Goal: Task Accomplishment & Management: Use online tool/utility

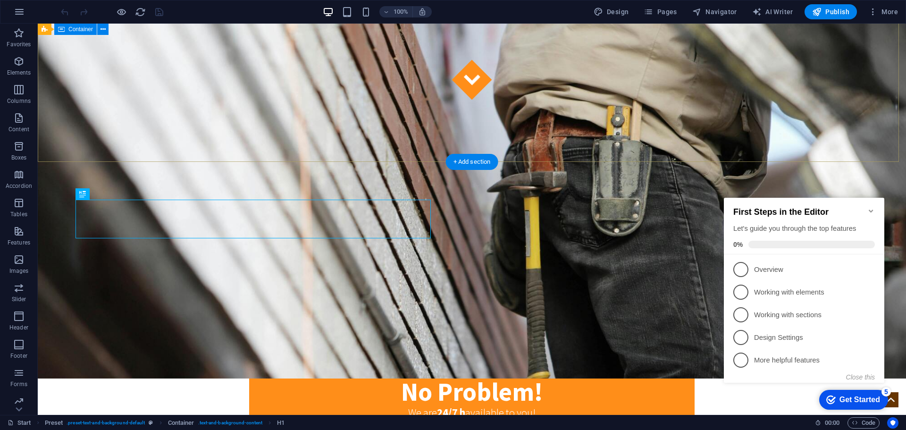
click at [201, 293] on div "Got locked outside? No Problem! We are 24/7 h available to you! Give us a call:…" at bounding box center [472, 405] width 868 height 225
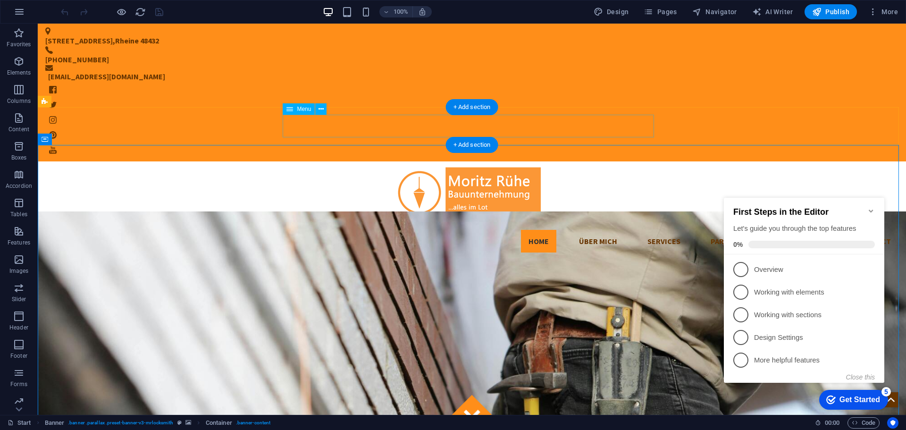
click at [358, 230] on nav "Home Über Mich Services Partners Testimonials Contact" at bounding box center [471, 241] width 853 height 23
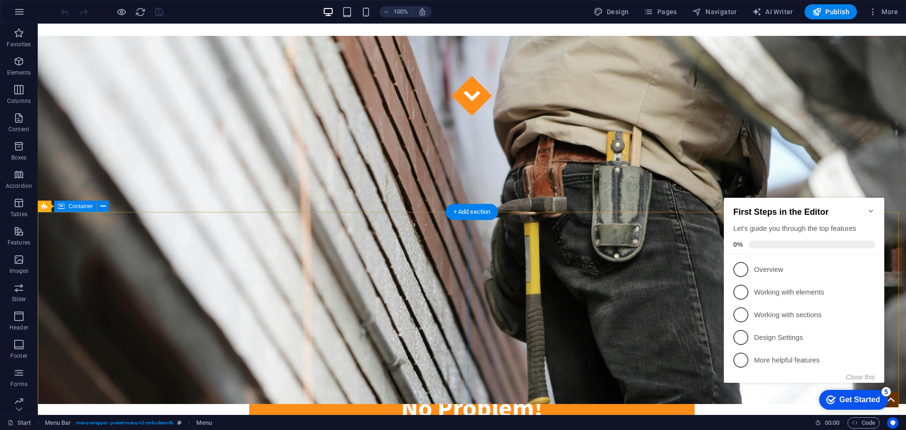
scroll to position [377, 0]
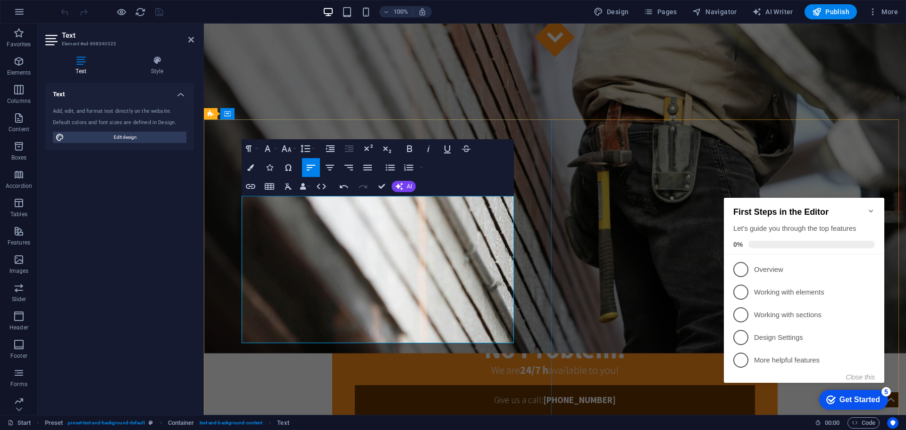
click at [252, 167] on icon "button" at bounding box center [250, 167] width 7 height 7
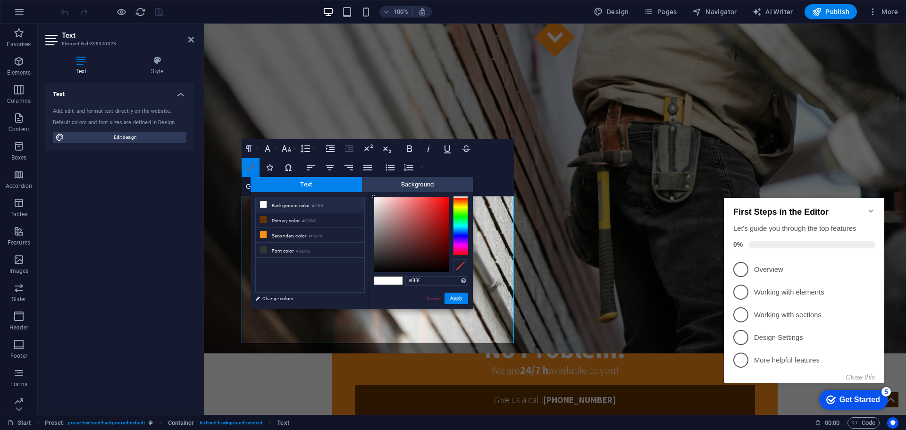
click at [252, 167] on icon "button" at bounding box center [250, 167] width 7 height 7
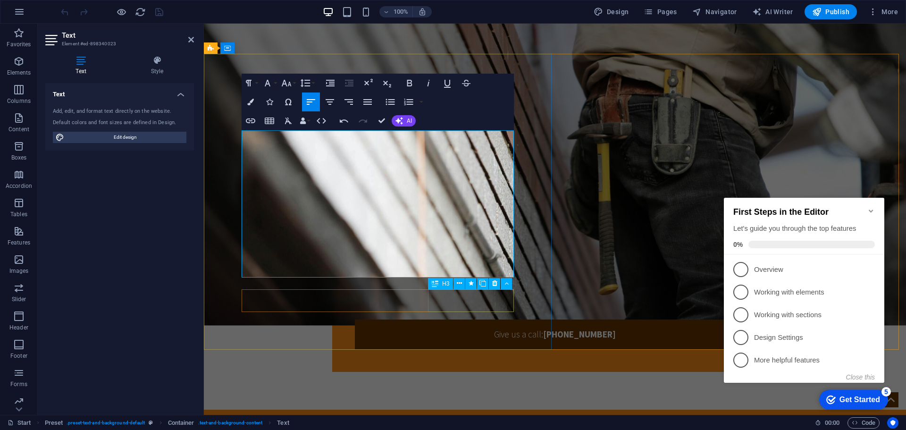
scroll to position [425, 0]
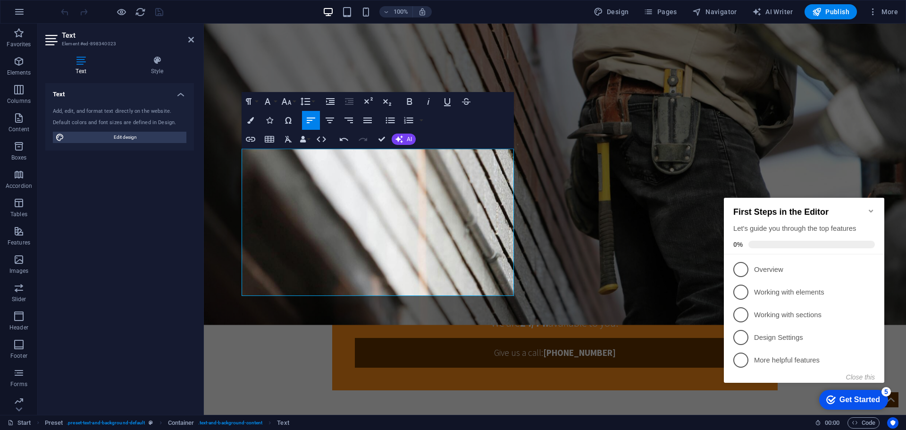
click at [870, 207] on icon "Minimize checklist" at bounding box center [871, 211] width 8 height 8
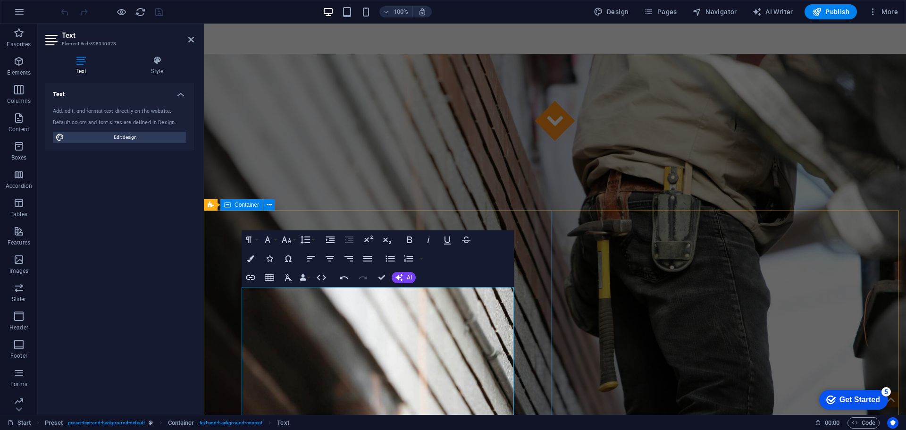
scroll to position [283, 0]
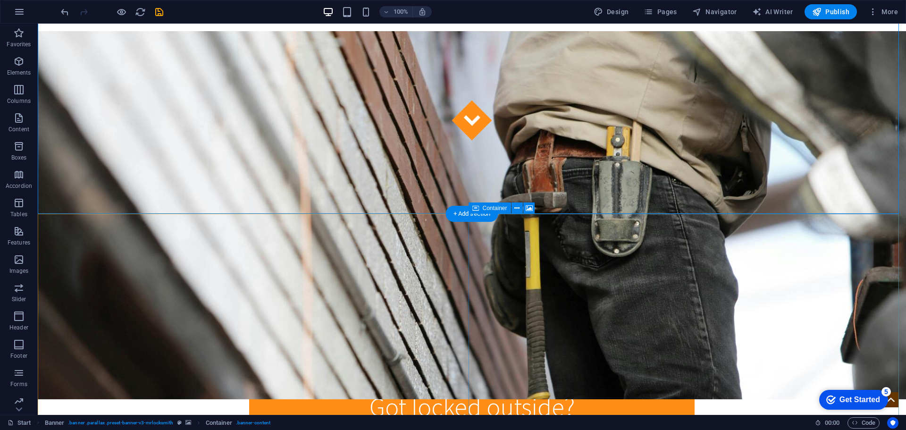
scroll to position [377, 0]
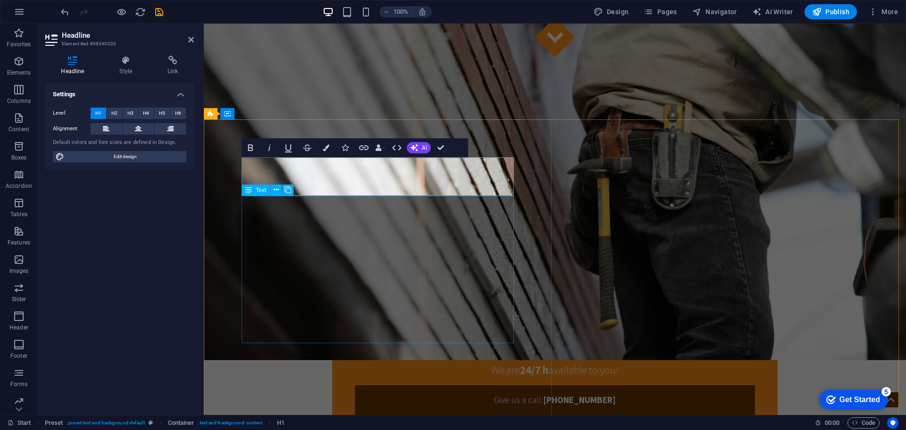
scroll to position [425, 0]
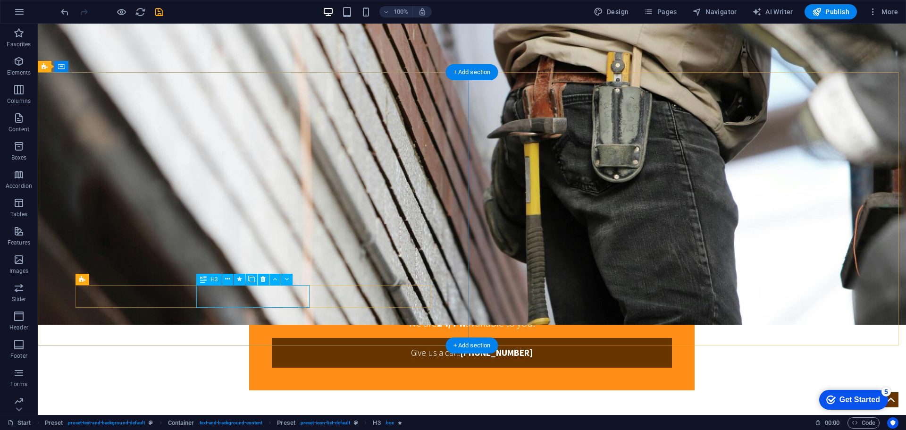
drag, startPoint x: 255, startPoint y: 298, endPoint x: 294, endPoint y: 324, distance: 47.4
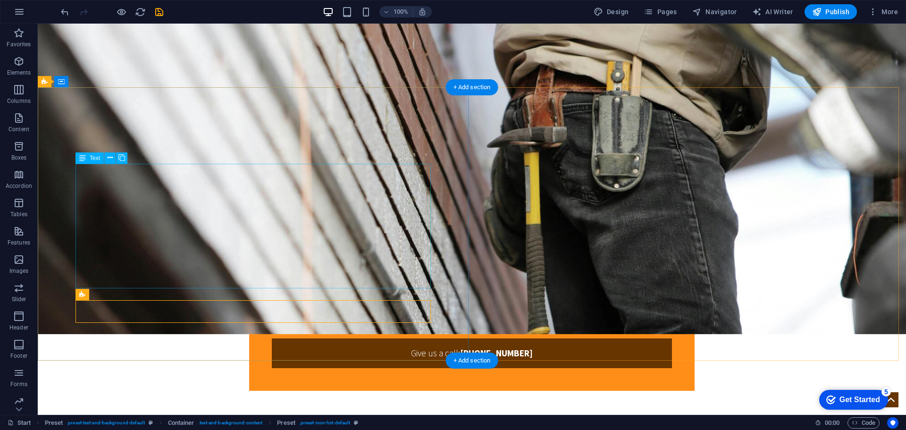
scroll to position [449, 0]
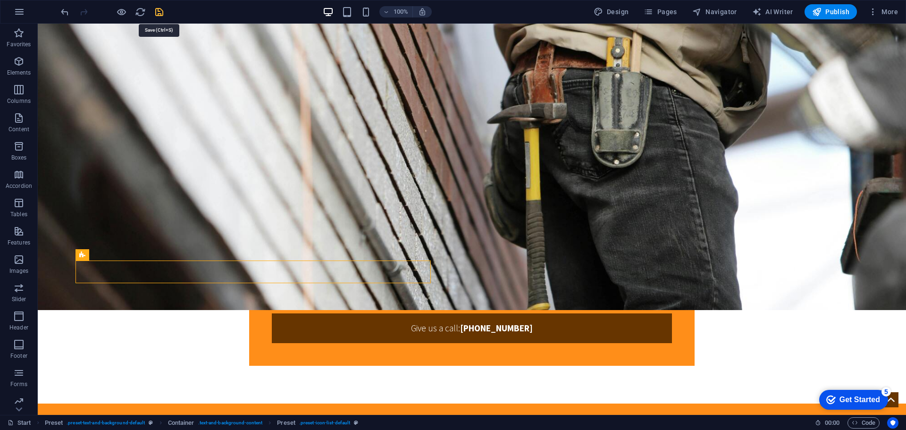
click at [160, 14] on icon "save" at bounding box center [159, 12] width 11 height 11
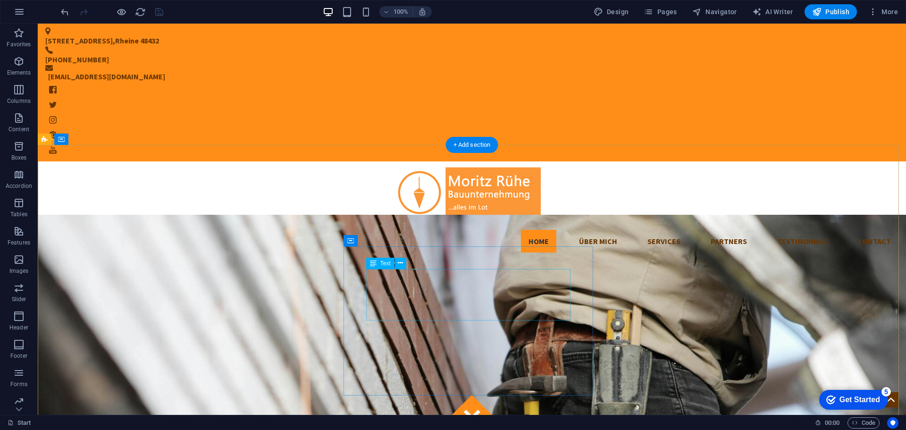
scroll to position [47, 0]
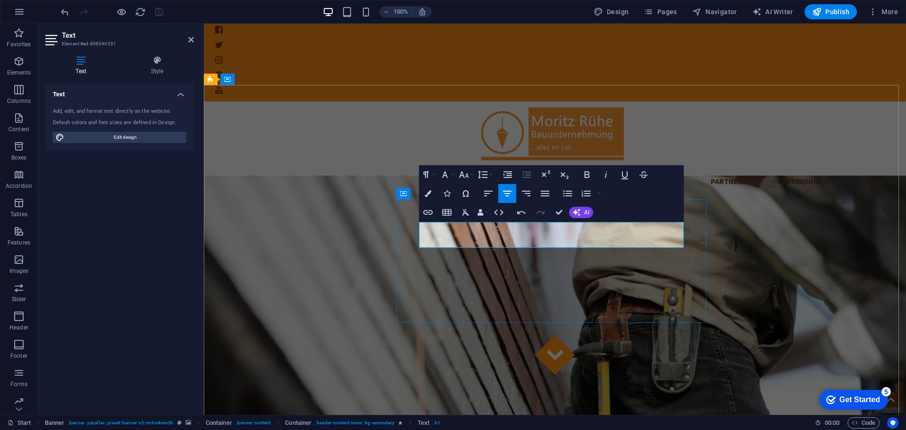
drag, startPoint x: 623, startPoint y: 233, endPoint x: 682, endPoint y: 236, distance: 59.1
click at [428, 210] on icon "button" at bounding box center [427, 212] width 11 height 11
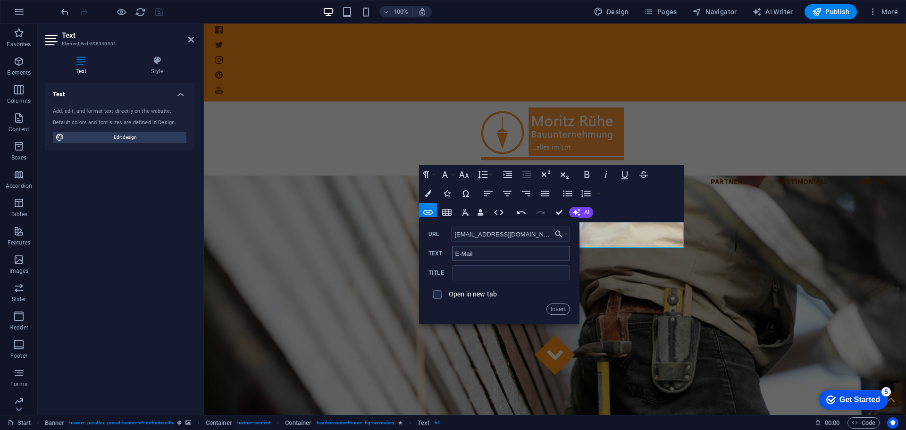
type input "[EMAIL_ADDRESS][DOMAIN_NAME]"
type input "Kontakt Bauunternehmung [PERSON_NAME]"
click at [437, 293] on input "checkbox" at bounding box center [436, 293] width 8 height 8
checkbox input "true"
click at [562, 307] on button "Insert" at bounding box center [558, 308] width 24 height 11
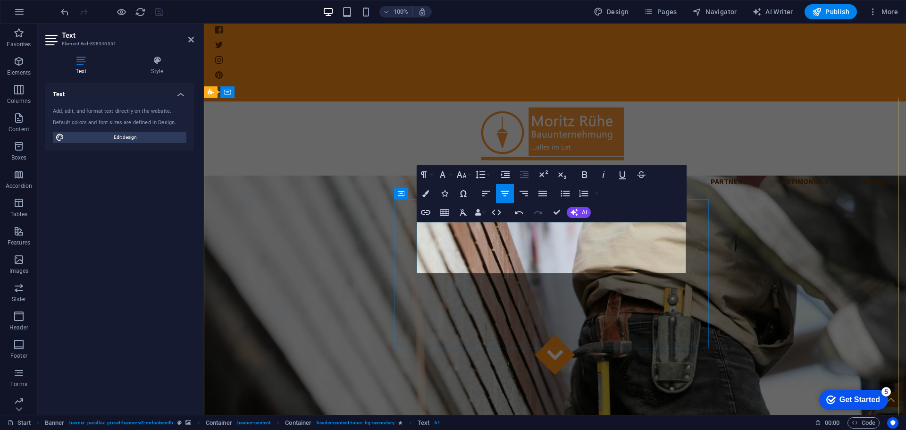
scroll to position [47, 0]
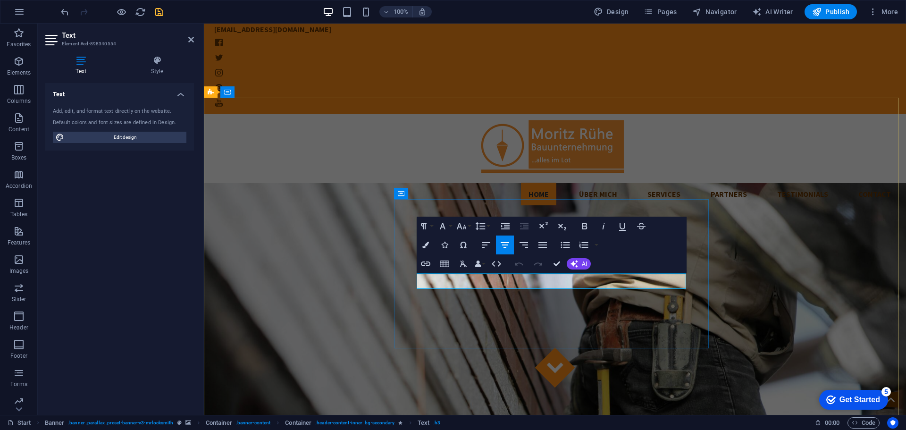
drag, startPoint x: 616, startPoint y: 280, endPoint x: 489, endPoint y: 276, distance: 127.4
click at [509, 247] on icon "button" at bounding box center [504, 244] width 11 height 11
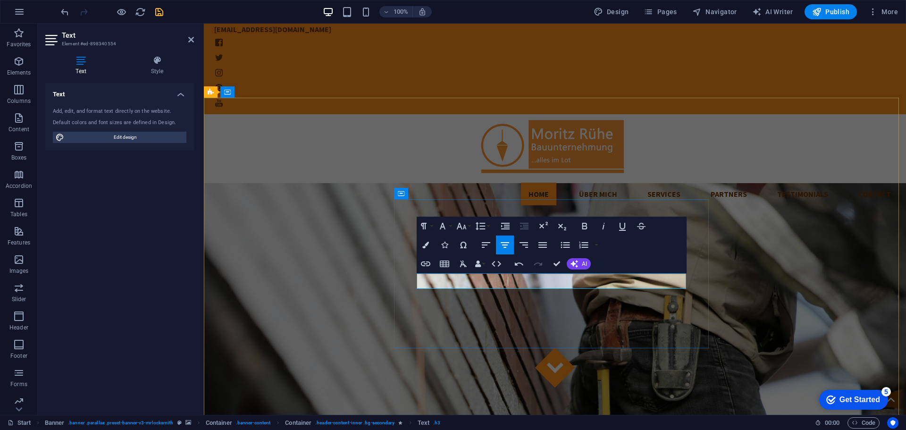
click at [430, 243] on button "Colors" at bounding box center [426, 244] width 18 height 19
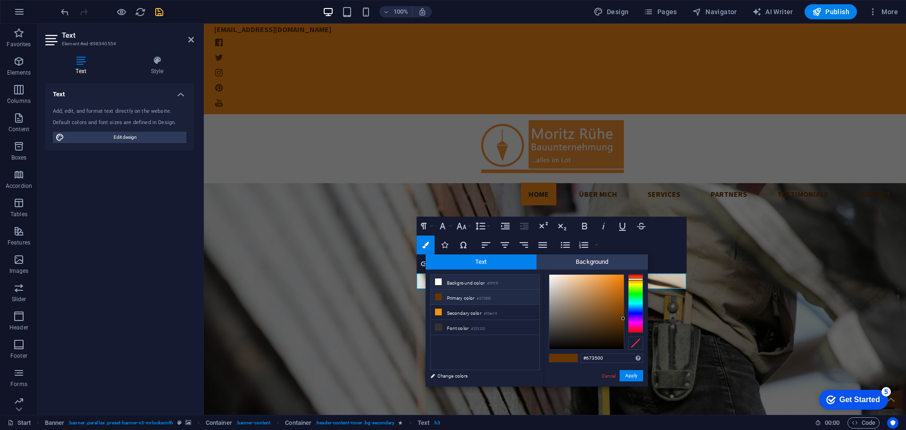
click at [468, 282] on li "Background color #ffffff" at bounding box center [485, 282] width 109 height 15
type input "#ffffff"
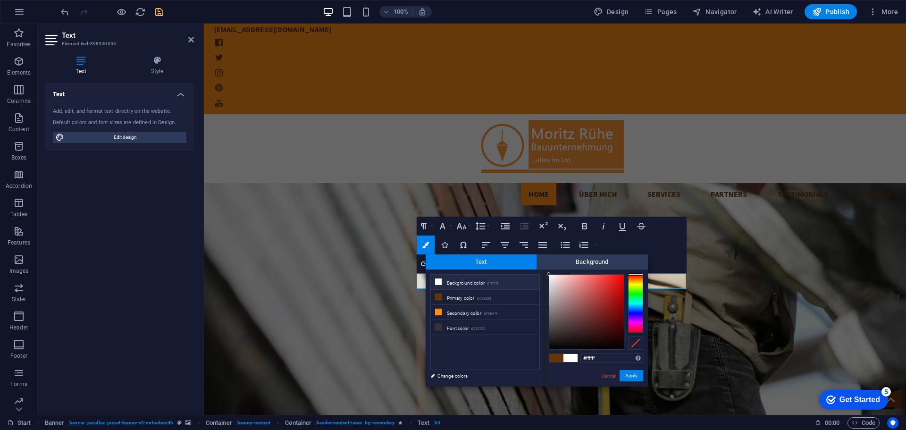
click at [662, 251] on div "Paragraph Format Normal Heading 1 Heading 2 Heading 3 Heading 4 Heading 5 Headi…" at bounding box center [552, 245] width 270 height 57
click at [628, 376] on button "Apply" at bounding box center [631, 375] width 24 height 11
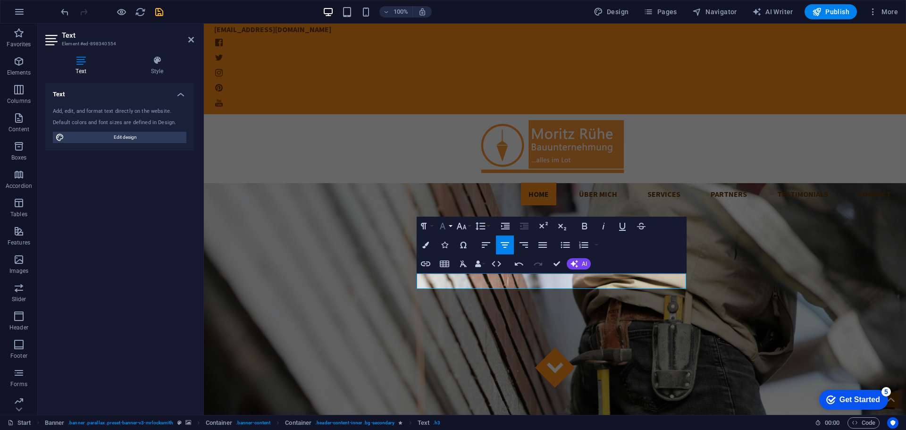
click at [450, 227] on button "Font Family" at bounding box center [444, 226] width 18 height 19
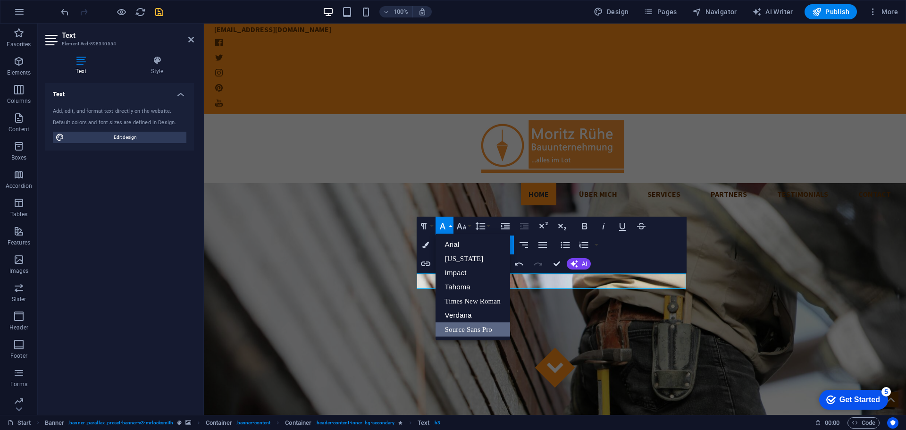
scroll to position [0, 0]
click at [450, 227] on button "Font Family" at bounding box center [444, 226] width 18 height 19
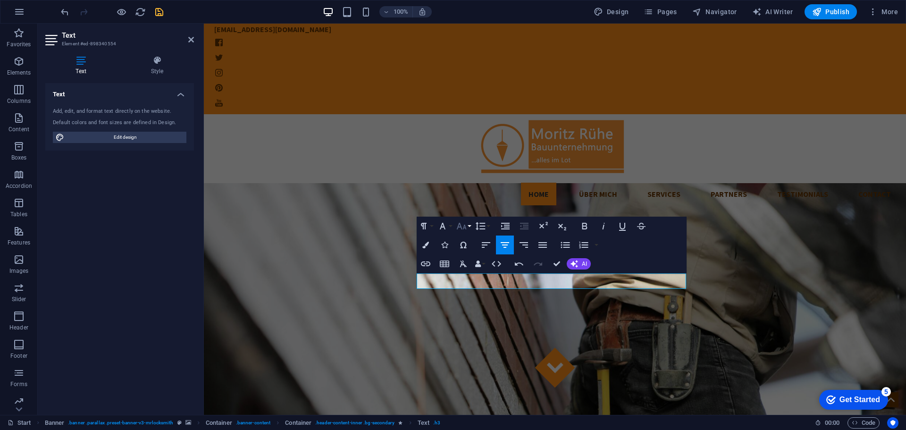
click at [470, 227] on button "Font Size" at bounding box center [463, 226] width 18 height 19
click at [586, 226] on icon "button" at bounding box center [584, 226] width 5 height 7
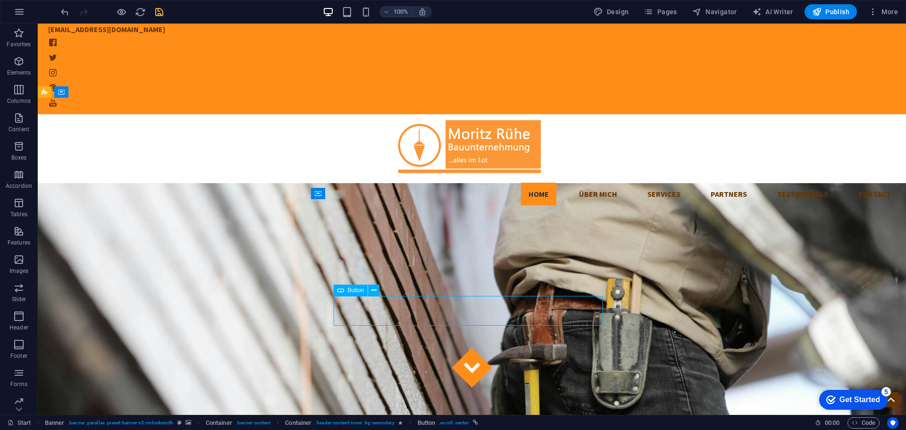
select select "%"
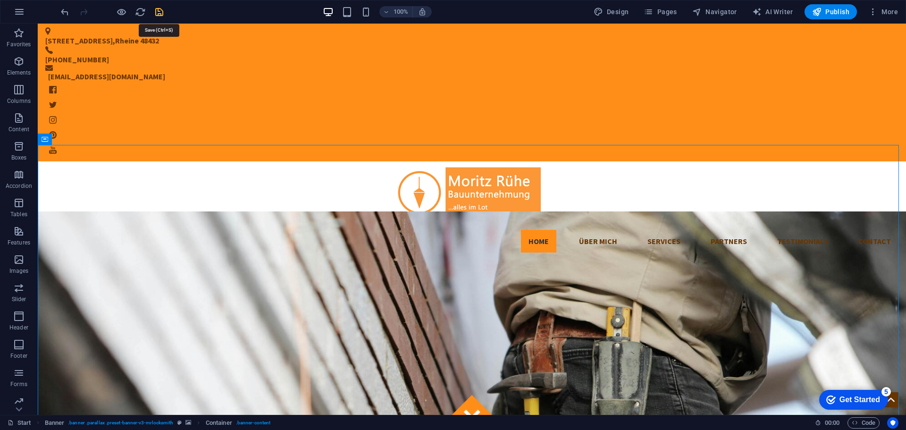
click at [160, 11] on icon "save" at bounding box center [159, 12] width 11 height 11
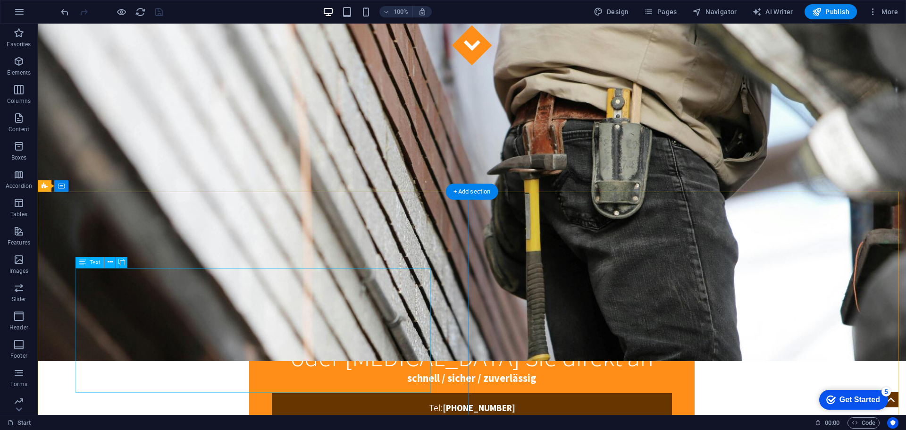
scroll to position [377, 0]
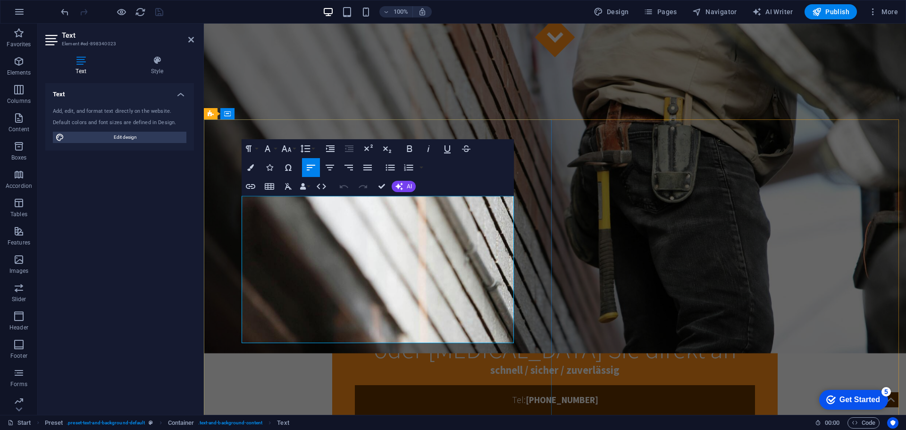
click at [250, 169] on icon "button" at bounding box center [250, 167] width 7 height 7
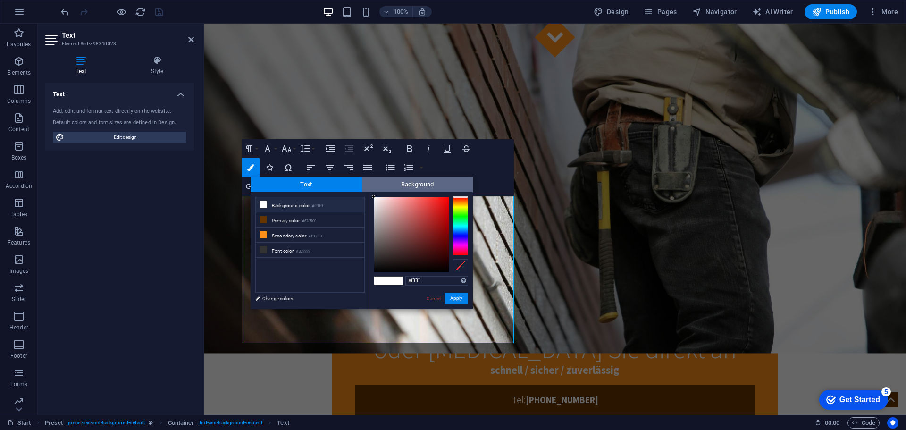
click at [398, 185] on span "Background" at bounding box center [417, 184] width 111 height 15
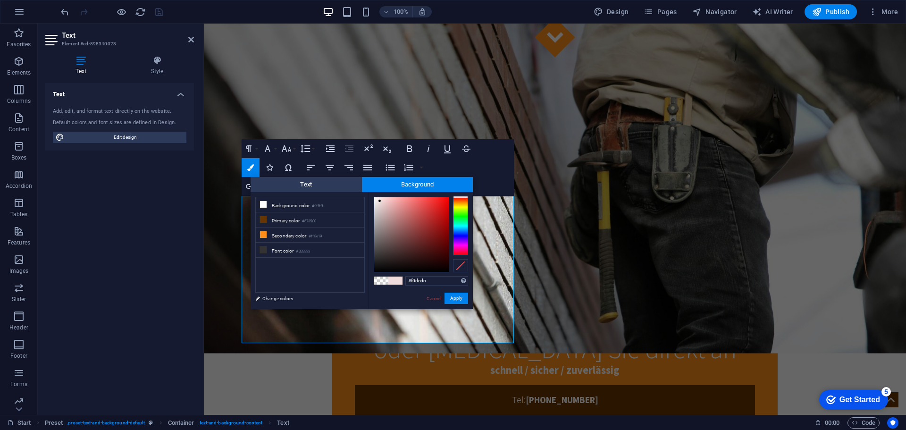
click at [380, 201] on div at bounding box center [411, 234] width 75 height 75
type input "#ffffff"
drag, startPoint x: 383, startPoint y: 204, endPoint x: 353, endPoint y: 186, distance: 35.1
click at [353, 186] on div "Text Background less Background color #ffffff Primary color #673500 Secondary c…" at bounding box center [362, 243] width 222 height 132
click at [317, 187] on span "Text" at bounding box center [306, 184] width 111 height 15
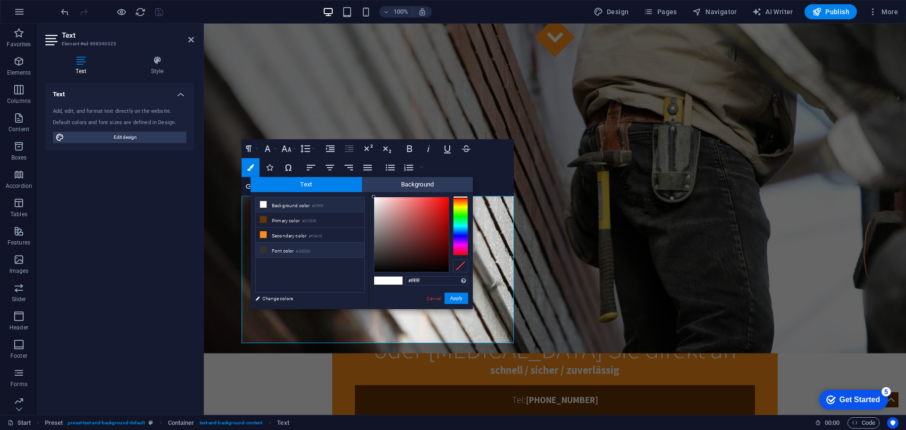
click at [283, 246] on li "Font color #333333" at bounding box center [310, 250] width 109 height 15
type input "#333333"
click at [458, 294] on button "Apply" at bounding box center [456, 298] width 24 height 11
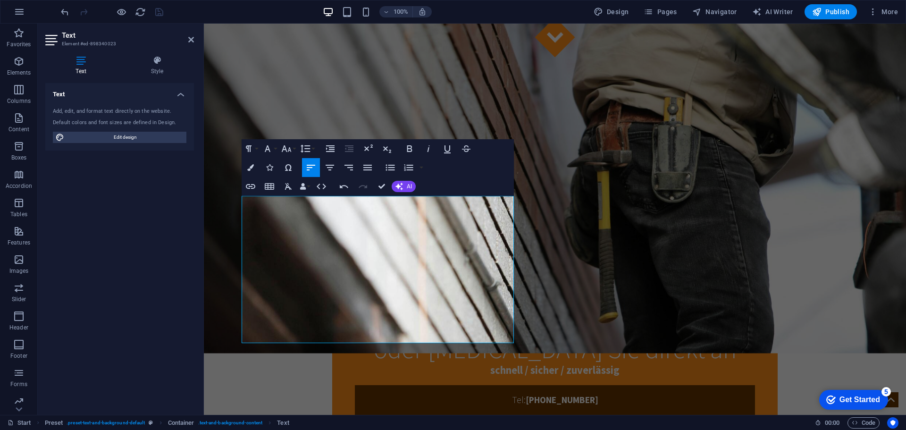
click at [530, 240] on div "Drag here to replace the existing content. Press “Ctrl” if you want to create a…" at bounding box center [555, 219] width 702 height 391
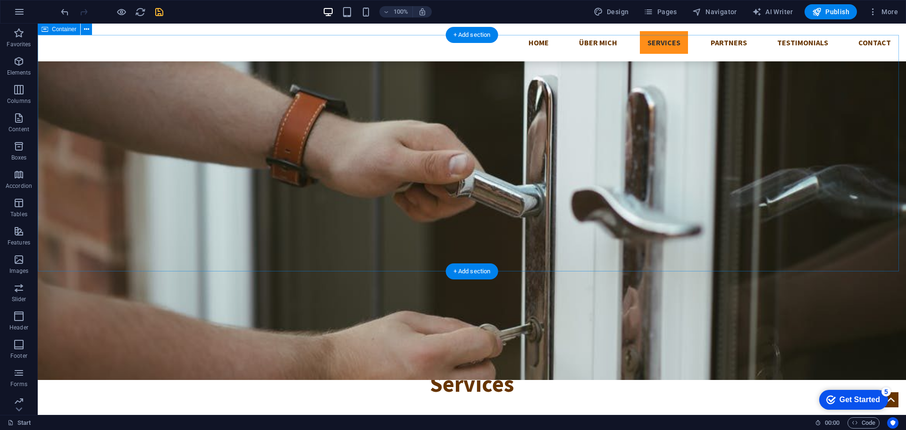
scroll to position [1180, 0]
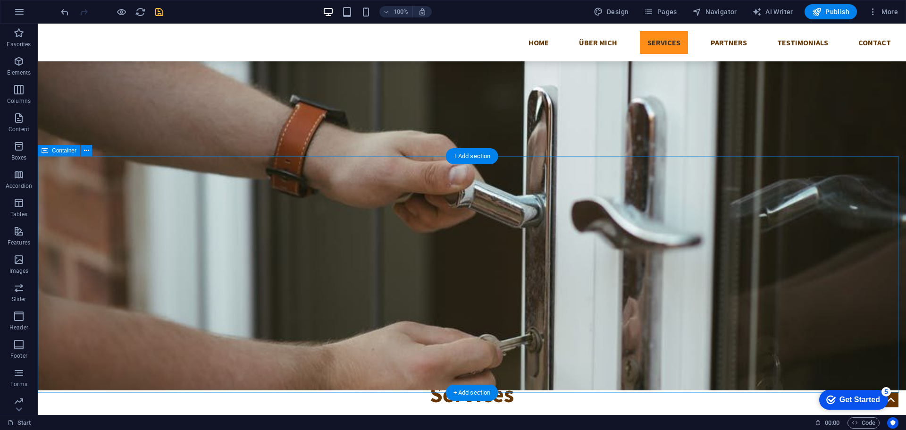
click at [84, 150] on icon at bounding box center [86, 151] width 5 height 10
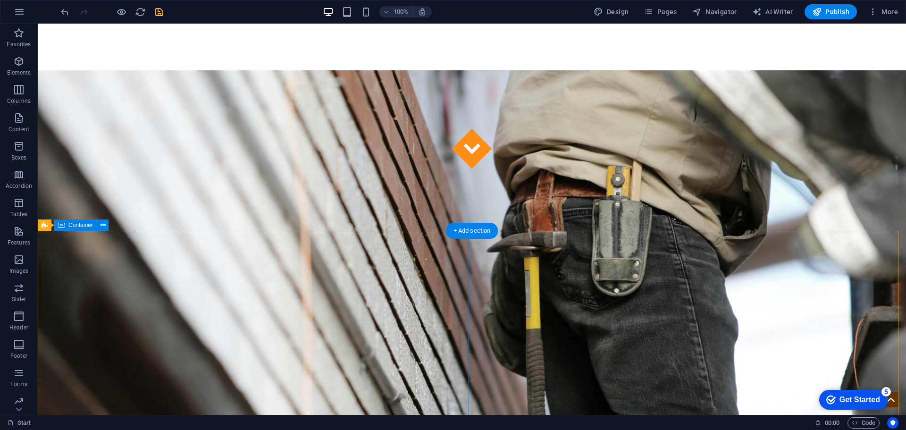
scroll to position [377, 0]
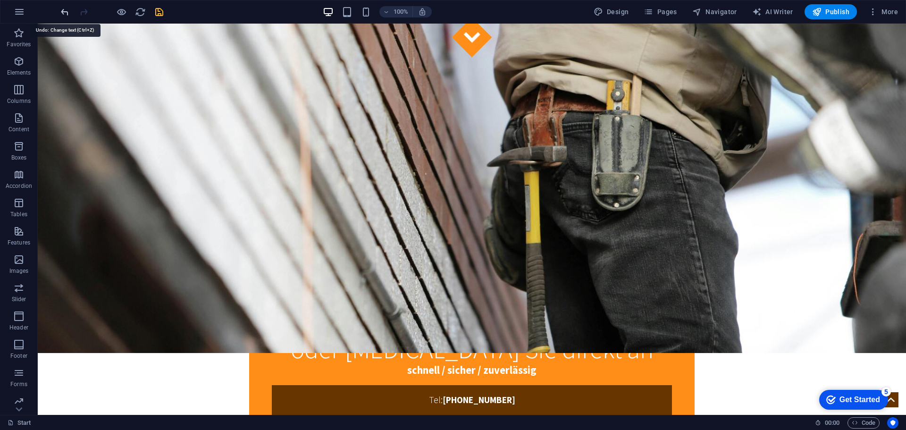
click at [66, 11] on icon "undo" at bounding box center [64, 12] width 11 height 11
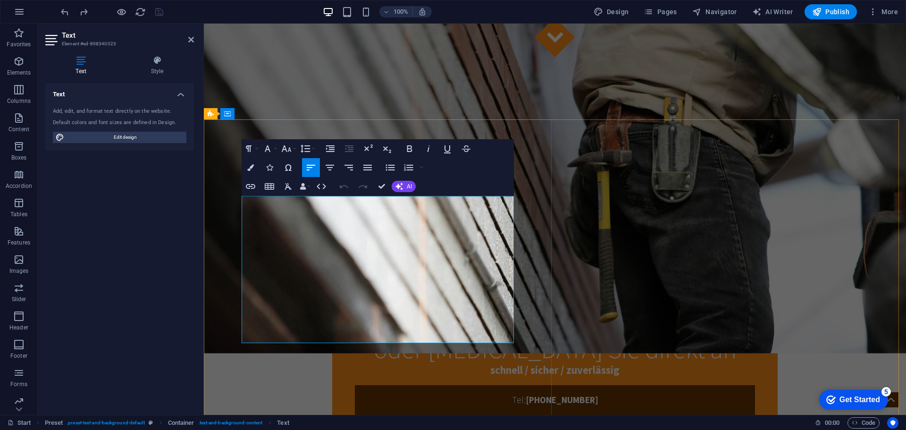
click at [251, 170] on icon "button" at bounding box center [250, 167] width 7 height 7
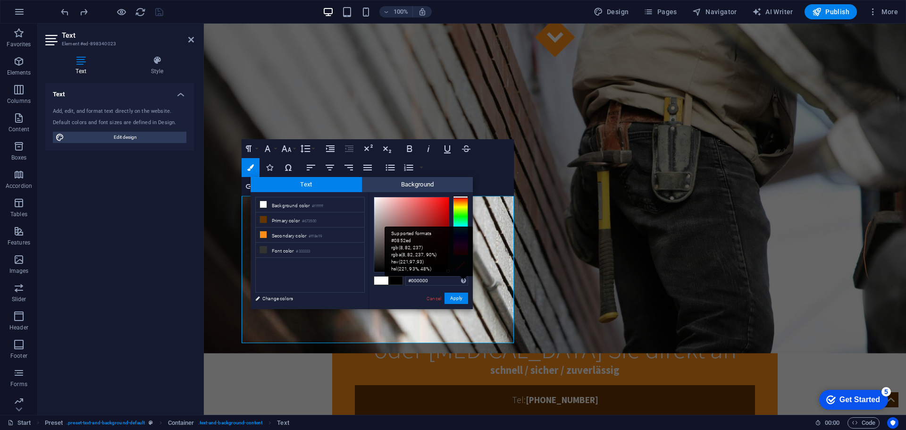
drag, startPoint x: 386, startPoint y: 216, endPoint x: 462, endPoint y: 281, distance: 99.7
click at [462, 281] on div "#000000 Supported formats #0852ed rgb(8, 82, 237) rgba(8, 82, 237, 90%) hsv(221…" at bounding box center [420, 319] width 104 height 254
click at [449, 270] on div at bounding box center [447, 269] width 3 height 3
type input "#000000"
drag, startPoint x: 449, startPoint y: 270, endPoint x: 357, endPoint y: 281, distance: 92.1
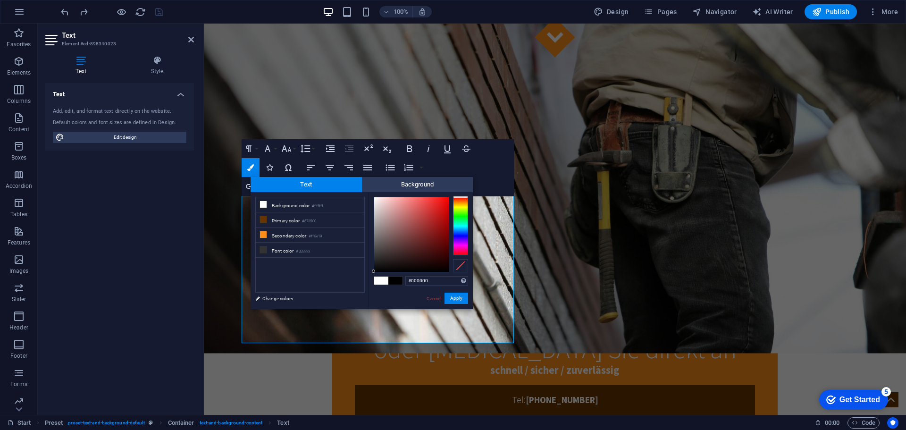
click at [357, 281] on div "less Background color #ffffff Primary color #673500 Secondary color #ff8e19 Fon…" at bounding box center [362, 250] width 222 height 117
click at [459, 297] on button "Apply" at bounding box center [456, 298] width 24 height 11
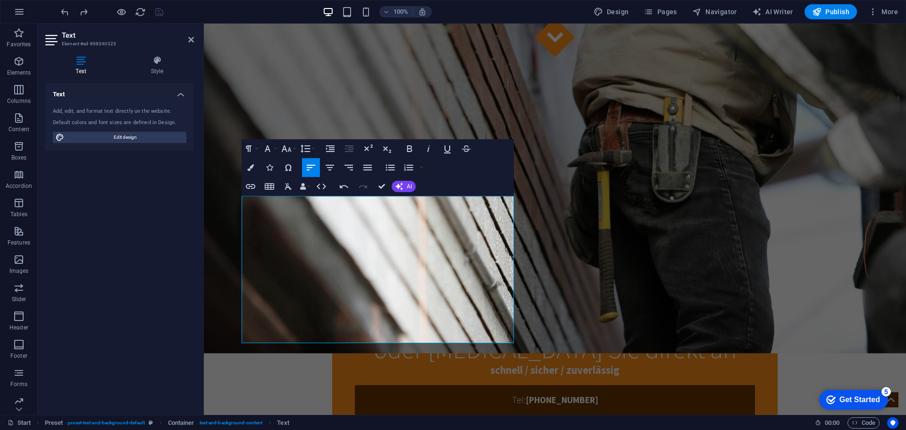
click at [401, 275] on div "Drag here to replace the existing content. Press “Ctrl” if you want to create a…" at bounding box center [555, 219] width 702 height 391
click at [249, 168] on icon "button" at bounding box center [250, 167] width 7 height 7
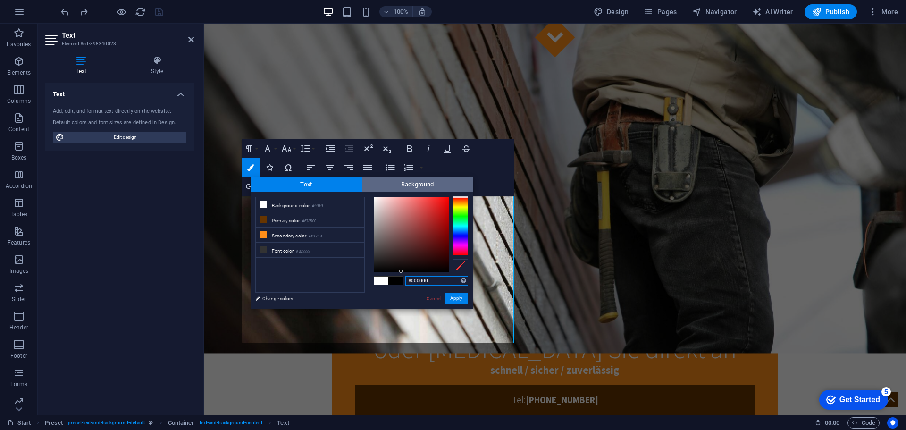
click at [404, 184] on span "Background" at bounding box center [417, 184] width 111 height 15
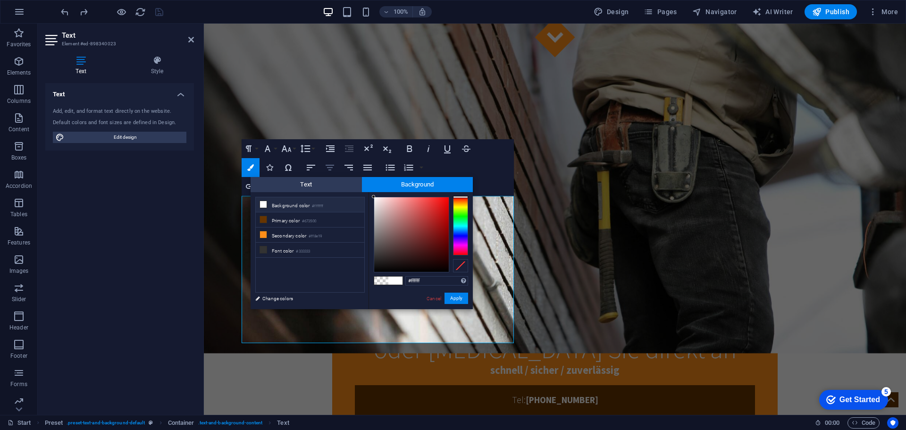
drag, startPoint x: 404, startPoint y: 228, endPoint x: 328, endPoint y: 163, distance: 99.4
click at [332, 163] on body "[PERSON_NAME] Bauunternehmung Start Favorites Elements Columns Content Boxes Ac…" at bounding box center [453, 215] width 906 height 430
click at [371, 194] on div "#ffffff Supported formats #0852ed rgb(8, 82, 237) rgba(8, 82, 237, 90%) hsv(221…" at bounding box center [420, 319] width 104 height 254
click at [370, 195] on div "#ffffff Supported formats #0852ed rgb(8, 82, 237) rgba(8, 82, 237, 90%) hsv(221…" at bounding box center [420, 319] width 104 height 254
click at [370, 198] on div "#fafafa Supported formats #0852ed rgb(8, 82, 237) rgba(8, 82, 237, 90%) hsv(221…" at bounding box center [420, 319] width 104 height 254
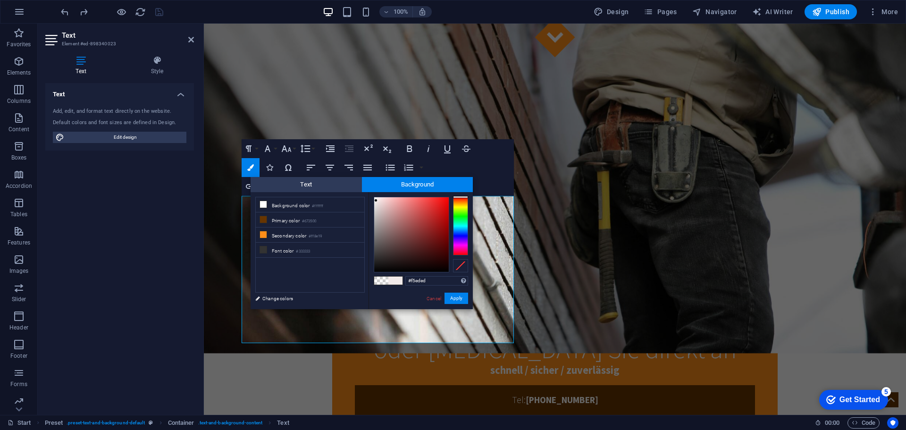
click at [376, 200] on div at bounding box center [375, 200] width 3 height 3
click at [425, 279] on input "#f5eded" at bounding box center [436, 280] width 63 height 9
click at [435, 283] on input "#f5eded" at bounding box center [436, 280] width 63 height 9
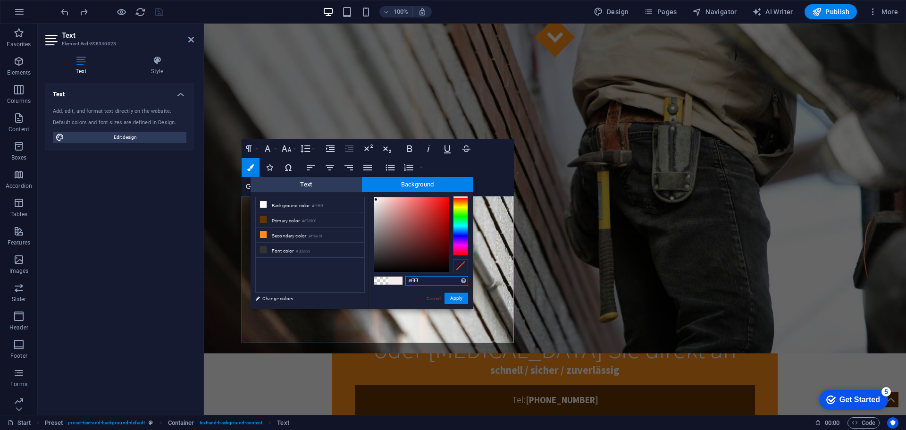
type input "#ffffff"
click at [453, 299] on button "Apply" at bounding box center [456, 298] width 24 height 11
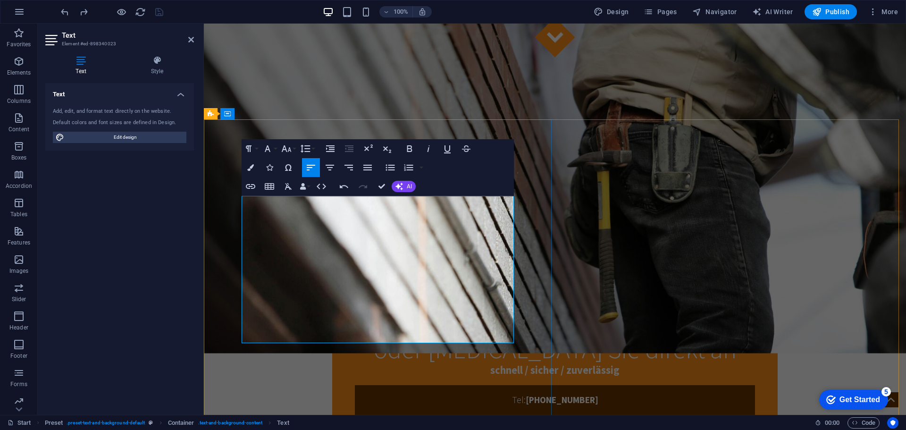
click at [410, 149] on icon "button" at bounding box center [409, 148] width 11 height 11
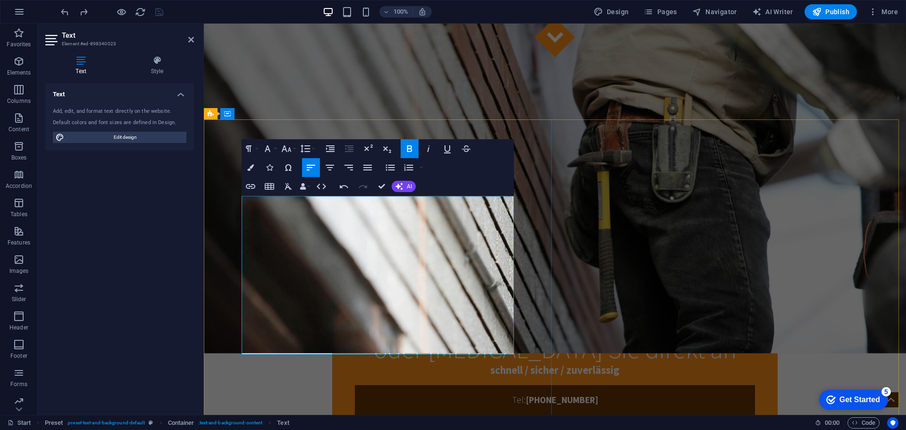
click at [328, 166] on icon "button" at bounding box center [329, 167] width 11 height 11
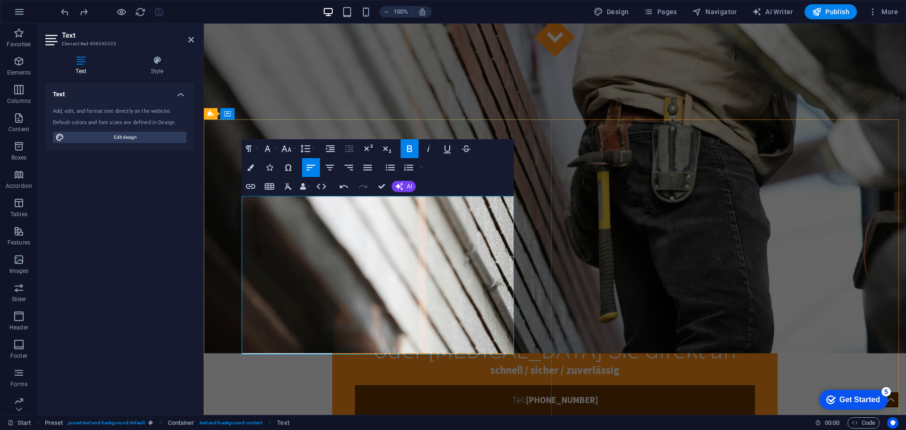
click at [349, 168] on icon "button" at bounding box center [348, 167] width 11 height 11
click at [333, 168] on icon "button" at bounding box center [329, 167] width 11 height 11
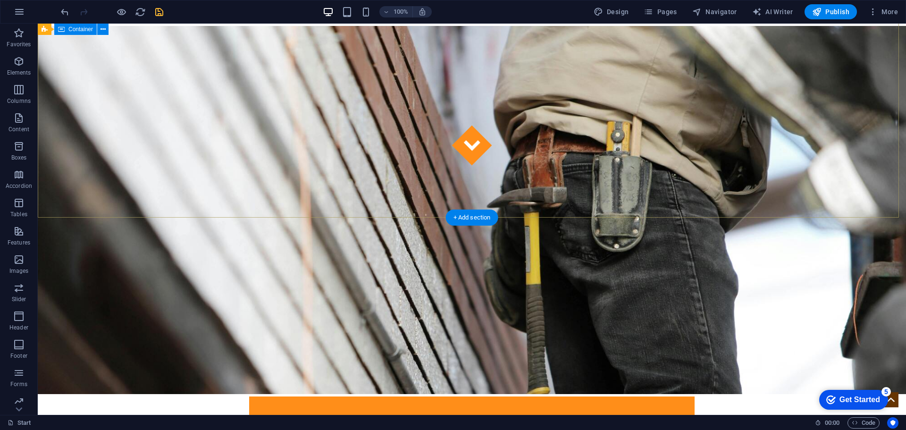
scroll to position [0, 0]
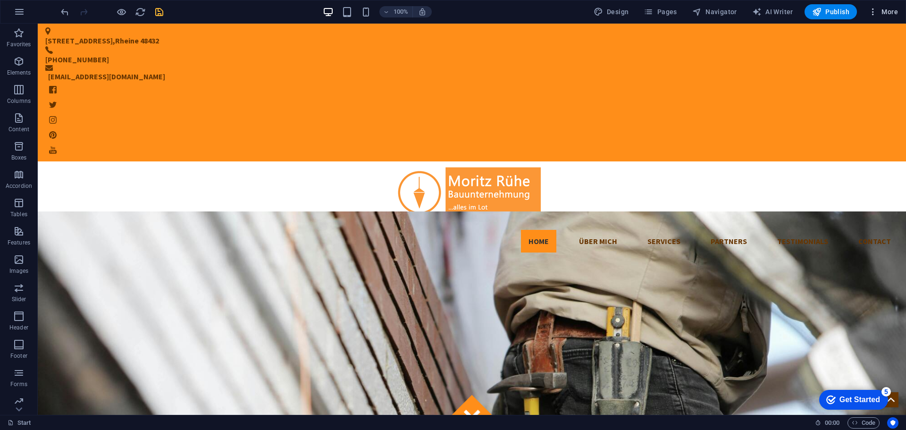
click at [880, 13] on span "More" at bounding box center [883, 11] width 30 height 9
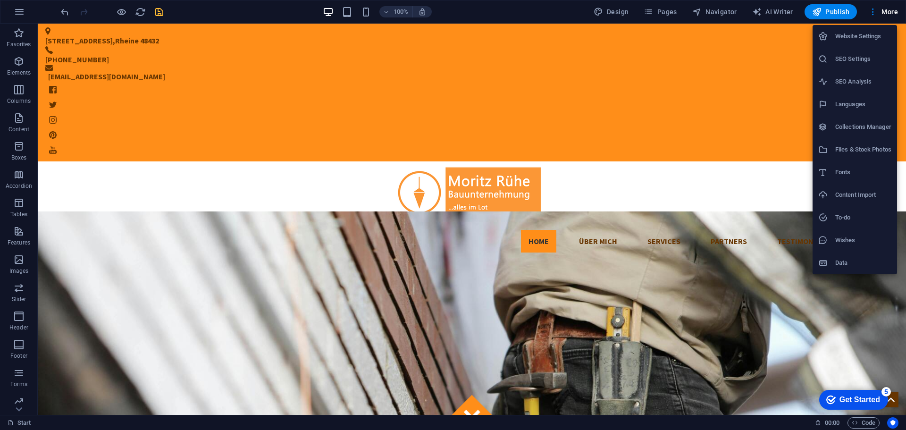
click at [854, 65] on li "SEO Settings" at bounding box center [854, 59] width 84 height 23
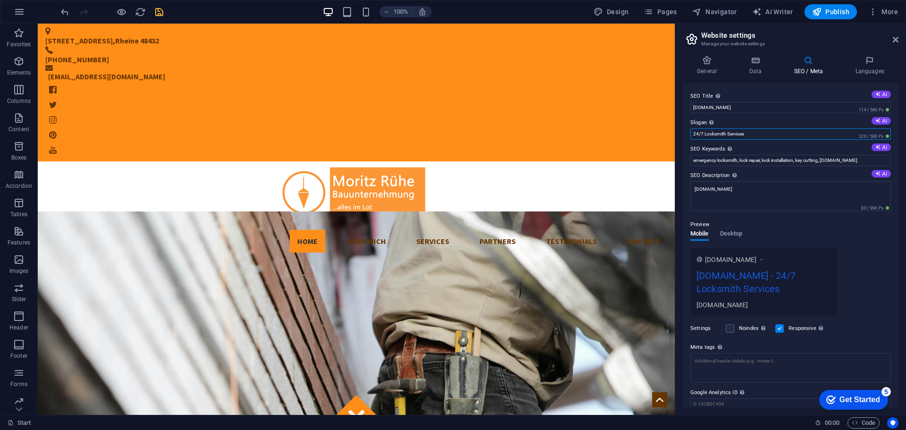
click at [760, 133] on input "24/7 Locksmith Services" at bounding box center [790, 133] width 201 height 11
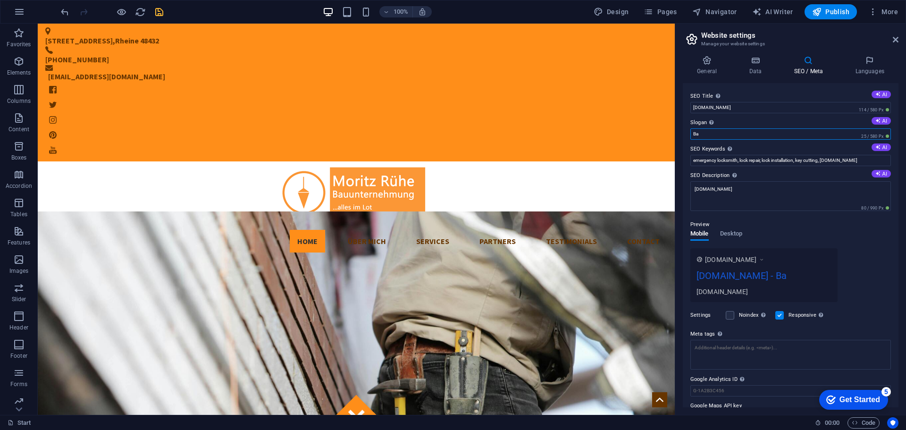
type input "B"
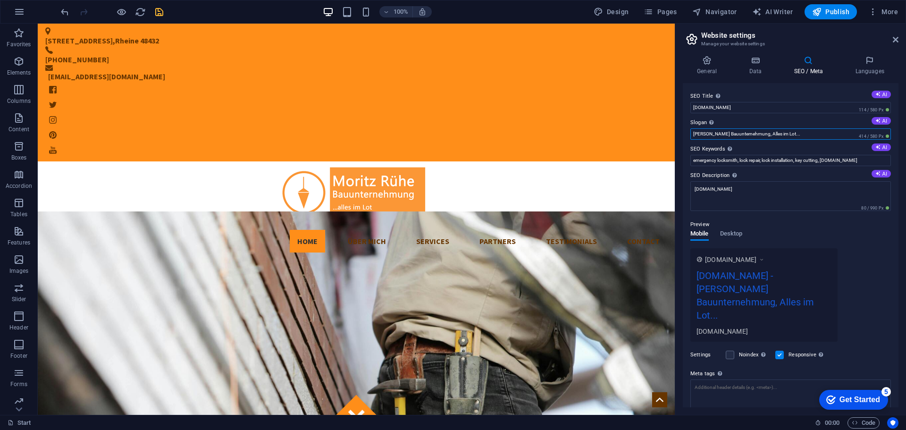
click at [754, 134] on input "[PERSON_NAME] Bauunternehmung, Alles im Lot..." at bounding box center [790, 133] width 201 height 11
type input "[PERSON_NAME] Bauunternehmung, Alles im Lot..."
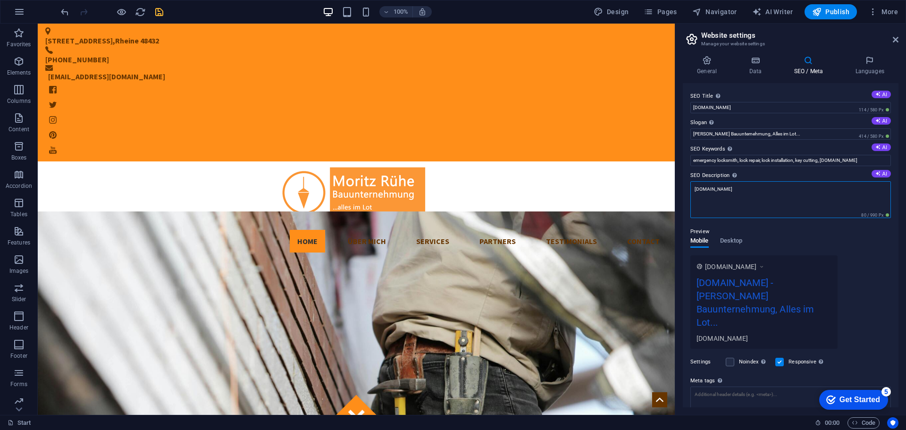
click at [755, 191] on textarea "[DOMAIN_NAME]" at bounding box center [790, 199] width 201 height 37
paste textarea "[PERSON_NAME] Bauunternehmung, Alles im Lot..."
click at [748, 190] on textarea "[DOMAIN_NAME], [PERSON_NAME] Bauunternehmung, Alles im Lot..." at bounding box center [790, 199] width 201 height 37
click at [831, 191] on textarea "[DOMAIN_NAME], [PERSON_NAME], Bauunternehmung, Alles im Lot..." at bounding box center [790, 199] width 201 height 37
paste textarea "[PERSON_NAME] Bauunternehmung, Alles im Lot..."
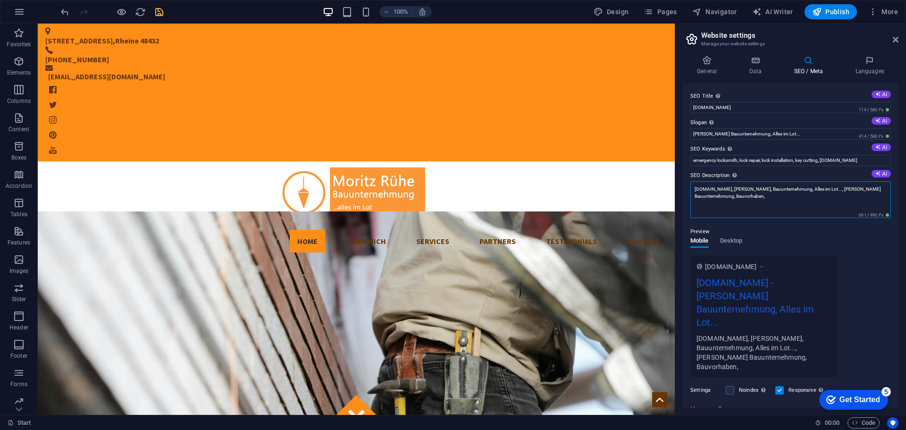
click at [774, 198] on textarea "[DOMAIN_NAME], [PERSON_NAME], Bauunternehmung, Alles im Lot..., [PERSON_NAME] B…" at bounding box center [790, 199] width 201 height 37
type textarea "[DOMAIN_NAME], [PERSON_NAME], Bauunternehmung, Alles im Lot..., [PERSON_NAME] B…"
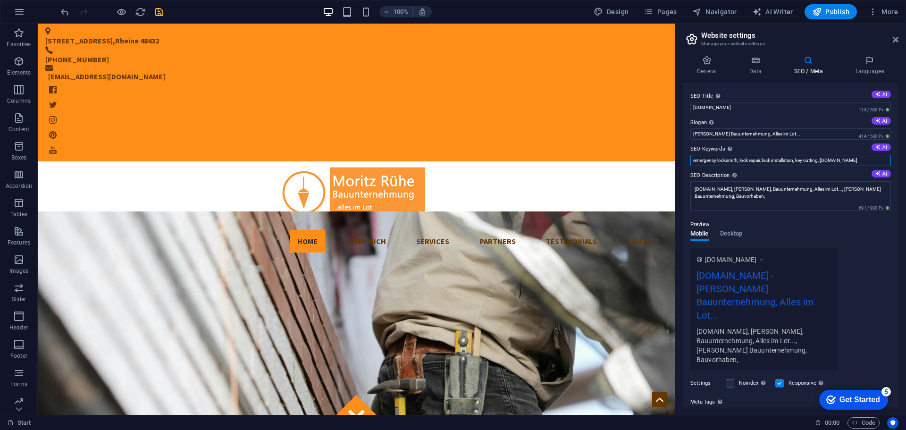
click at [712, 160] on input "emergency locksmith, lock repair, lock installation, key cutting, [DOMAIN_NAME]" at bounding box center [790, 160] width 201 height 11
paste input "Maurermeister, Bauunternehmer, Bauunternehmen, Bauprofi, Bauvorhaben Betreuung,…"
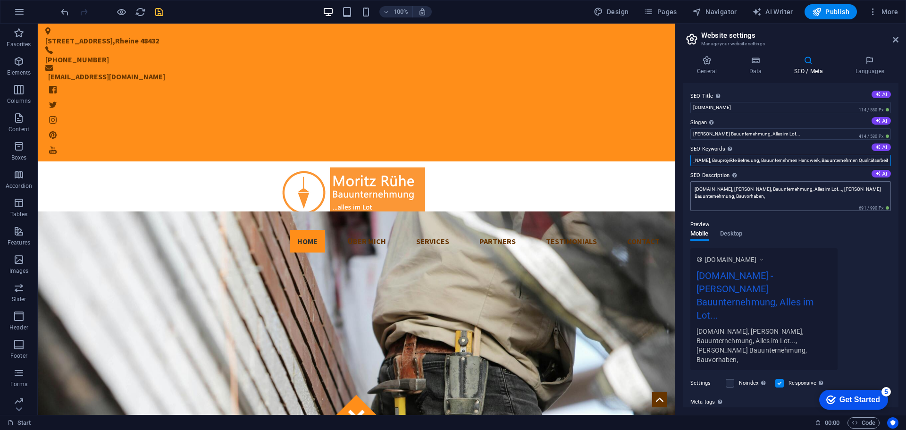
type input "Maurermeister, Bauunternehmer, Bauunternehmen, Bauprofi, Bauvorhaben Betreuung,…"
click at [782, 196] on textarea "[DOMAIN_NAME], [PERSON_NAME], Bauunternehmung, Alles im Lot..., [PERSON_NAME] B…" at bounding box center [790, 196] width 201 height 30
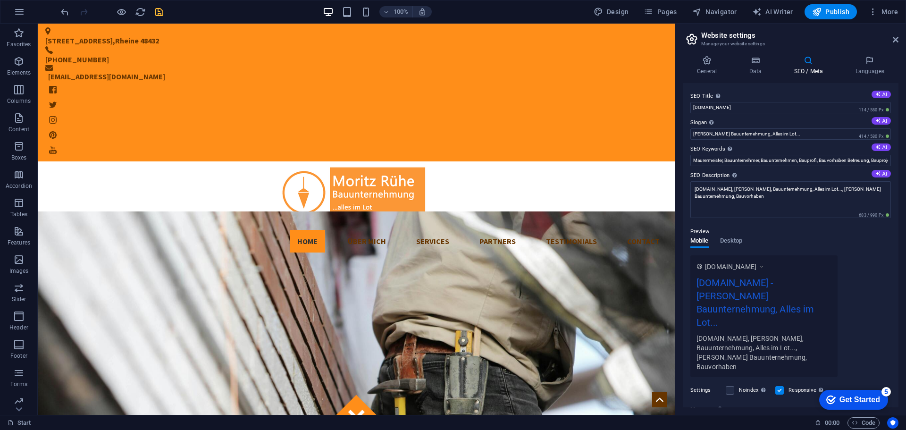
click at [863, 235] on div "Preview Mobile Desktop [DOMAIN_NAME] [DOMAIN_NAME] - [PERSON_NAME] Bauunternehm…" at bounding box center [790, 297] width 201 height 159
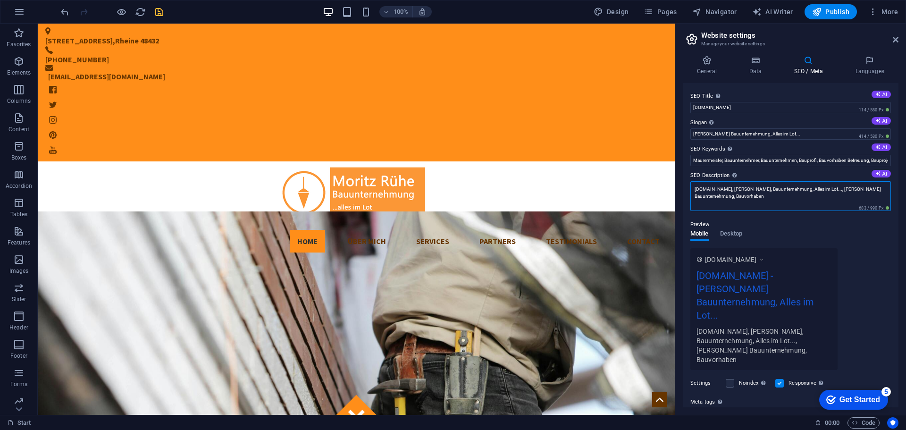
click at [801, 201] on textarea "[DOMAIN_NAME], [PERSON_NAME], Bauunternehmung, Alles im Lot..., [PERSON_NAME] B…" at bounding box center [790, 196] width 201 height 30
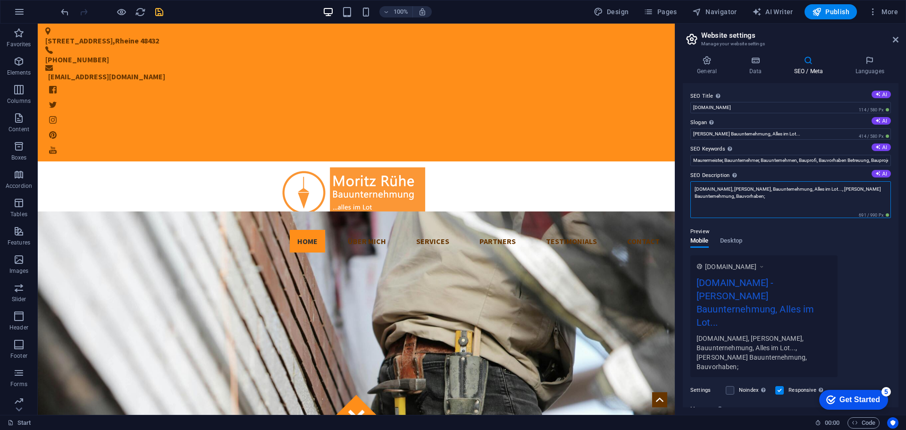
paste textarea "Maurermeister, Bauunternehmer, Bauunternehmen, Bauprofi, Bauvorhaben Betreuung,…"
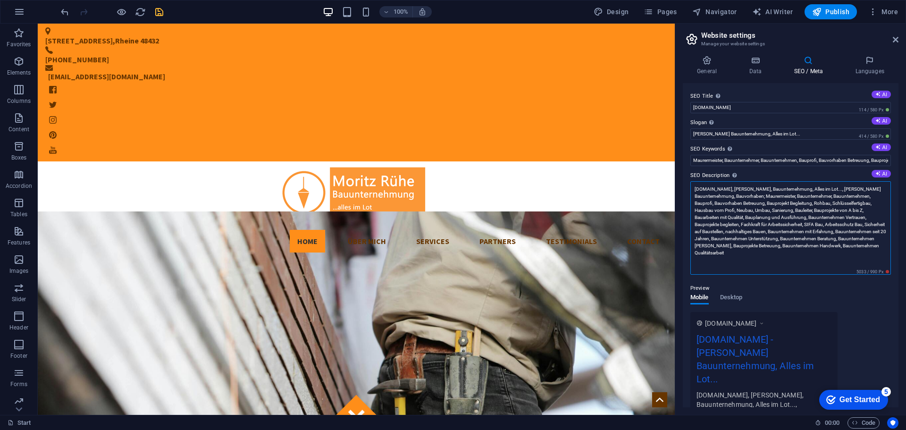
click at [807, 257] on textarea "[DOMAIN_NAME], [PERSON_NAME], Bauunternehmung, Alles im Lot..., [PERSON_NAME] B…" at bounding box center [790, 227] width 201 height 93
drag, startPoint x: 810, startPoint y: 254, endPoint x: 810, endPoint y: 219, distance: 35.4
click at [810, 219] on textarea "[DOMAIN_NAME], [PERSON_NAME], Bauunternehmung, Alles im Lot..., [PERSON_NAME] B…" at bounding box center [790, 227] width 201 height 93
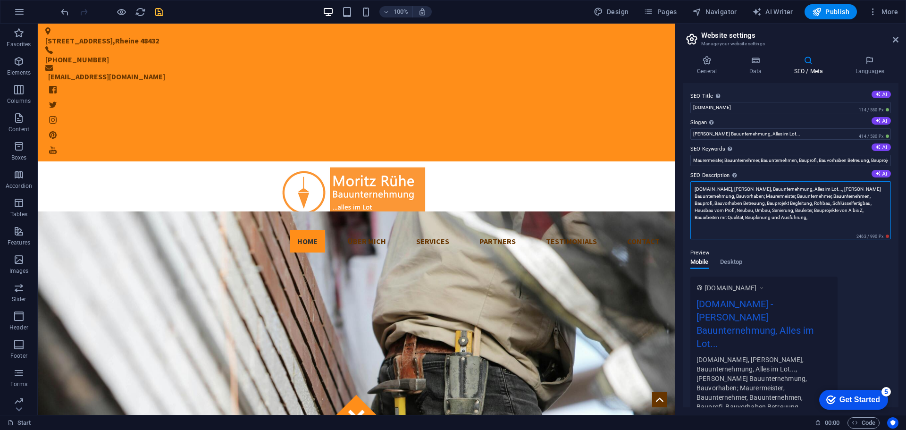
drag, startPoint x: 826, startPoint y: 220, endPoint x: 766, endPoint y: 204, distance: 61.6
click at [766, 204] on textarea "[DOMAIN_NAME], [PERSON_NAME], Bauunternehmung, Alles im Lot..., [PERSON_NAME] B…" at bounding box center [790, 210] width 201 height 58
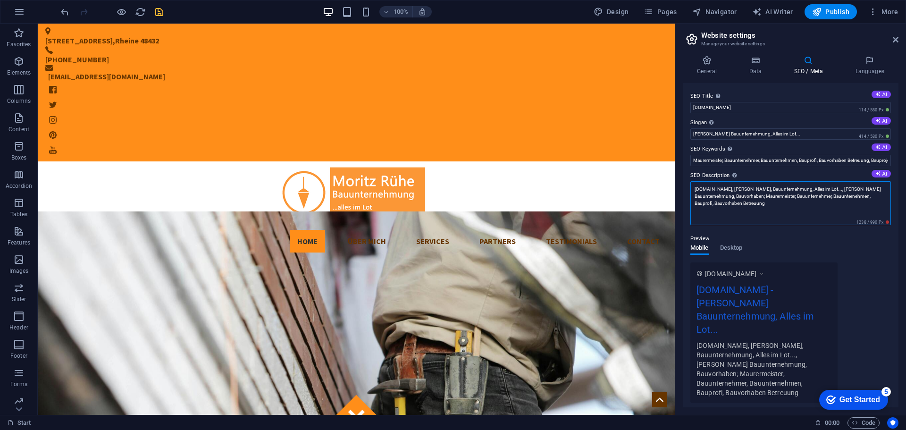
drag, startPoint x: 778, startPoint y: 203, endPoint x: 713, endPoint y: 204, distance: 64.7
click at [713, 204] on textarea "[DOMAIN_NAME], [PERSON_NAME], Bauunternehmung, Alles im Lot..., [PERSON_NAME] B…" at bounding box center [790, 203] width 201 height 44
click at [791, 190] on textarea "[DOMAIN_NAME], [PERSON_NAME], Bauunternehmung, Alles im Lot..., [PERSON_NAME] B…" at bounding box center [790, 203] width 201 height 44
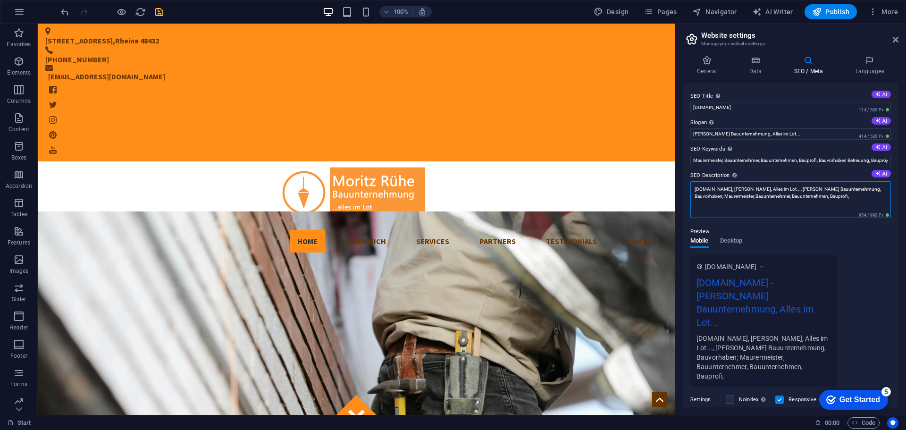
click at [722, 191] on textarea "[DOMAIN_NAME], [PERSON_NAME], Alles im Lot..., [PERSON_NAME] Bauunternehmung, B…" at bounding box center [790, 199] width 201 height 37
drag, startPoint x: 790, startPoint y: 190, endPoint x: 863, endPoint y: 189, distance: 72.7
click at [863, 189] on textarea "Bauunternehmung [PERSON_NAME], Alles im Lot..., [PERSON_NAME] Bauunternehmung, …" at bounding box center [790, 199] width 201 height 37
click at [756, 197] on textarea "Bauunternehmung [PERSON_NAME], Alles im Lot... Bauvorhaben; Maurermeister, Bauu…" at bounding box center [790, 199] width 201 height 37
click at [878, 194] on textarea "Bauunternehmung [PERSON_NAME], Alles im Lot... Bauvorhaben; Maurermeister [PERS…" at bounding box center [790, 199] width 201 height 37
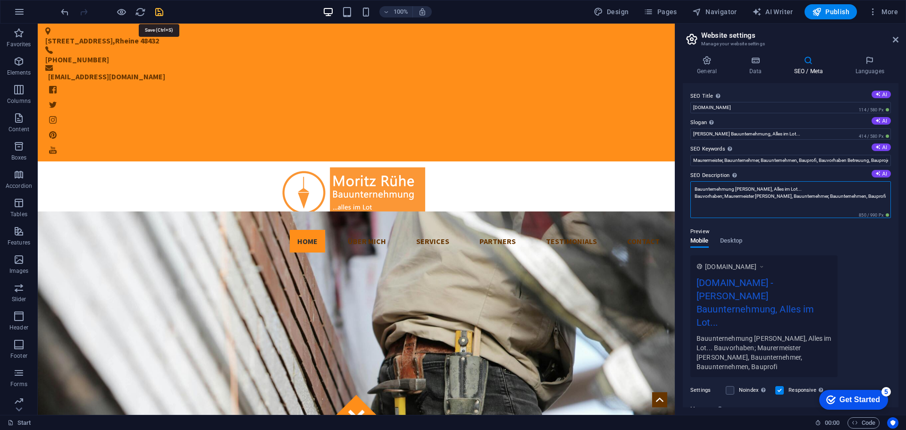
type textarea "Bauunternehmung [PERSON_NAME], Alles im Lot... Bauvorhaben; Maurermeister [PERS…"
click at [159, 12] on icon "save" at bounding box center [159, 12] width 11 height 11
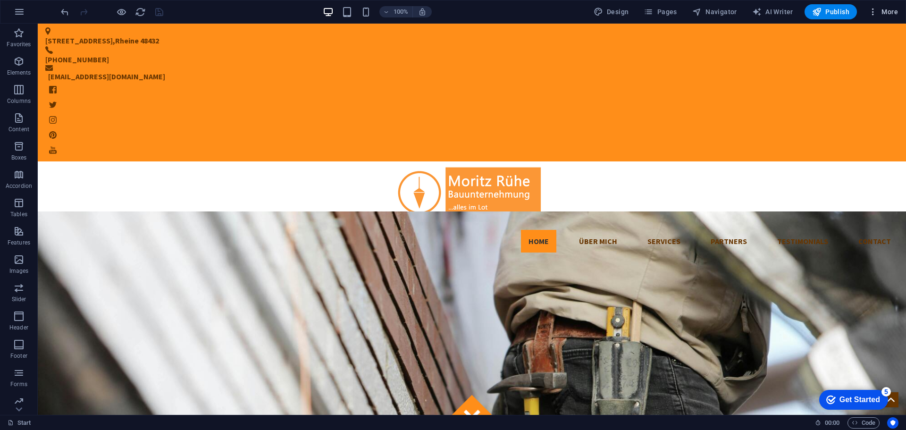
click at [886, 8] on span "More" at bounding box center [883, 11] width 30 height 9
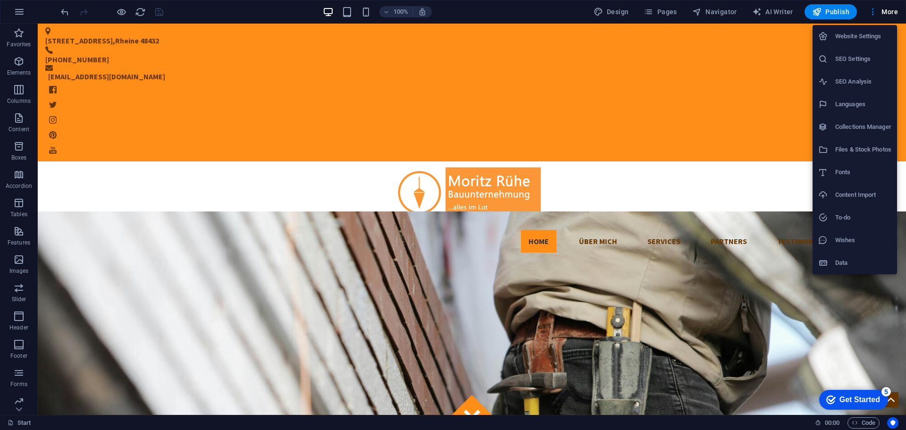
click at [857, 59] on h6 "SEO Settings" at bounding box center [863, 58] width 56 height 11
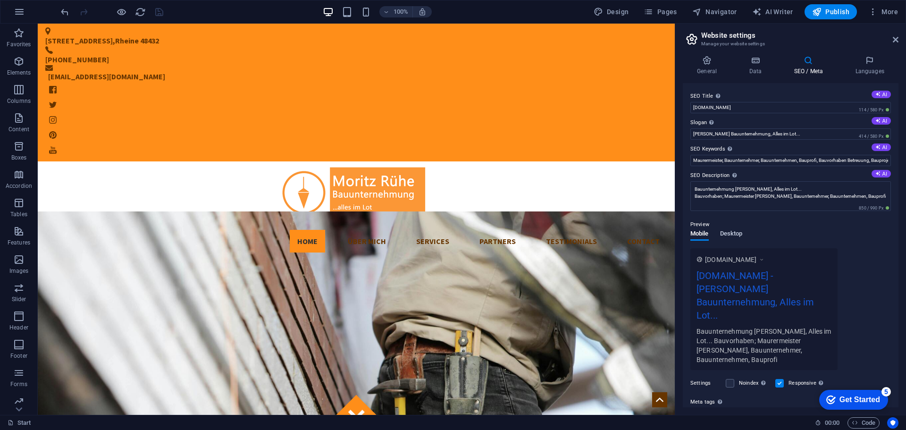
click at [730, 230] on span "Desktop" at bounding box center [731, 234] width 23 height 13
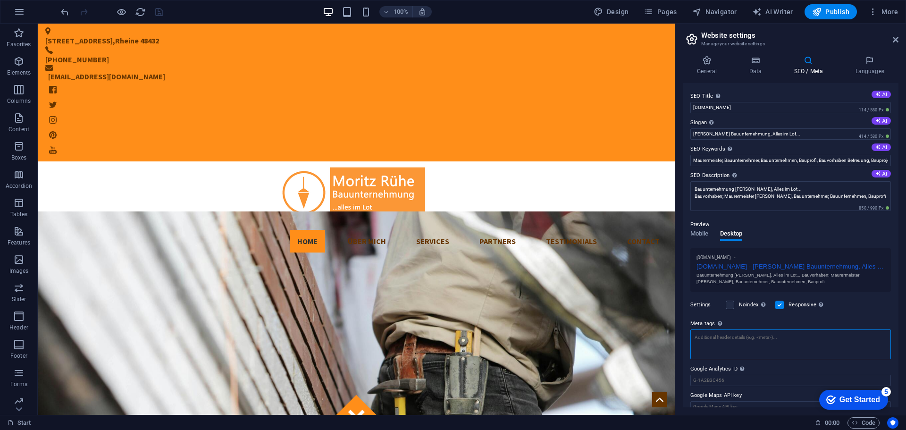
click at [726, 333] on textarea "Meta tags Enter HTML code here that will be placed inside the tags of your webs…" at bounding box center [790, 344] width 201 height 30
paste textarea "Maurermeister, Bauunternehmer, Bauunternehmen, Rohbau, Schlüsselfertigbau, Haus…"
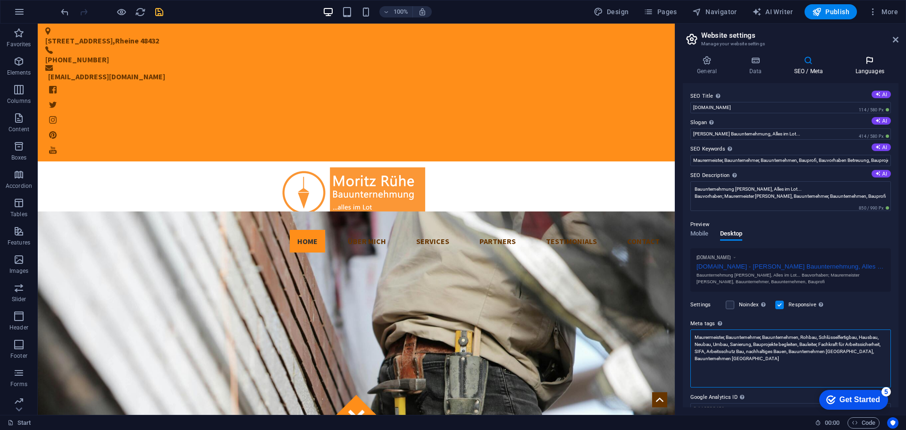
type textarea "Maurermeister, Bauunternehmer, Bauunternehmen, Rohbau, Schlüsselfertigbau, Haus…"
click at [870, 70] on body "[PERSON_NAME] Bauunternehmung Start Favorites Elements Columns Content Boxes Ac…" at bounding box center [453, 215] width 906 height 430
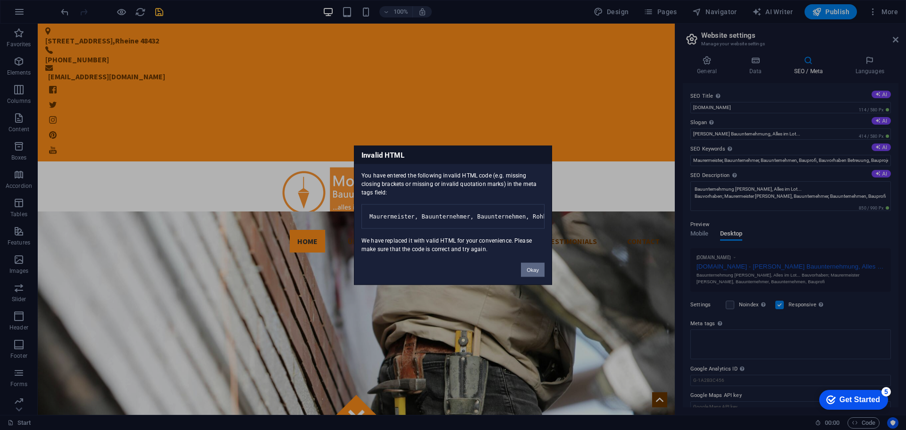
drag, startPoint x: 531, startPoint y: 279, endPoint x: 494, endPoint y: 256, distance: 44.3
click at [531, 276] on button "Okay" at bounding box center [533, 269] width 24 height 14
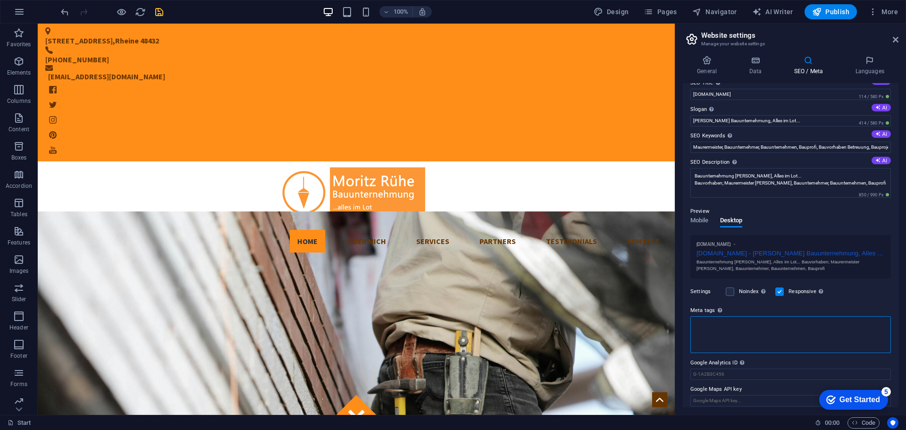
scroll to position [20, 0]
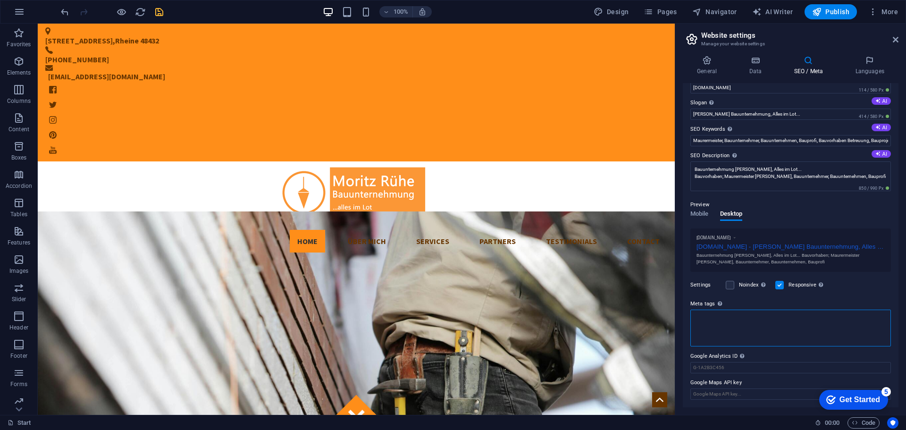
click at [739, 319] on textarea "Meta tags Enter HTML code here that will be placed inside the tags of your webs…" at bounding box center [790, 328] width 201 height 37
click at [736, 320] on textarea "Meta tags Enter HTML code here that will be placed inside the tags of your webs…" at bounding box center [790, 328] width 201 height 37
click at [727, 329] on textarea "Meta tags Enter HTML code here that will be placed inside the tags of your webs…" at bounding box center [790, 328] width 201 height 37
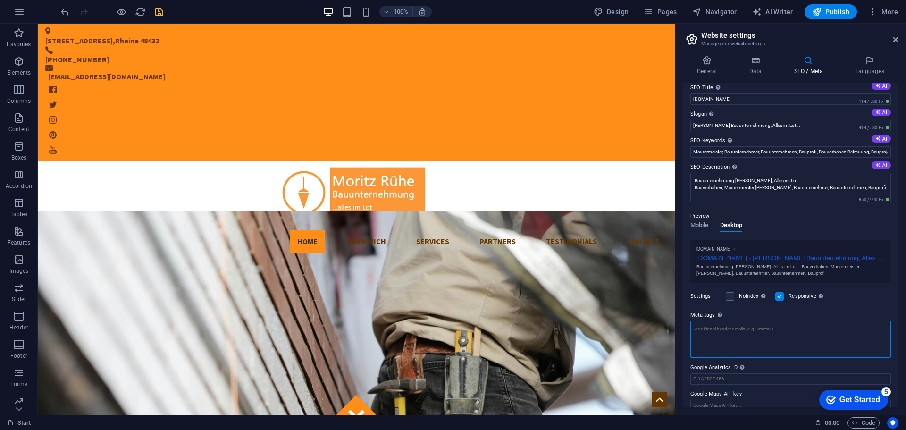
scroll to position [0, 0]
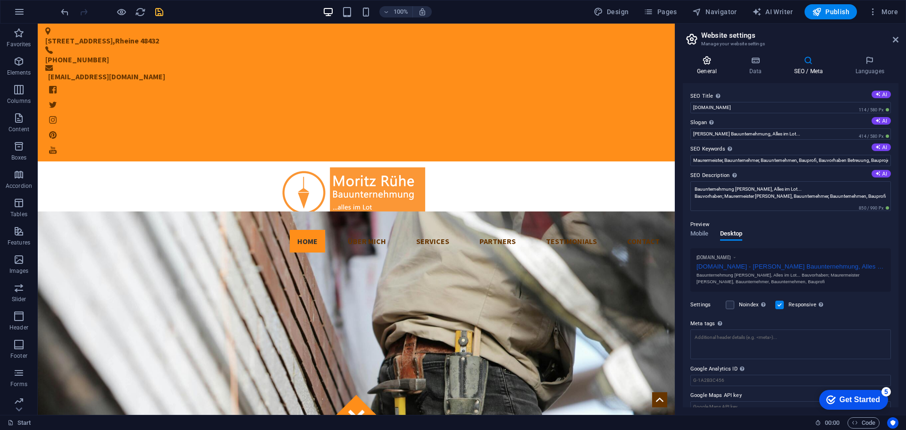
click at [705, 71] on h4 "General" at bounding box center [709, 66] width 52 height 20
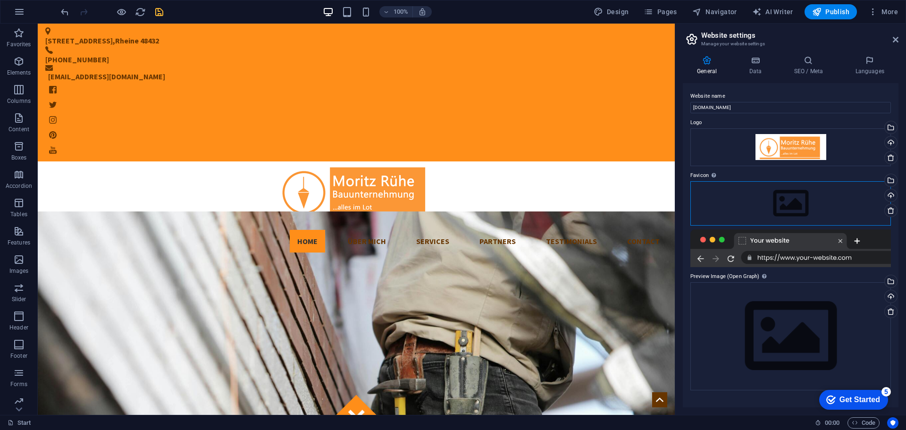
click at [759, 192] on div "Drag files here, click to choose files or select files from Files or our free s…" at bounding box center [790, 203] width 201 height 44
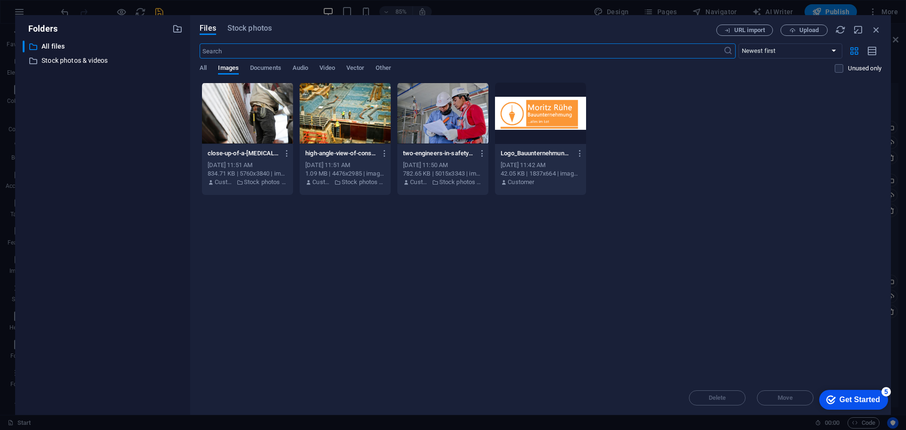
click at [542, 117] on div at bounding box center [540, 113] width 91 height 61
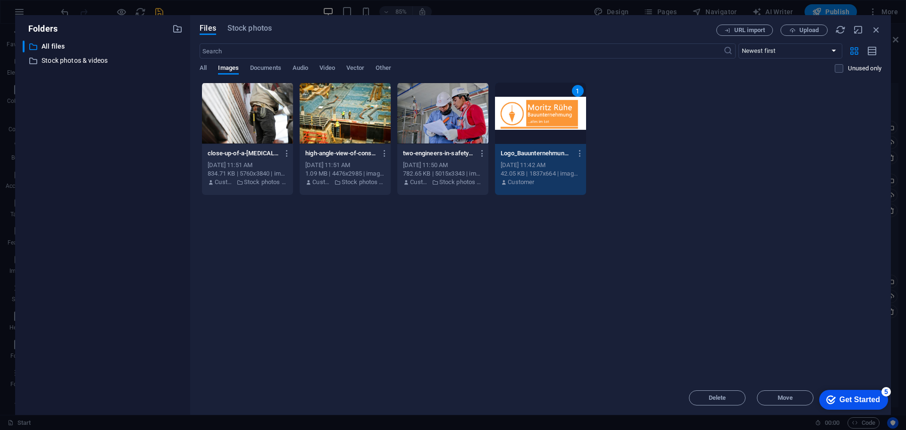
click at [545, 123] on div "1" at bounding box center [540, 113] width 91 height 61
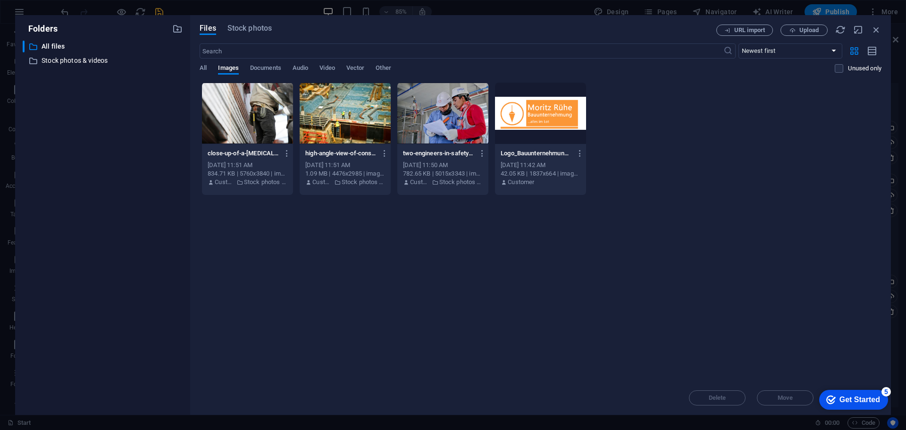
click at [545, 123] on div at bounding box center [540, 113] width 91 height 61
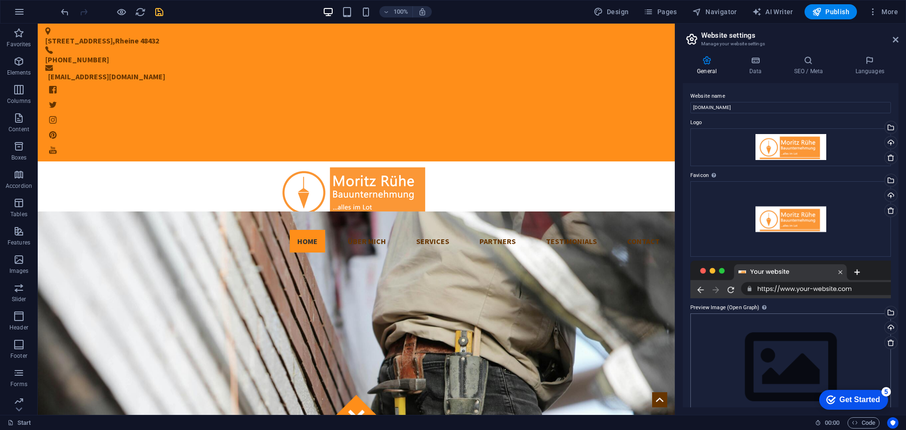
scroll to position [22, 0]
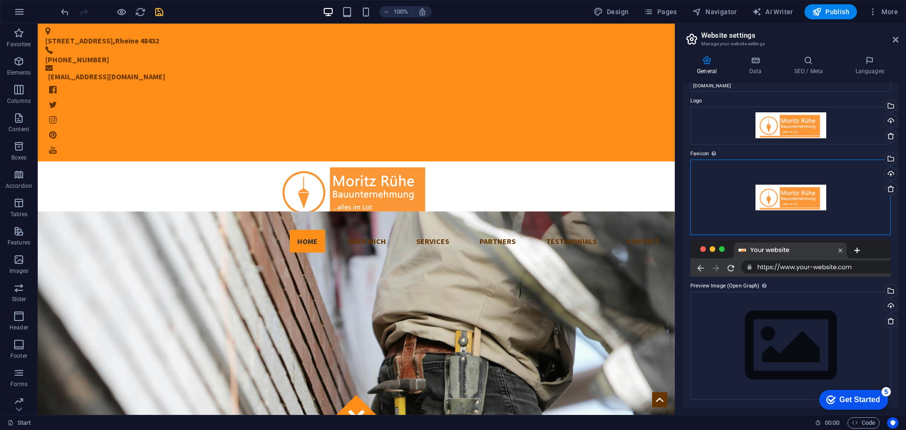
click at [805, 197] on div "Drag files here, click to choose files or select files from Files or our free s…" at bounding box center [790, 196] width 201 height 75
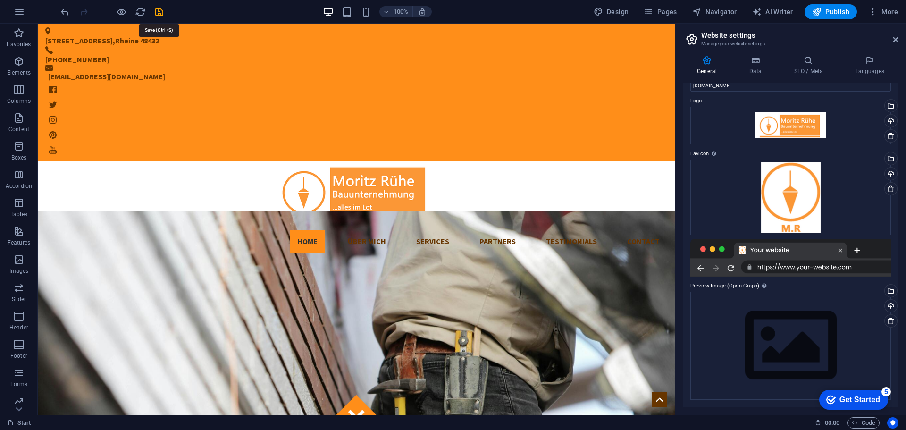
click at [160, 9] on icon "save" at bounding box center [159, 12] width 11 height 11
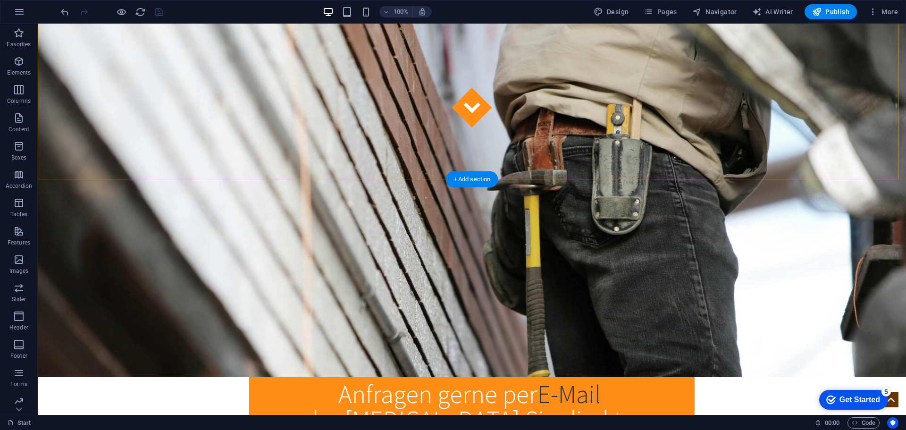
scroll to position [330, 0]
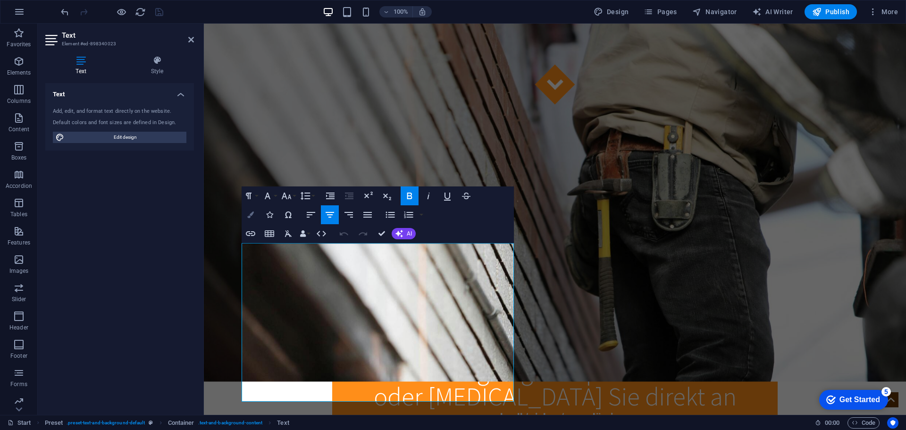
click at [255, 216] on button "Colors" at bounding box center [251, 214] width 18 height 19
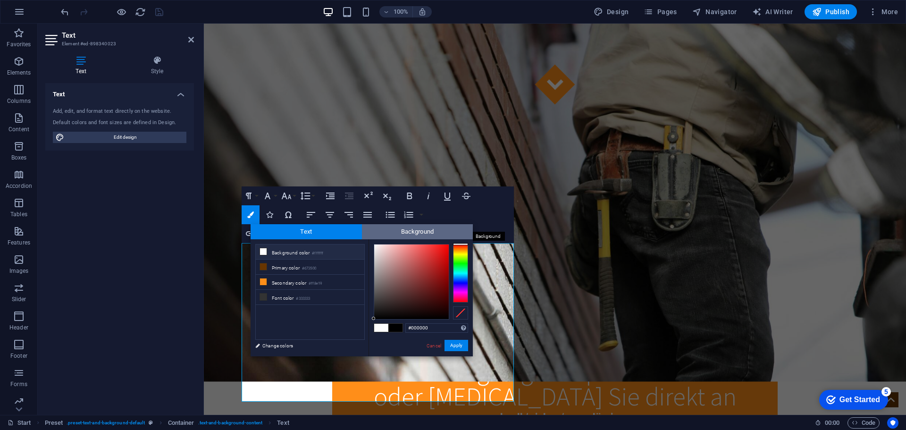
click at [413, 234] on span "Background" at bounding box center [417, 231] width 111 height 15
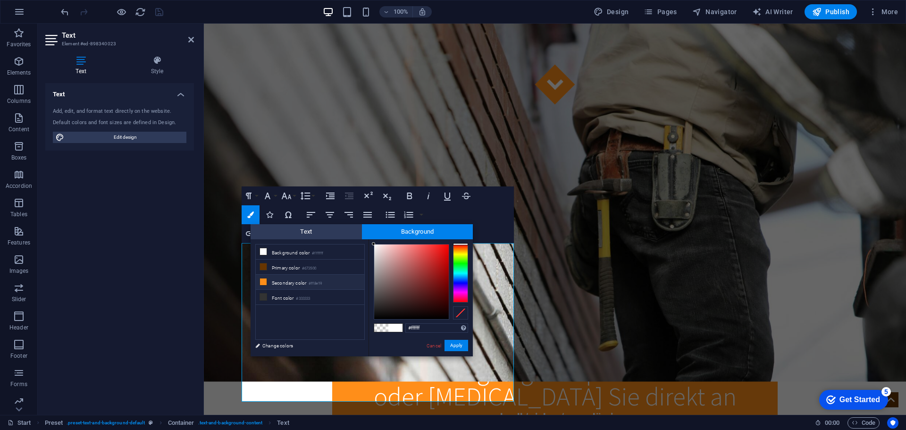
click at [286, 282] on li "Secondary color #ff8e19" at bounding box center [310, 282] width 109 height 15
click at [287, 280] on li "Secondary color #ff8e19" at bounding box center [310, 282] width 109 height 15
click at [288, 280] on li "Secondary color #ff8e19" at bounding box center [310, 282] width 109 height 15
click at [456, 345] on button "Apply" at bounding box center [456, 345] width 24 height 11
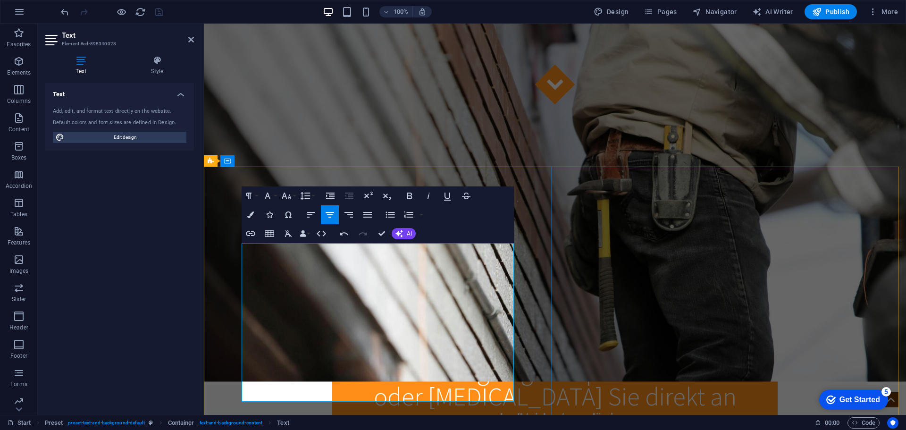
click at [253, 217] on icon "button" at bounding box center [250, 214] width 7 height 7
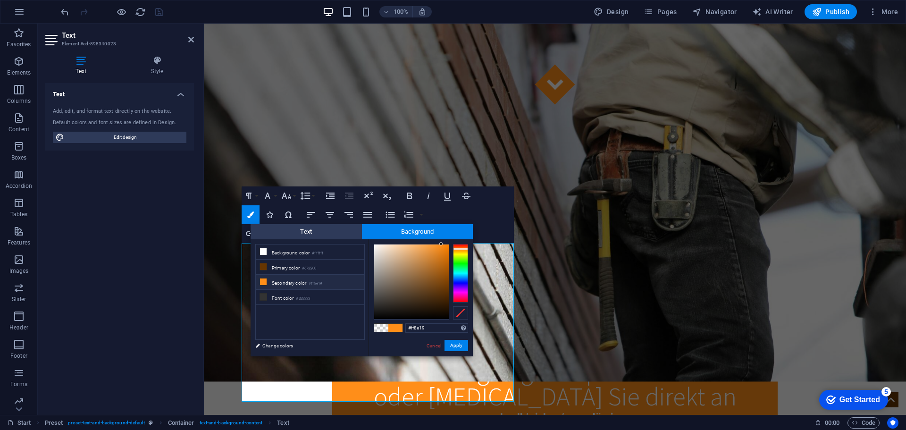
click at [294, 281] on li "Secondary color #ff8e19" at bounding box center [310, 282] width 109 height 15
type input "rgba(255, 142, 25, 0)"
click at [294, 281] on li "Secondary color #ff8e19" at bounding box center [310, 282] width 109 height 15
click at [461, 343] on button "Apply" at bounding box center [456, 345] width 24 height 11
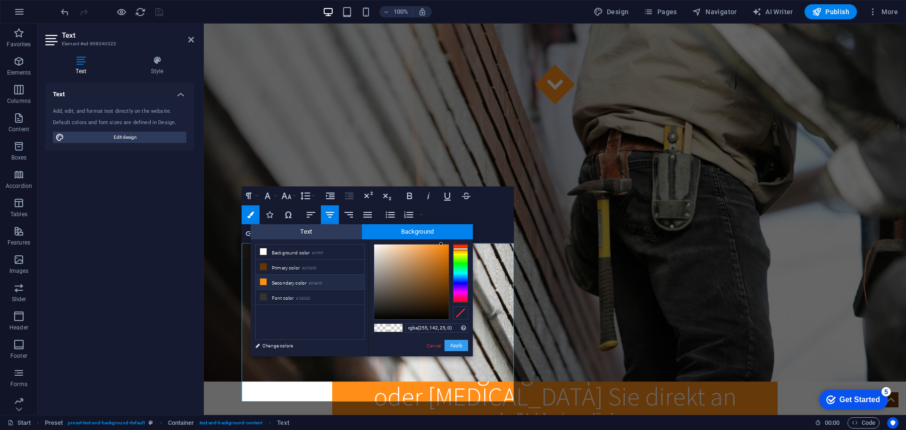
click at [460, 345] on button "Apply" at bounding box center [456, 345] width 24 height 11
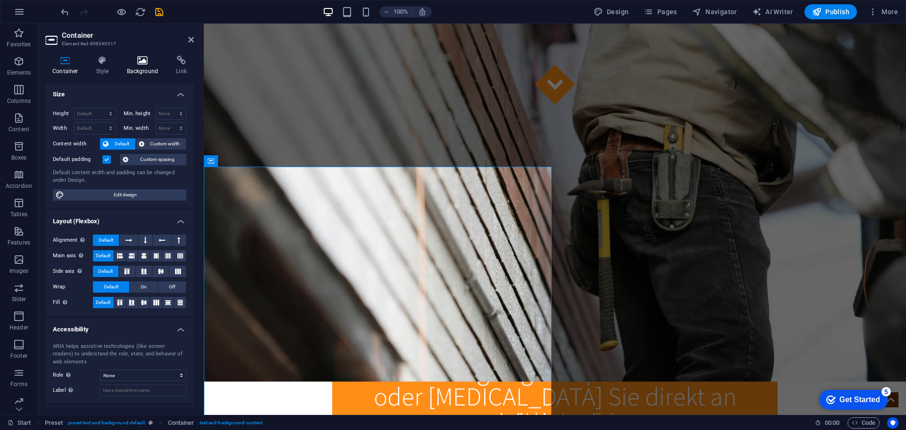
click at [138, 71] on h4 "Background" at bounding box center [145, 66] width 50 height 20
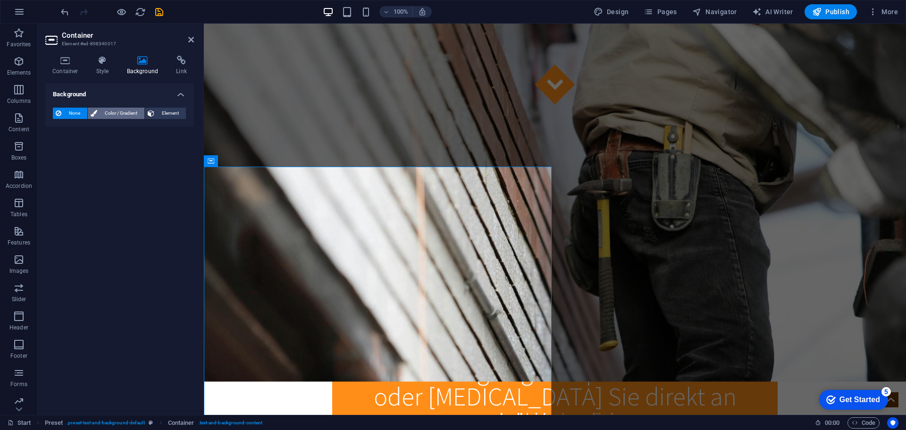
click at [131, 109] on span "Color / Gradient" at bounding box center [121, 113] width 42 height 11
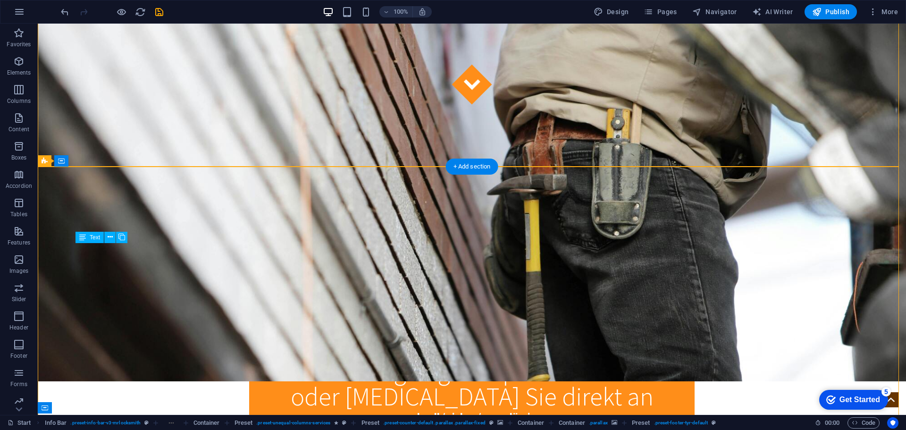
drag, startPoint x: 224, startPoint y: 280, endPoint x: 58, endPoint y: 280, distance: 165.6
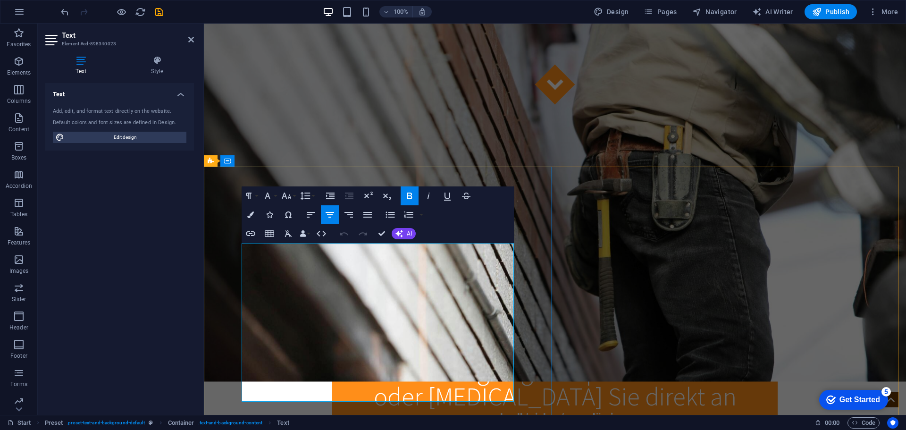
click at [250, 216] on icon "button" at bounding box center [250, 214] width 7 height 7
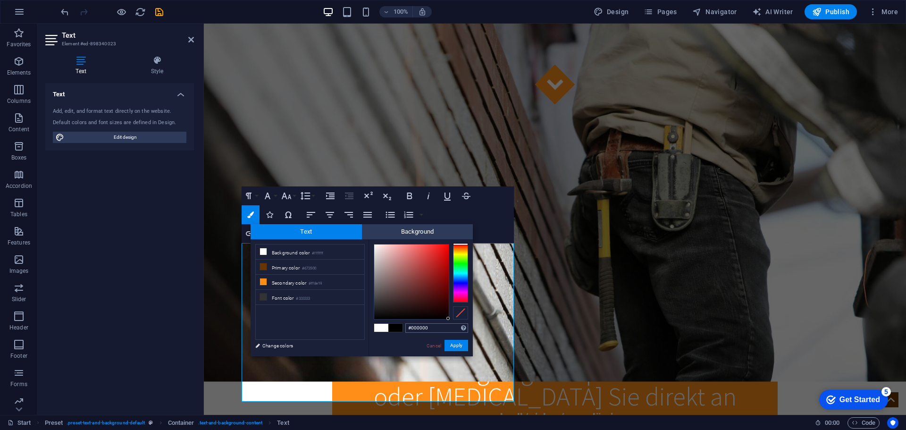
drag, startPoint x: 411, startPoint y: 269, endPoint x: 455, endPoint y: 324, distance: 69.8
click at [455, 324] on div "#000000 Supported formats #0852ed rgb(8, 82, 237) rgba(8, 82, 237, 90%) hsv(221…" at bounding box center [420, 366] width 104 height 254
click at [458, 349] on button "Apply" at bounding box center [456, 345] width 24 height 11
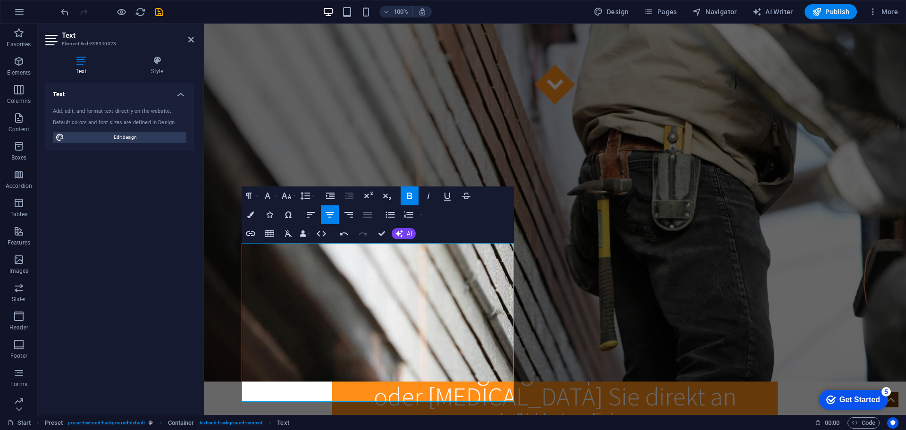
click at [364, 215] on icon "button" at bounding box center [367, 214] width 11 height 11
click at [324, 269] on div "Drag here to replace the existing content. Press “Ctrl” if you want to create a…" at bounding box center [555, 219] width 702 height 391
click at [252, 216] on icon "button" at bounding box center [250, 214] width 7 height 7
type input "#000000"
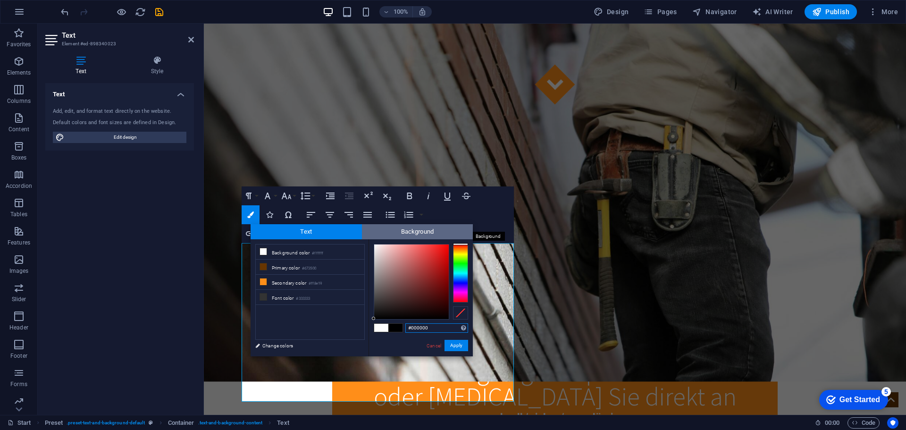
click at [405, 231] on span "Background" at bounding box center [417, 231] width 111 height 15
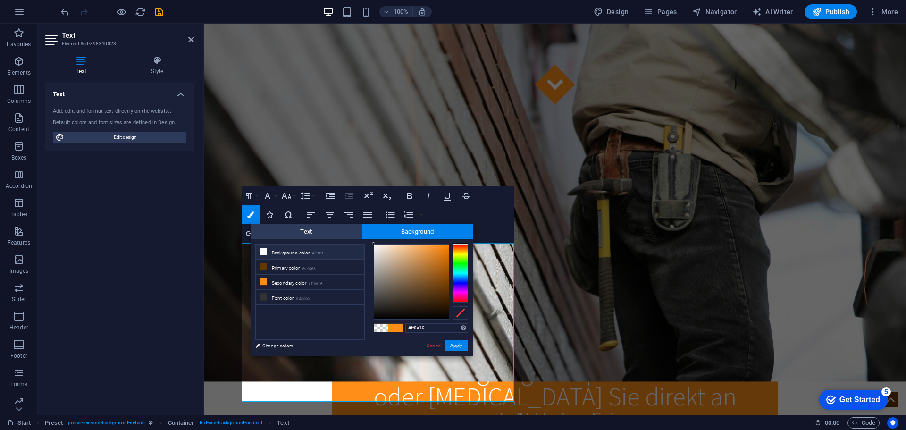
click at [289, 252] on li "Background color #ffffff" at bounding box center [310, 251] width 109 height 15
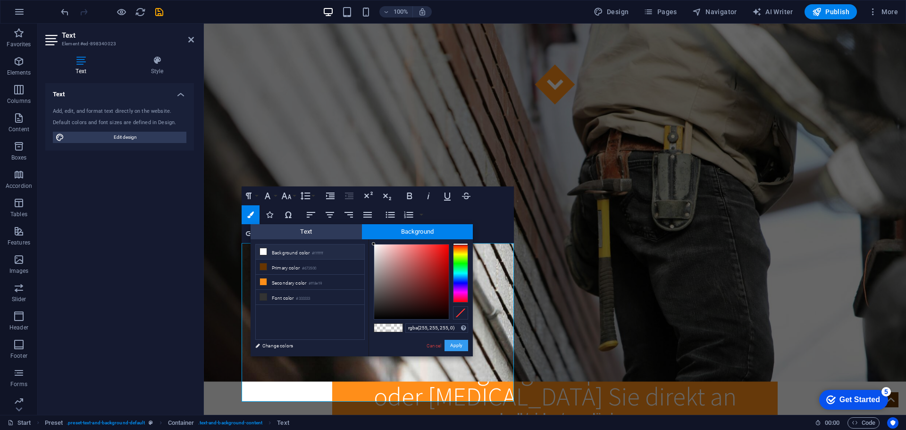
click at [457, 348] on button "Apply" at bounding box center [456, 345] width 24 height 11
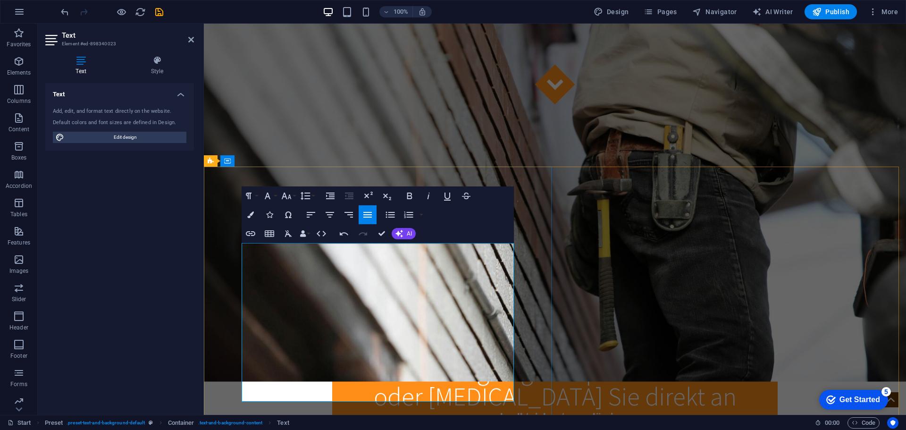
click at [250, 212] on icon "button" at bounding box center [250, 214] width 7 height 7
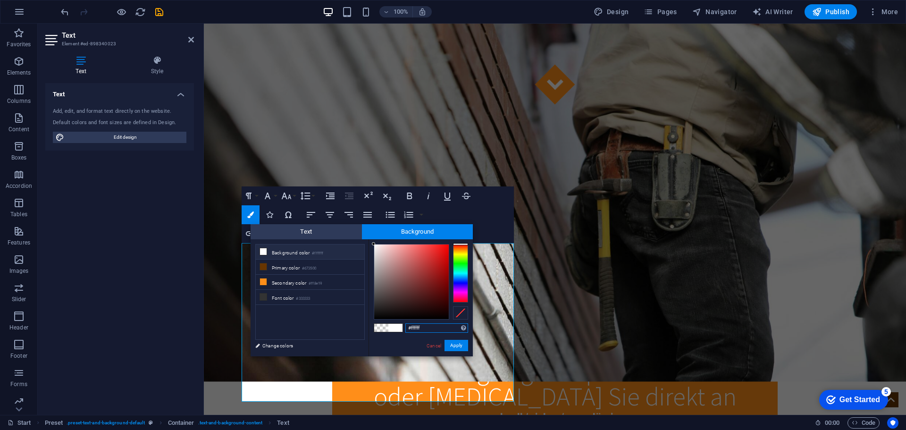
click at [385, 233] on span "Background" at bounding box center [417, 231] width 111 height 15
click at [301, 254] on li "Background color #ffffff" at bounding box center [310, 251] width 109 height 15
type input "rgba(255, 255, 255, 0)"
click at [301, 252] on li "Background color #ffffff" at bounding box center [310, 251] width 109 height 15
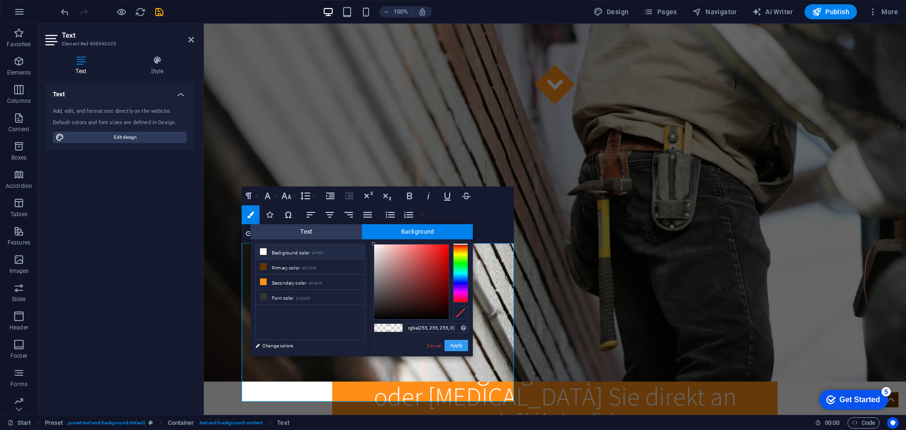
click at [451, 345] on button "Apply" at bounding box center [456, 345] width 24 height 11
click at [458, 348] on button "Apply" at bounding box center [456, 345] width 24 height 11
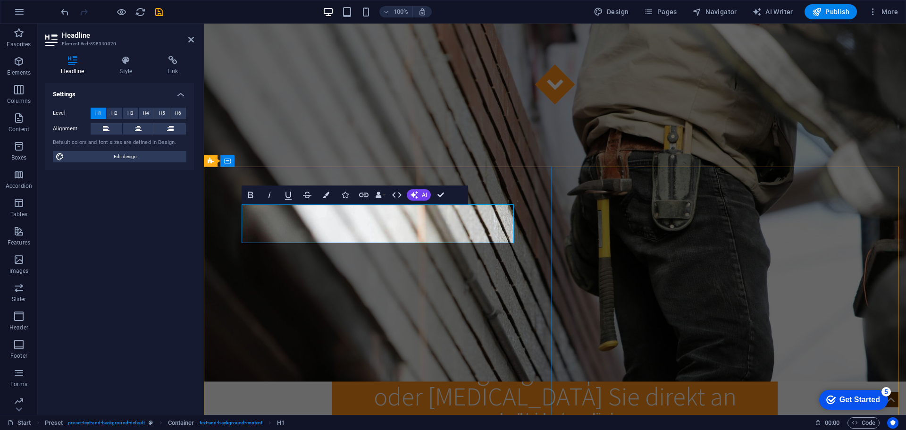
click at [326, 197] on icon "button" at bounding box center [326, 195] width 7 height 7
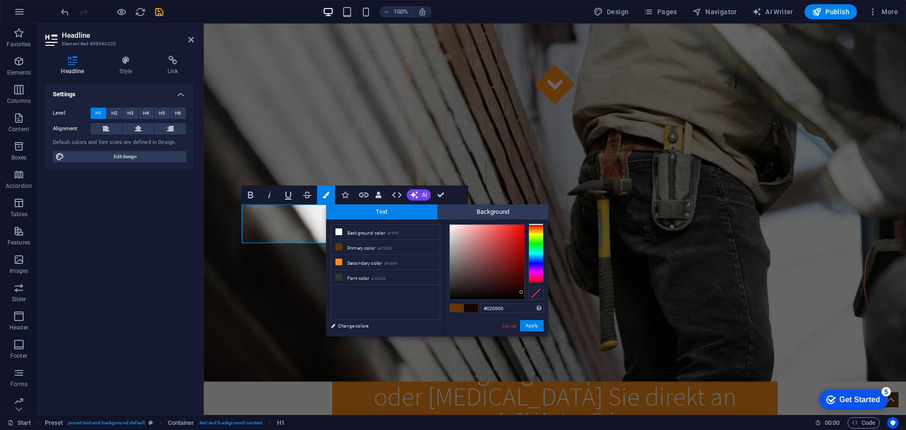
type input "#000000"
drag, startPoint x: 477, startPoint y: 258, endPoint x: 532, endPoint y: 306, distance: 72.8
click at [532, 306] on div "#000000 Supported formats #0852ed rgb(8, 82, 237) rgba(8, 82, 237, 90%) hsv(221…" at bounding box center [496, 346] width 104 height 254
click at [535, 326] on button "Apply" at bounding box center [532, 325] width 24 height 11
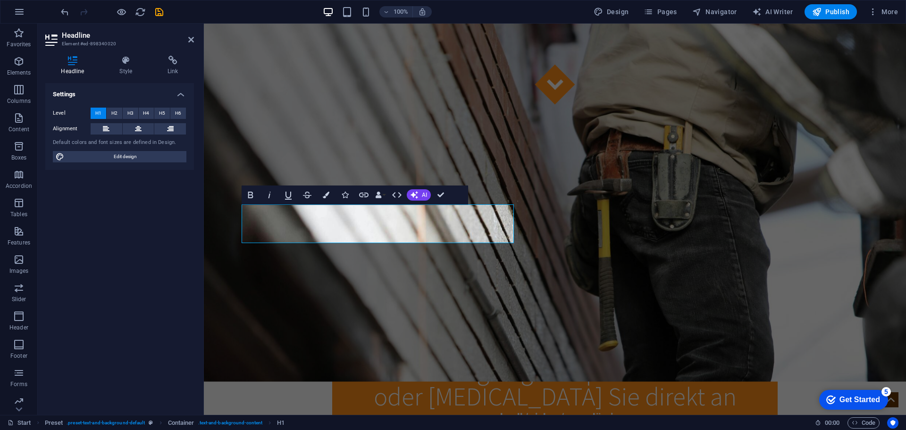
click at [377, 219] on div "H1 Preset Preset Container Button Banner Banner Container Container H3 Preset C…" at bounding box center [555, 219] width 702 height 391
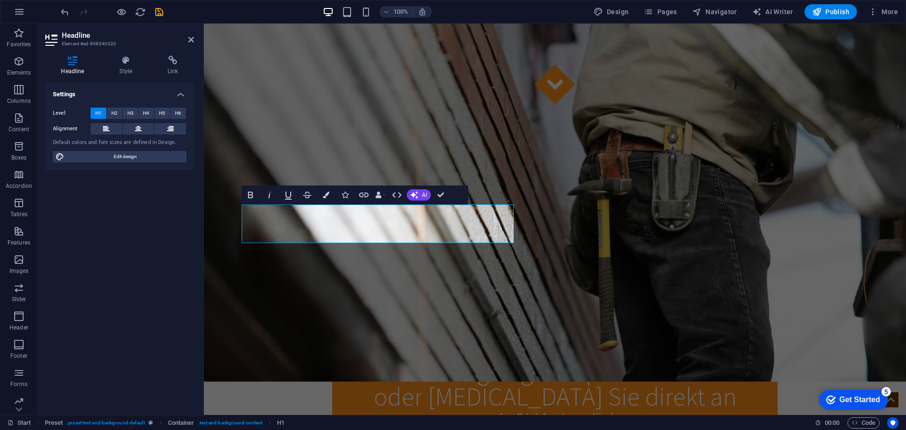
drag, startPoint x: 371, startPoint y: 281, endPoint x: 537, endPoint y: 281, distance: 166.5
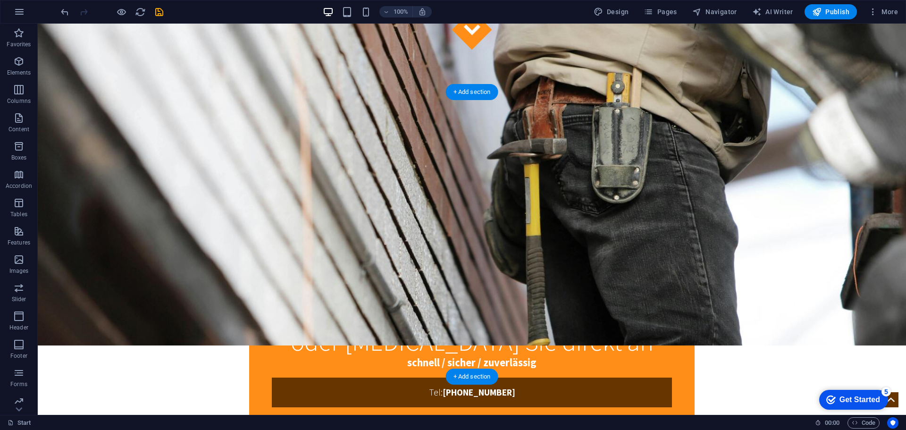
scroll to position [377, 0]
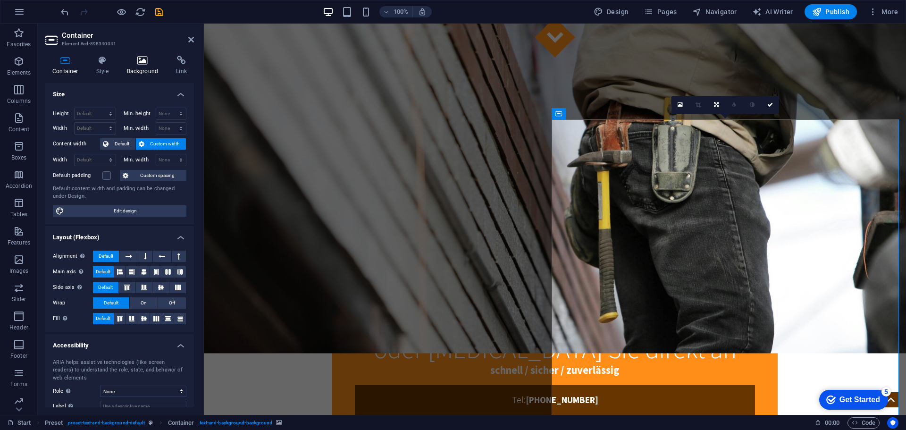
click at [137, 60] on icon at bounding box center [143, 60] width 46 height 9
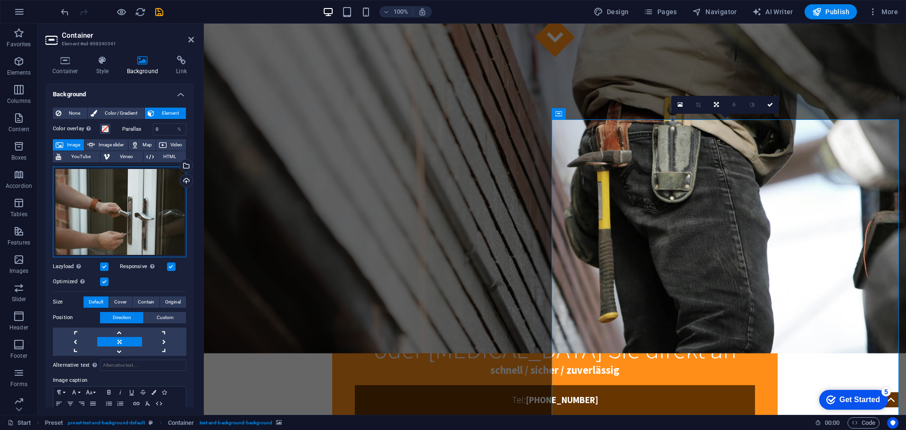
click at [144, 196] on div "Drag files here, click to choose files or select files from Files or our free s…" at bounding box center [120, 212] width 134 height 91
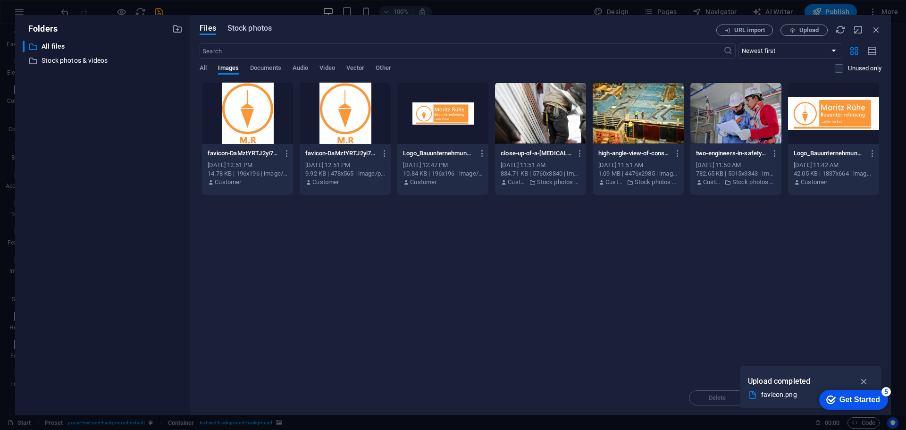
click at [239, 30] on span "Stock photos" at bounding box center [249, 28] width 44 height 11
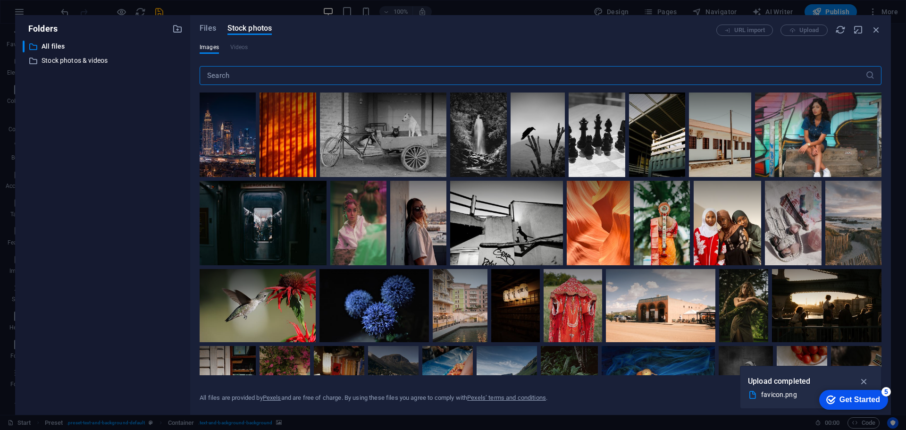
click at [276, 75] on input "text" at bounding box center [533, 75] width 666 height 19
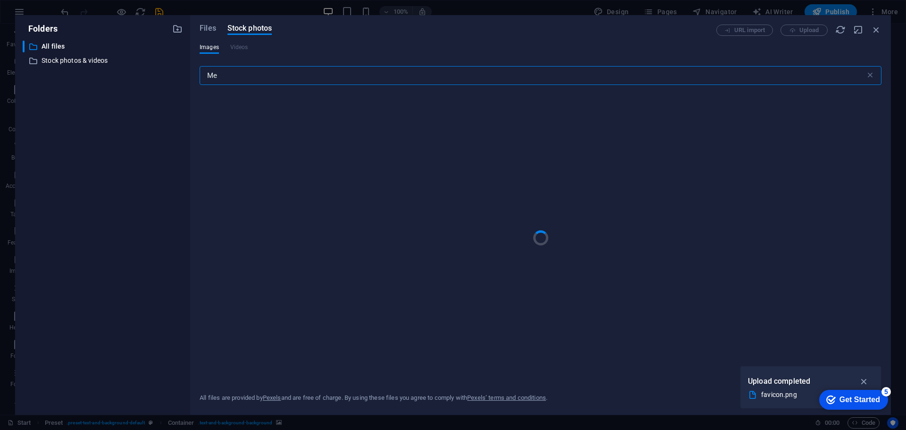
type input "M"
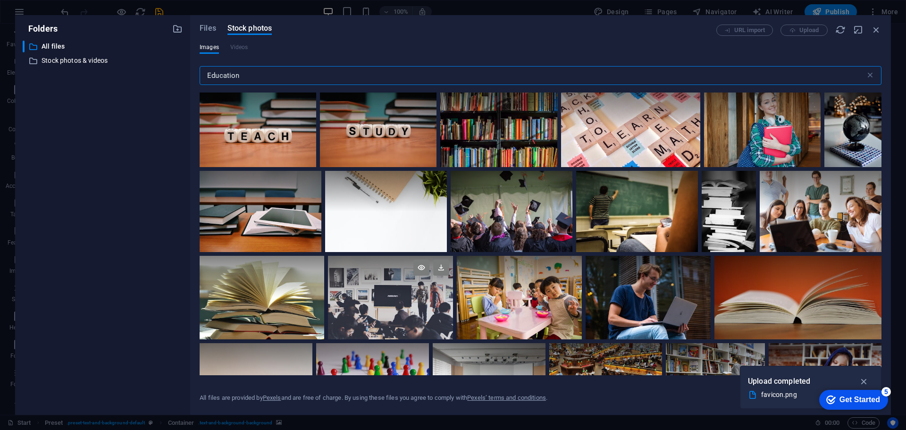
scroll to position [0, 0]
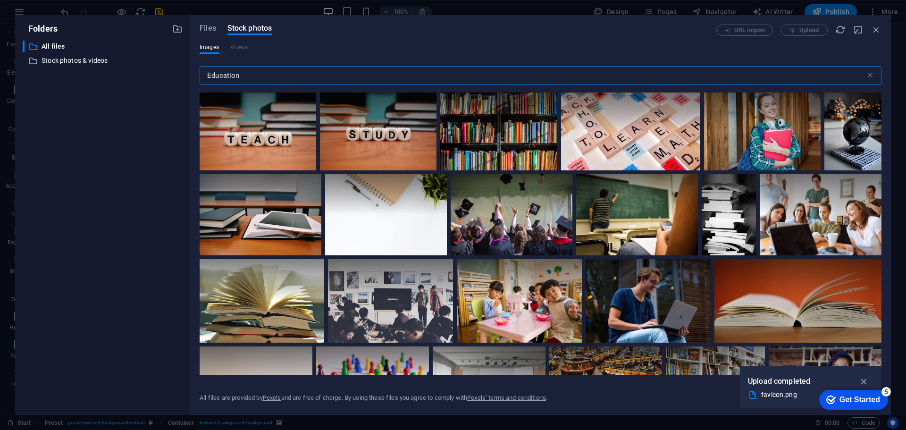
click at [252, 75] on input "Education" at bounding box center [533, 75] width 666 height 19
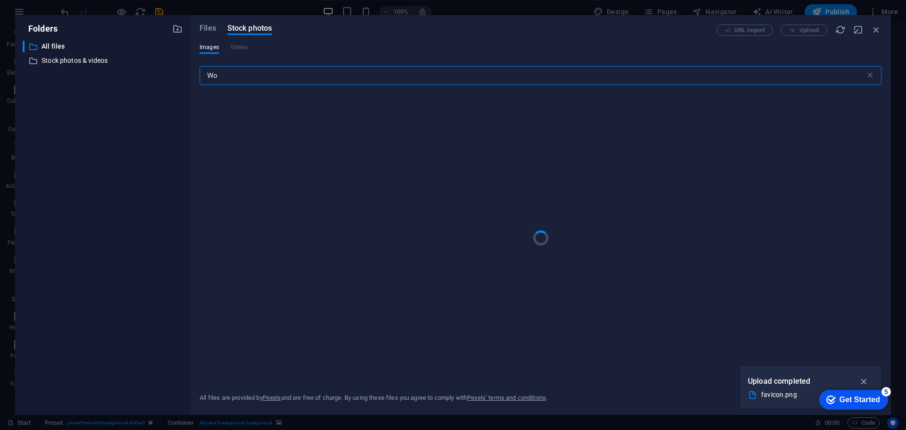
type input "W"
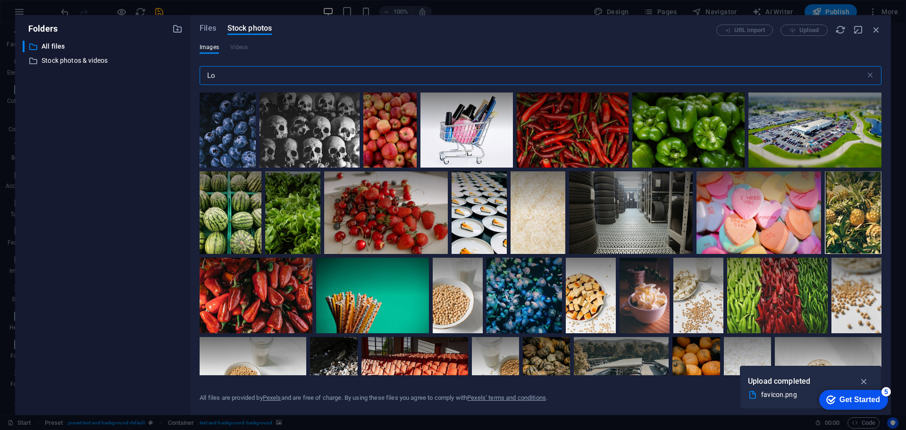
type input "L"
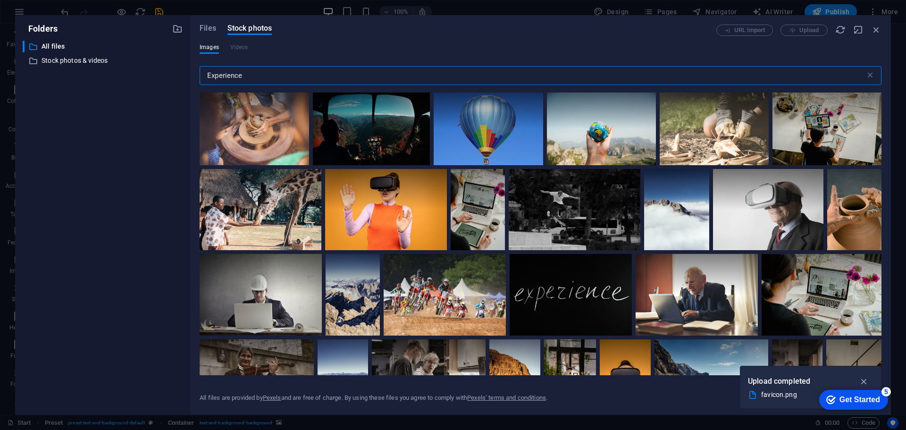
click at [267, 74] on input "Experience" at bounding box center [533, 75] width 666 height 19
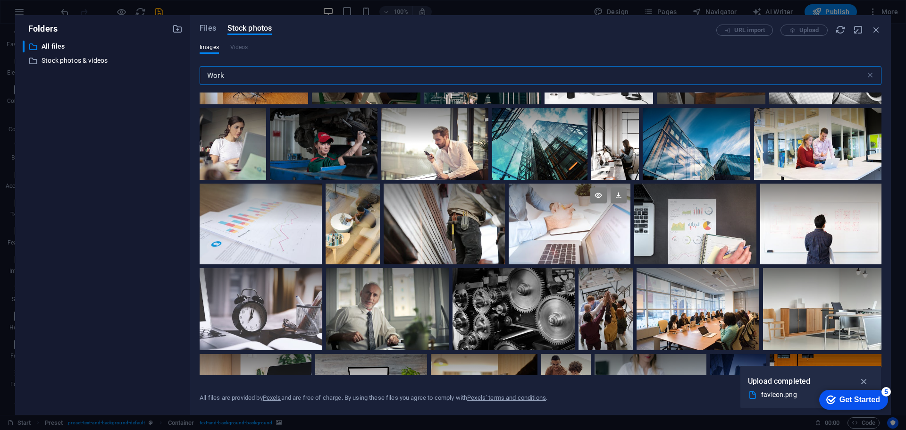
scroll to position [1086, 0]
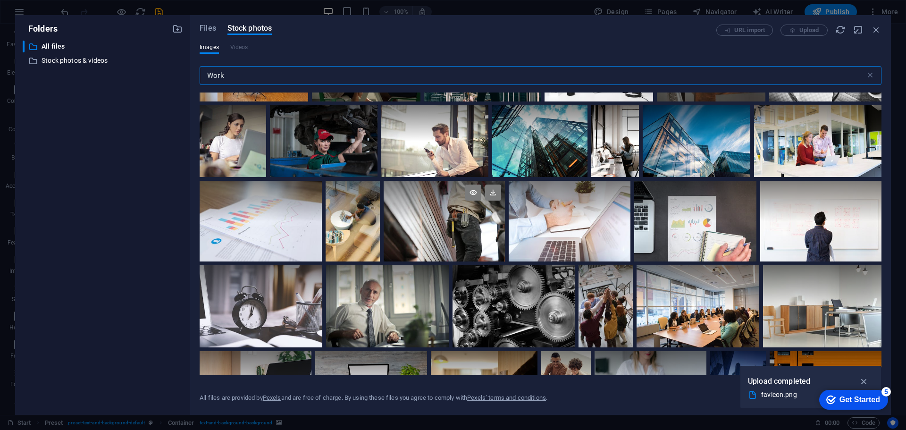
type input "Work"
click at [460, 225] on div at bounding box center [444, 221] width 121 height 81
click at [492, 187] on icon at bounding box center [493, 192] width 16 height 16
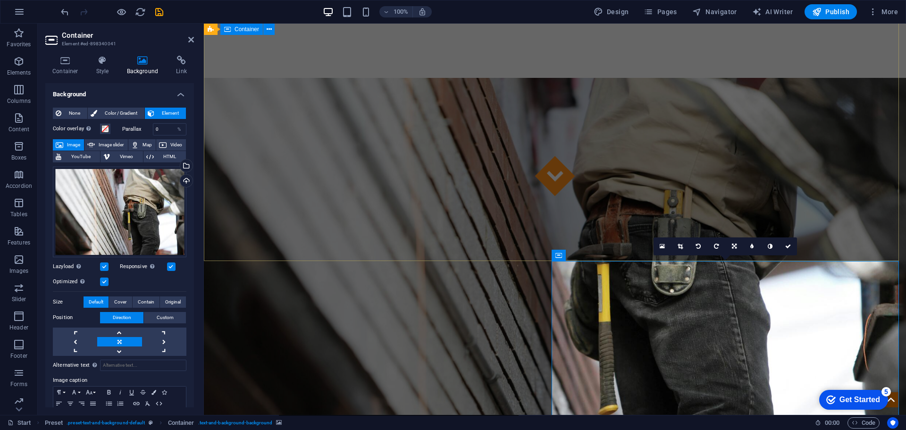
scroll to position [236, 0]
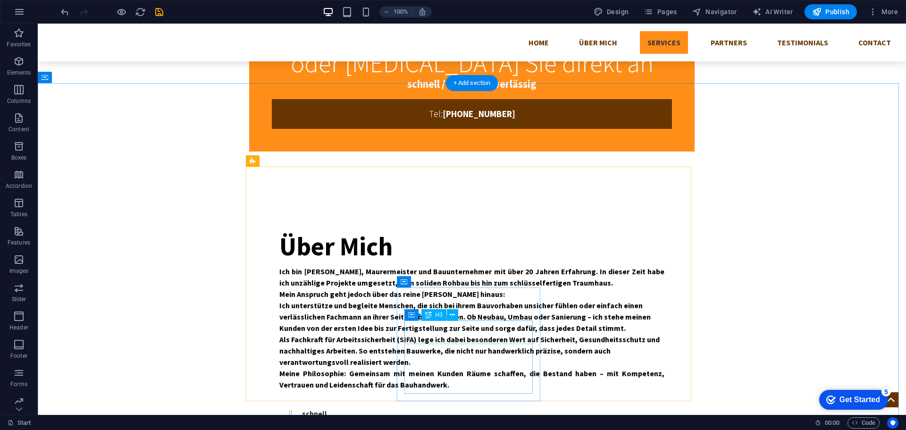
scroll to position [661, 0]
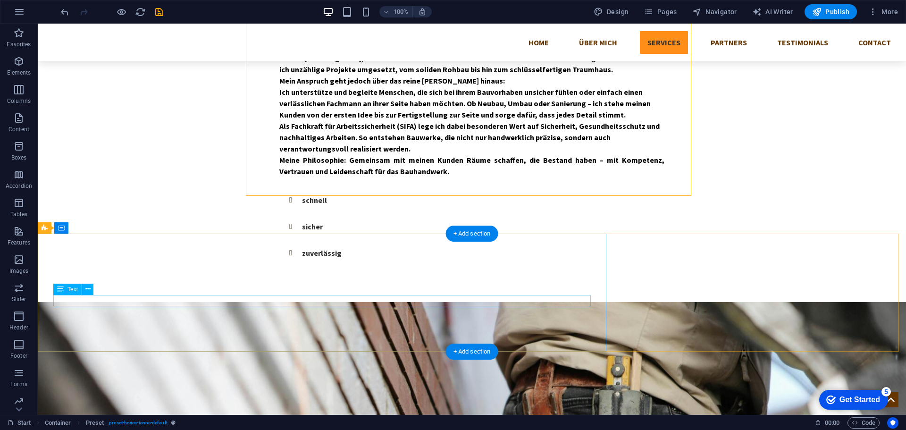
scroll to position [896, 0]
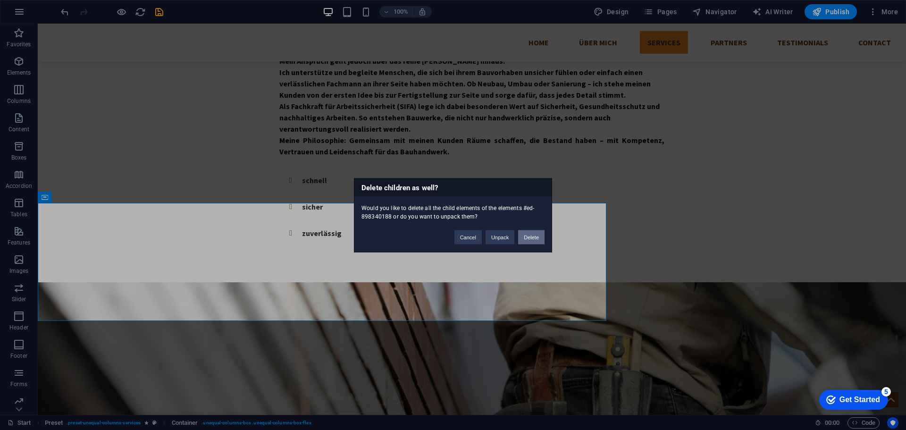
click at [531, 238] on button "Delete" at bounding box center [531, 237] width 26 height 14
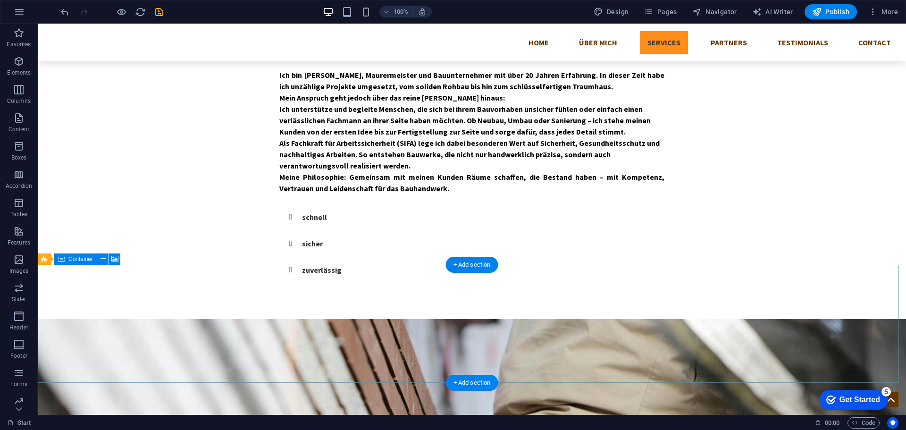
scroll to position [861, 0]
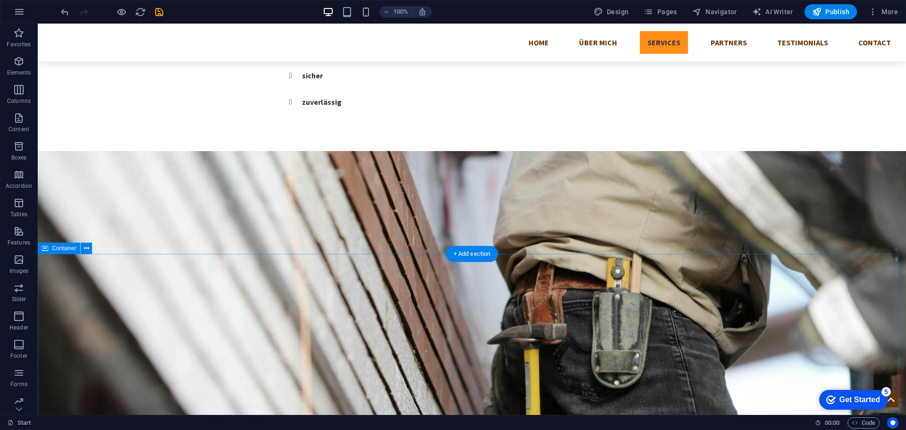
scroll to position [955, 0]
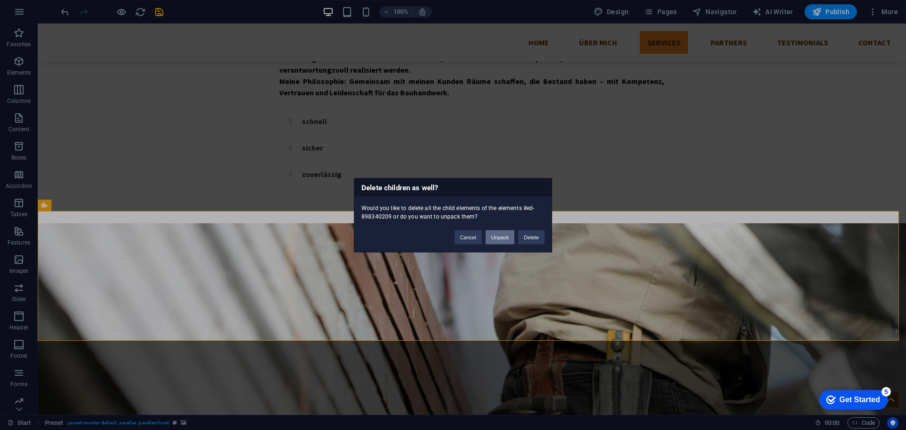
drag, startPoint x: 504, startPoint y: 238, endPoint x: 467, endPoint y: 215, distance: 44.3
click at [504, 238] on button "Unpack" at bounding box center [499, 237] width 29 height 14
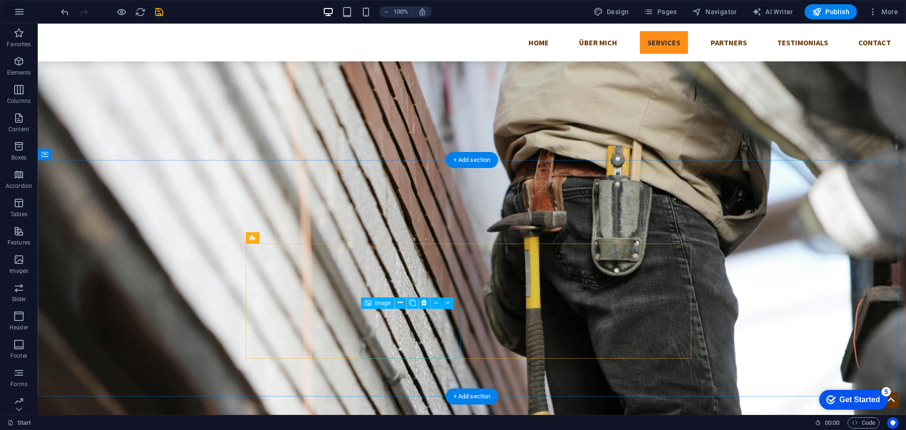
scroll to position [1144, 0]
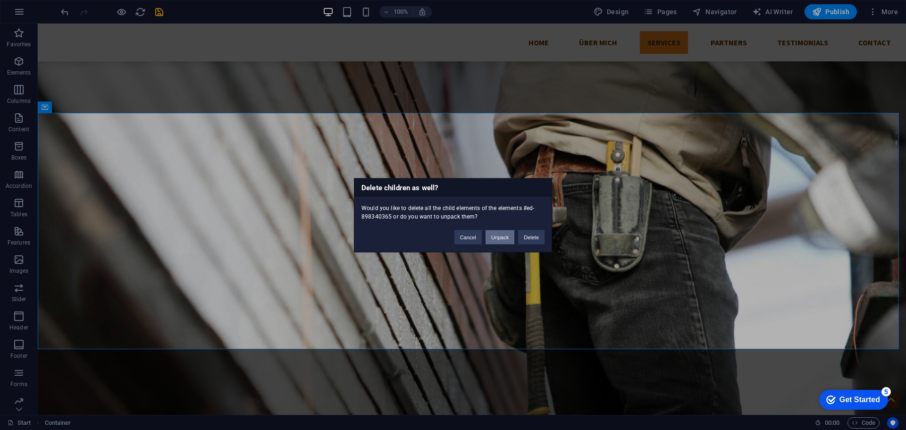
click at [505, 239] on button "Unpack" at bounding box center [499, 237] width 29 height 14
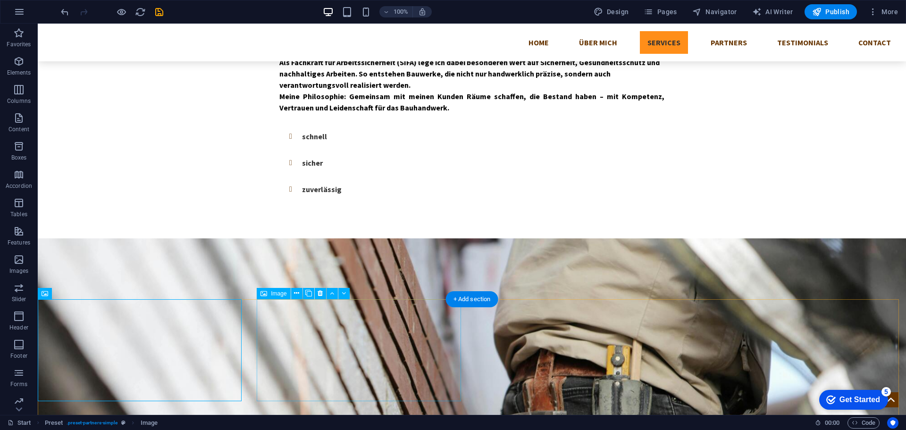
scroll to position [1003, 0]
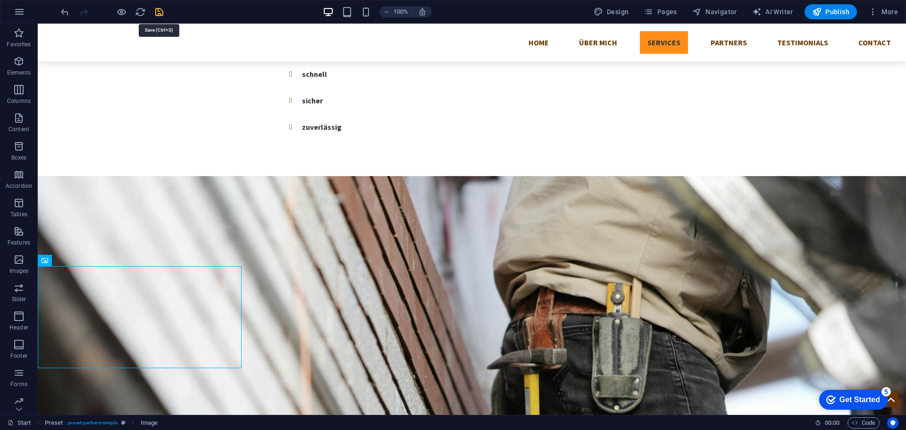
click at [161, 14] on icon "save" at bounding box center [159, 12] width 11 height 11
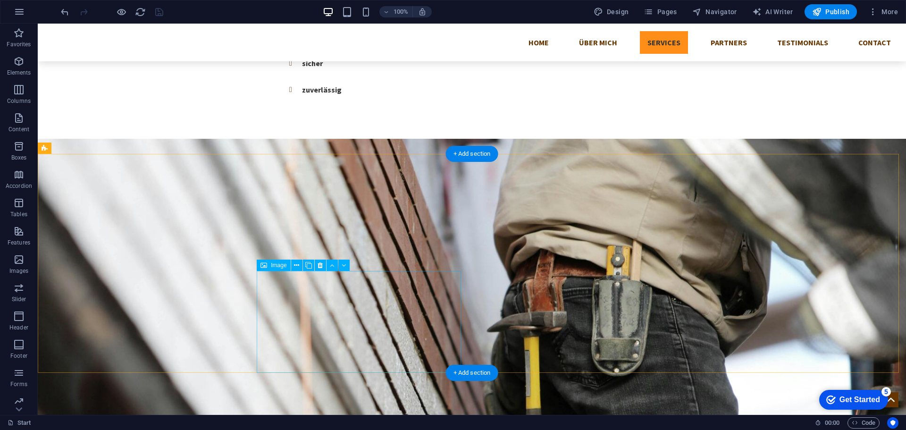
scroll to position [1144, 0]
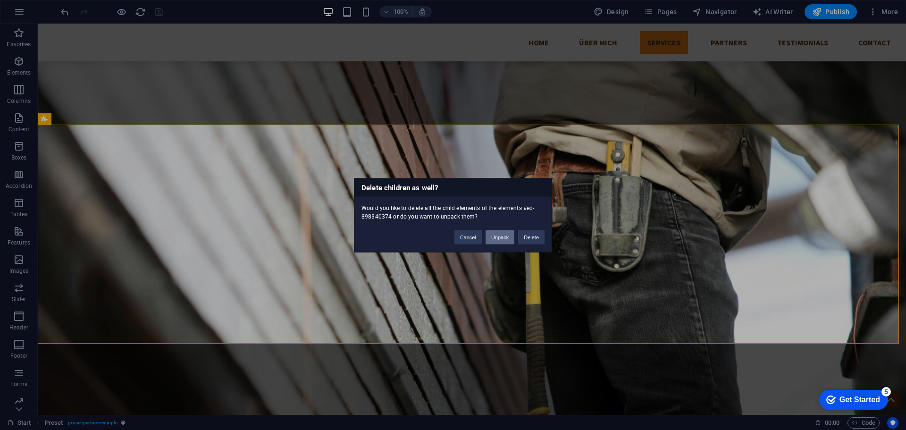
click at [495, 236] on button "Unpack" at bounding box center [499, 237] width 29 height 14
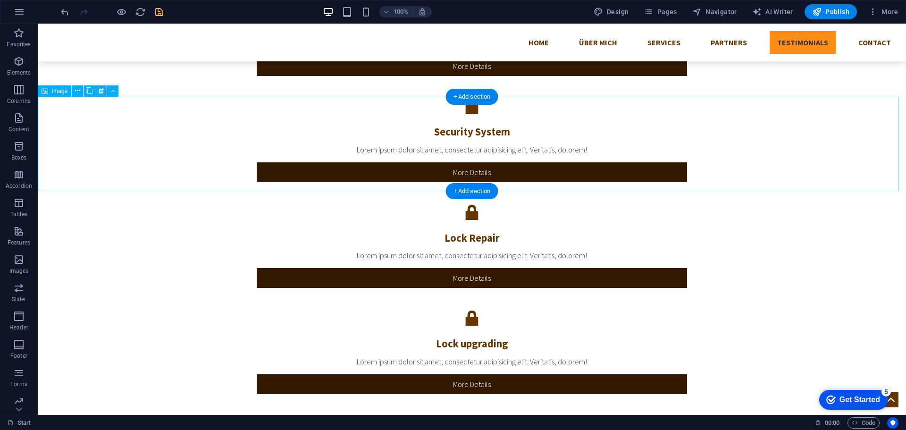
scroll to position [1758, 0]
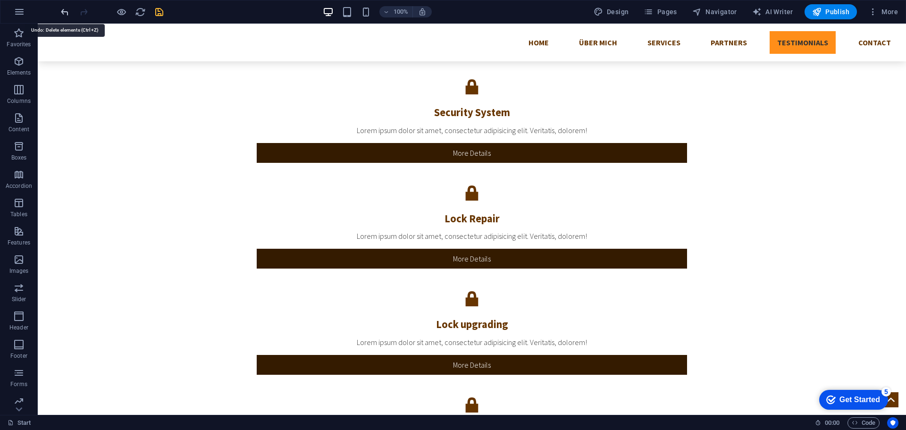
click at [60, 11] on icon "undo" at bounding box center [64, 12] width 11 height 11
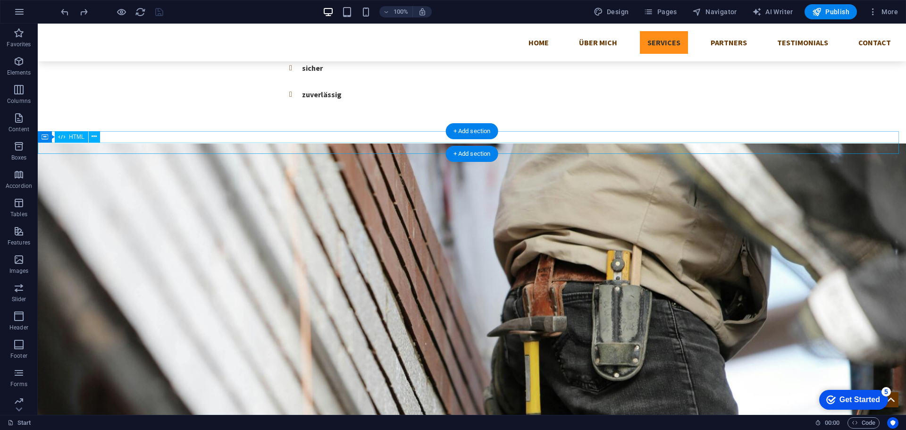
scroll to position [1064, 0]
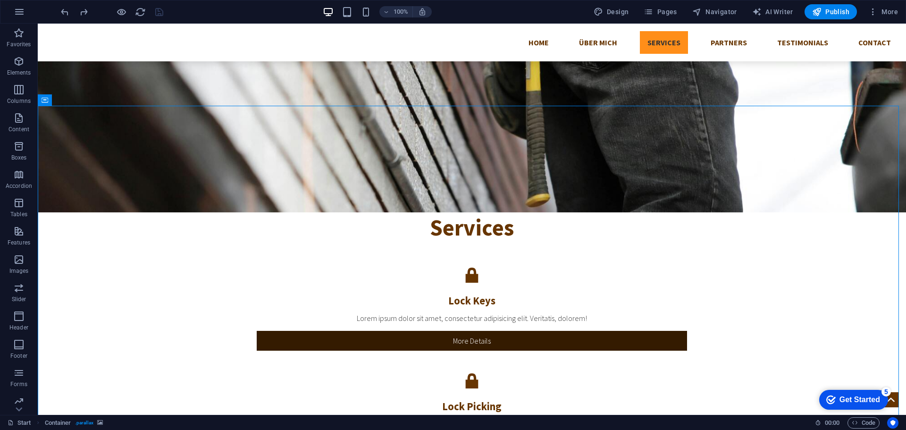
scroll to position [1347, 0]
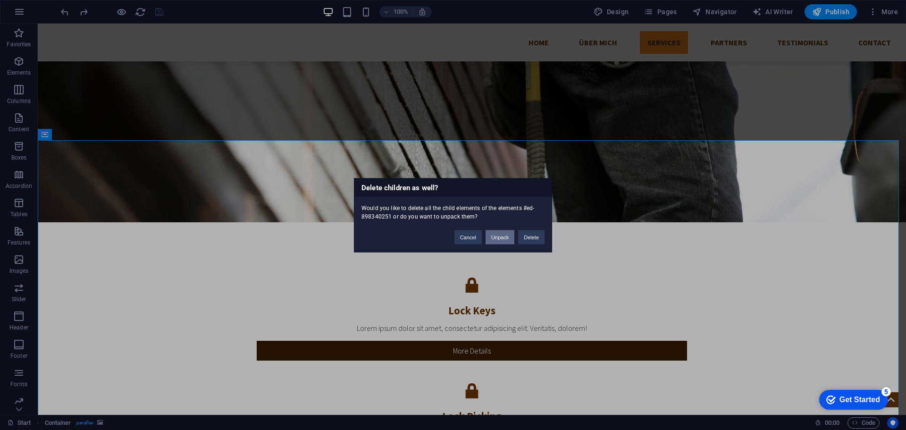
click at [495, 239] on button "Unpack" at bounding box center [499, 237] width 29 height 14
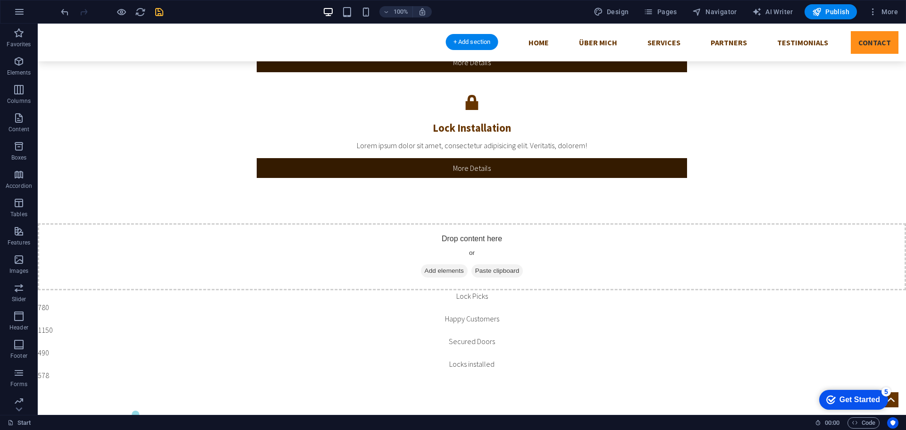
scroll to position [2088, 0]
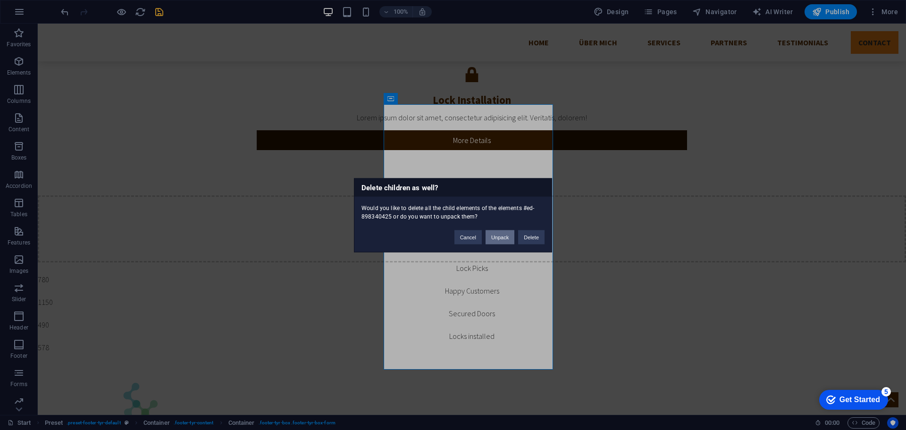
click at [502, 238] on button "Unpack" at bounding box center [499, 237] width 29 height 14
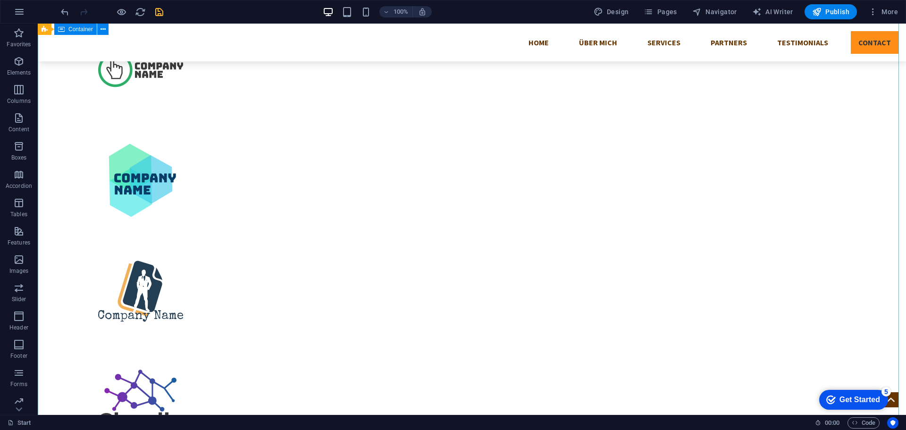
scroll to position [2560, 0]
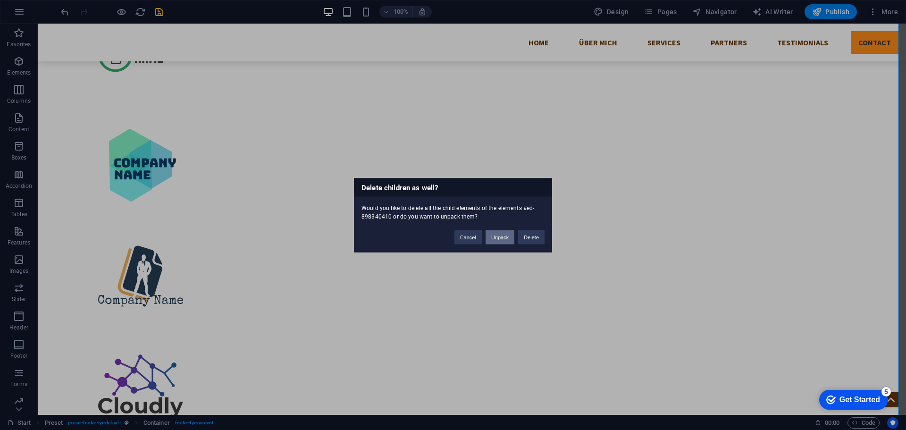
click at [494, 238] on button "Unpack" at bounding box center [499, 237] width 29 height 14
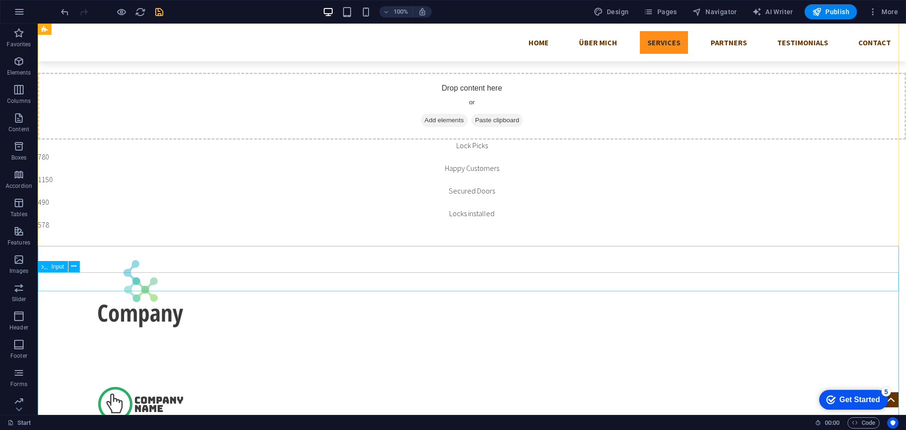
scroll to position [2316, 0]
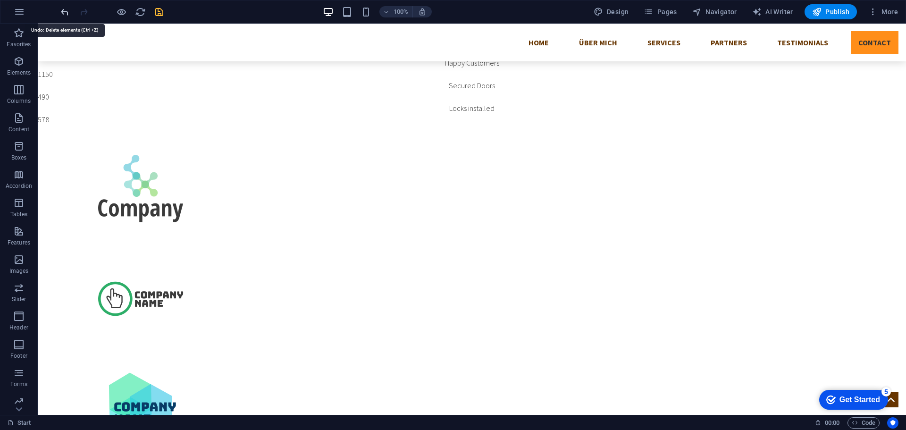
click at [66, 12] on icon "undo" at bounding box center [64, 12] width 11 height 11
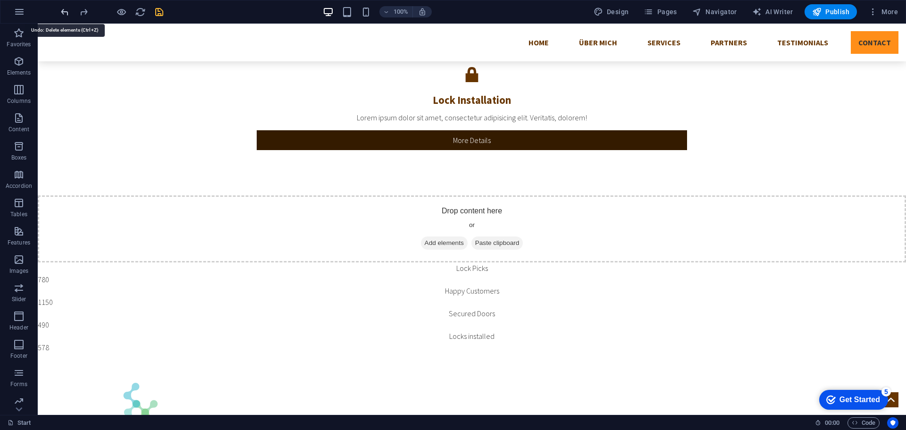
click at [66, 12] on icon "undo" at bounding box center [64, 12] width 11 height 11
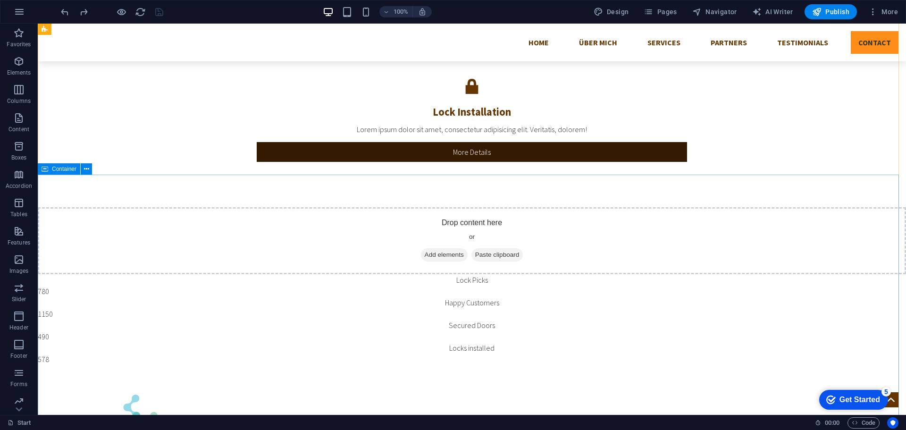
scroll to position [2088, 0]
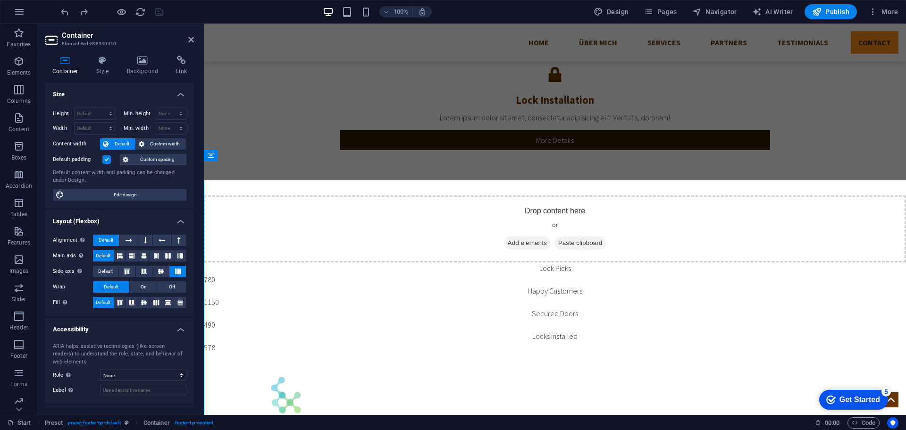
scroll to position [2069, 0]
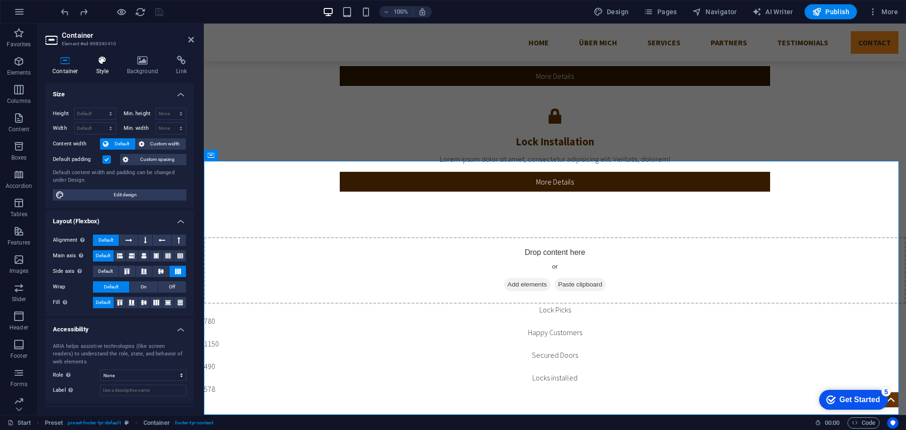
click at [99, 71] on h4 "Style" at bounding box center [104, 66] width 31 height 20
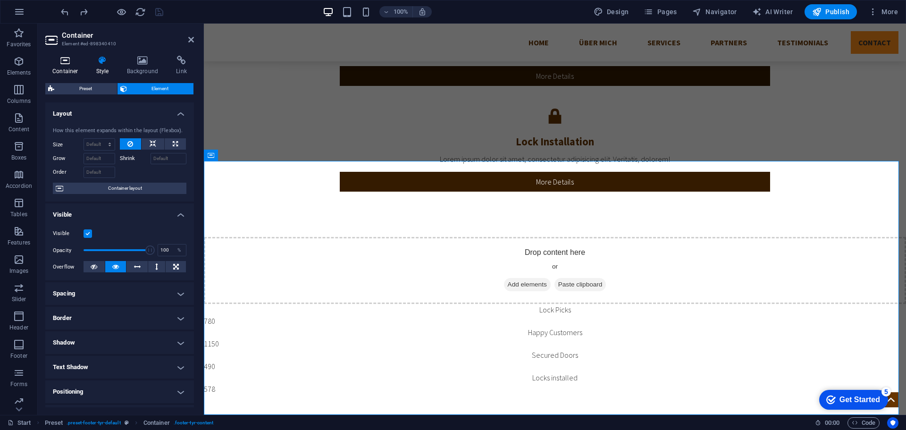
click at [81, 71] on h4 "Container" at bounding box center [67, 66] width 44 height 20
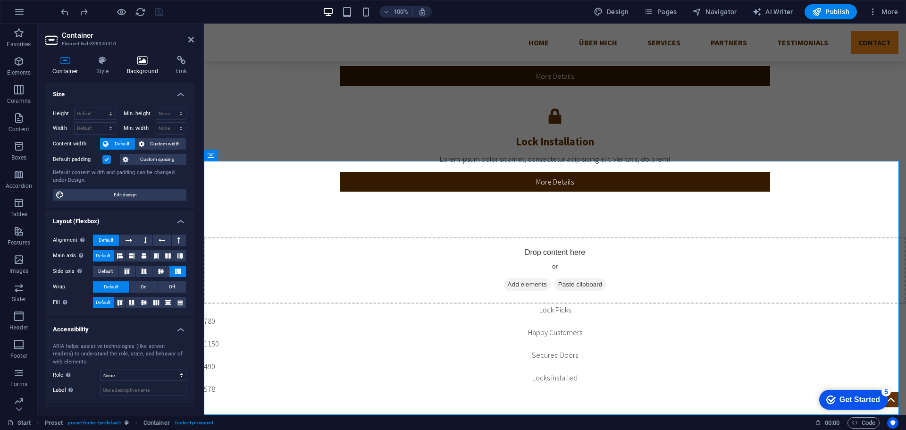
click at [144, 70] on h4 "Background" at bounding box center [145, 66] width 50 height 20
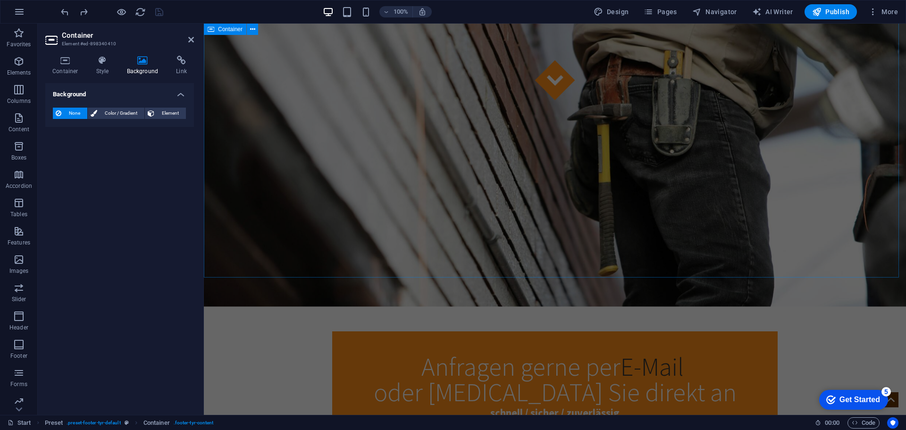
scroll to position [0, 0]
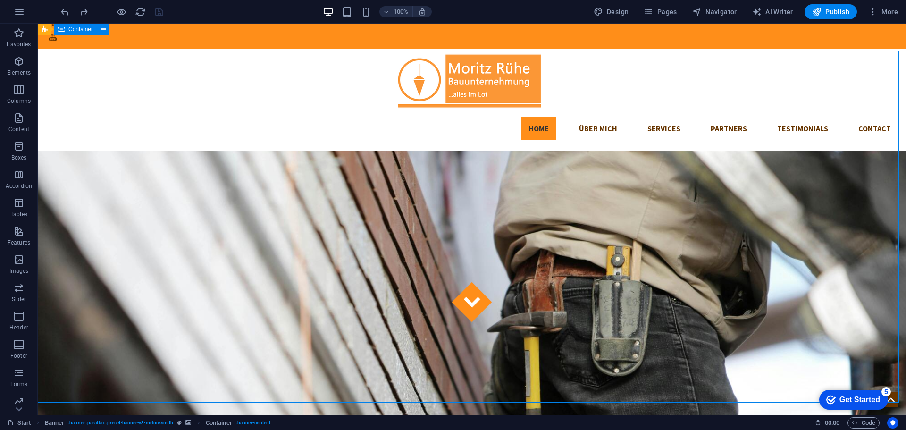
scroll to position [94, 0]
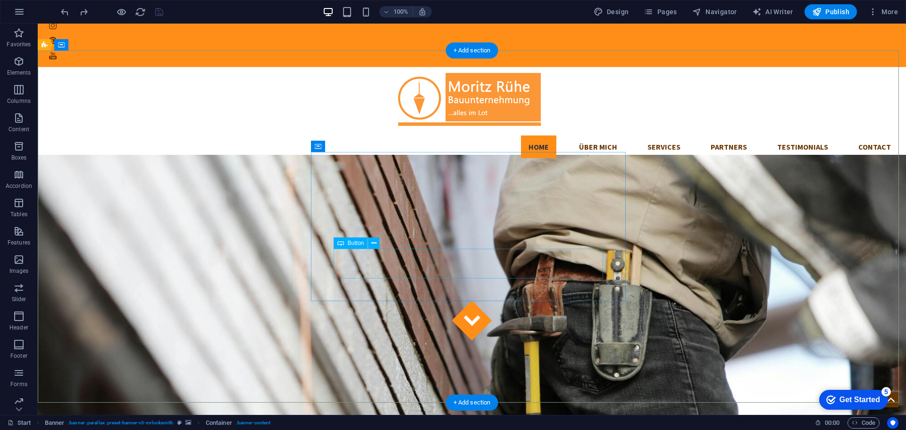
select select "%"
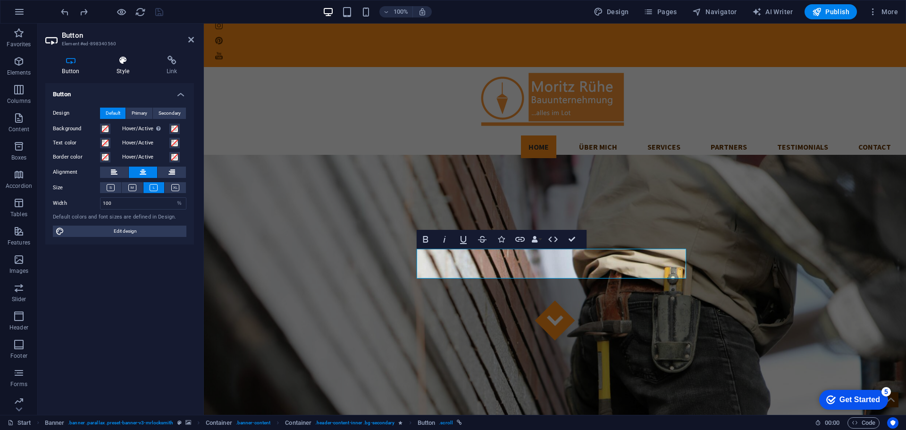
click at [124, 68] on h4 "Style" at bounding box center [125, 66] width 50 height 20
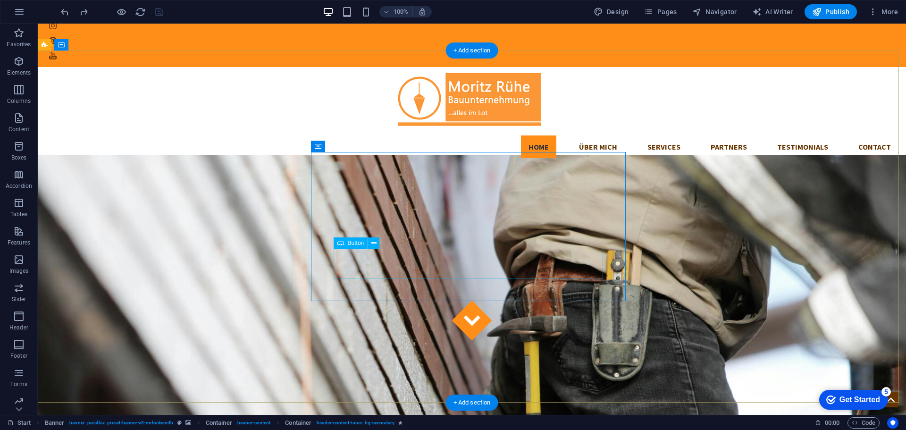
click at [373, 244] on icon at bounding box center [373, 243] width 5 height 10
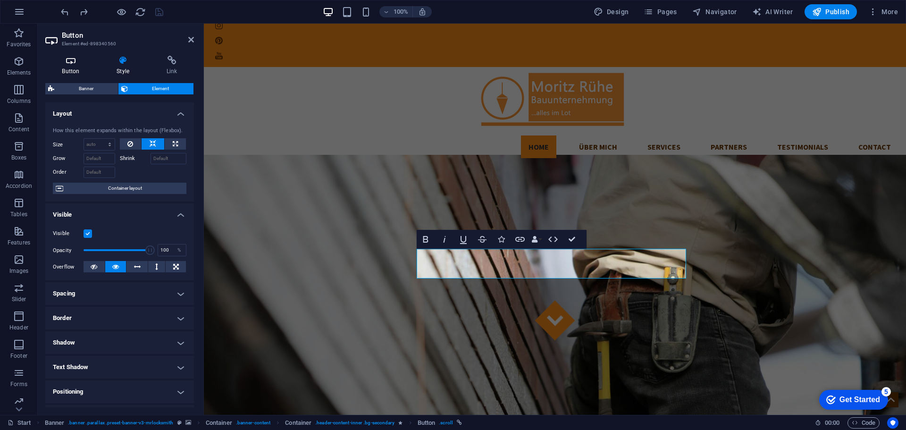
click at [67, 64] on icon at bounding box center [70, 60] width 51 height 9
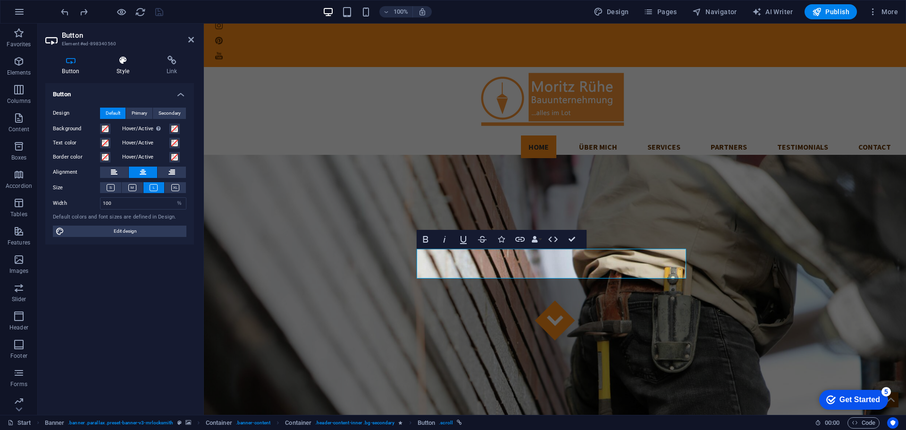
click at [112, 66] on h4 "Style" at bounding box center [125, 66] width 50 height 20
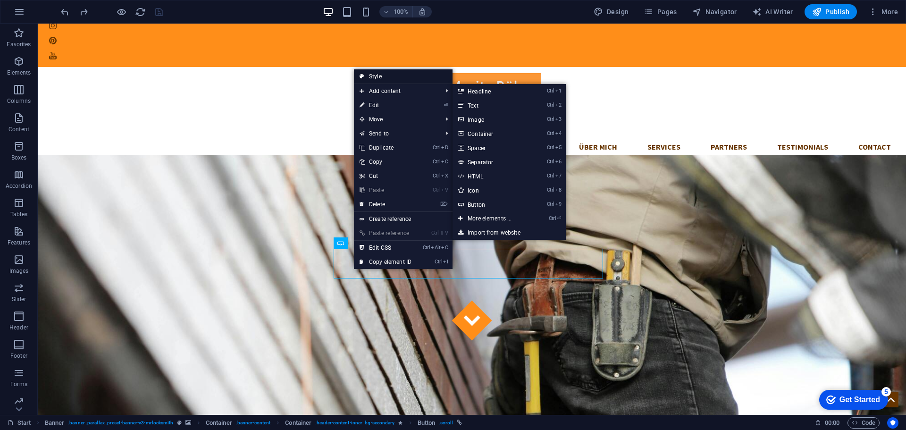
click at [380, 74] on link "Style" at bounding box center [403, 76] width 99 height 14
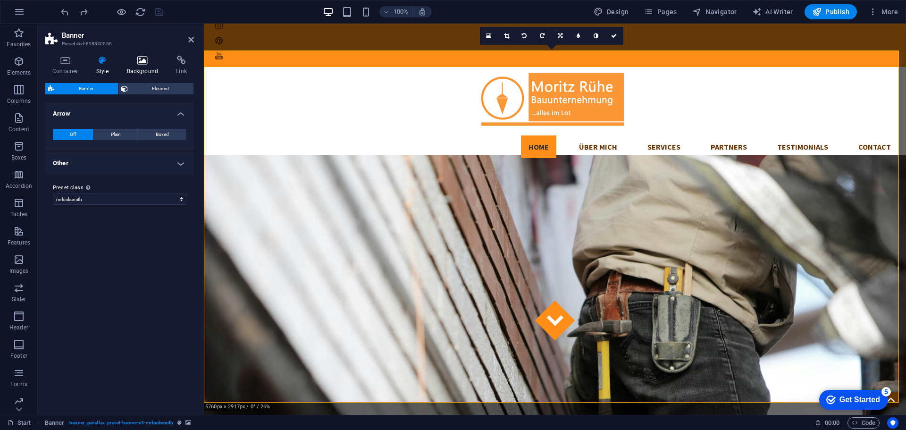
click at [136, 69] on h4 "Background" at bounding box center [145, 66] width 50 height 20
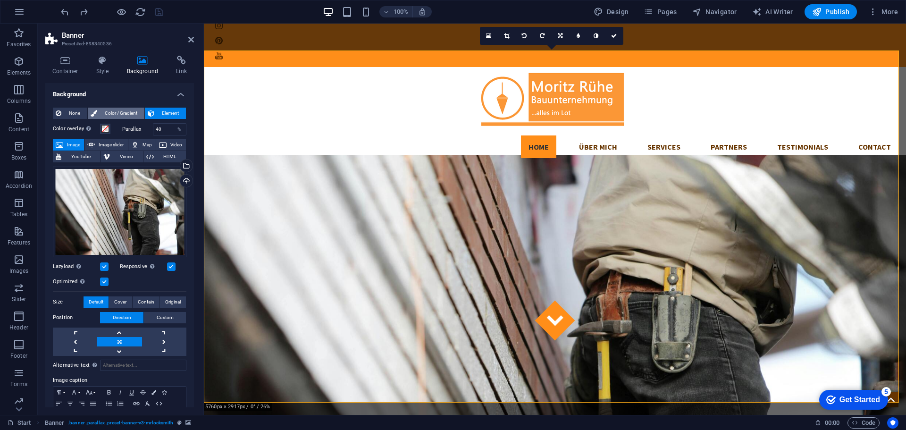
click at [125, 112] on span "Color / Gradient" at bounding box center [121, 113] width 42 height 11
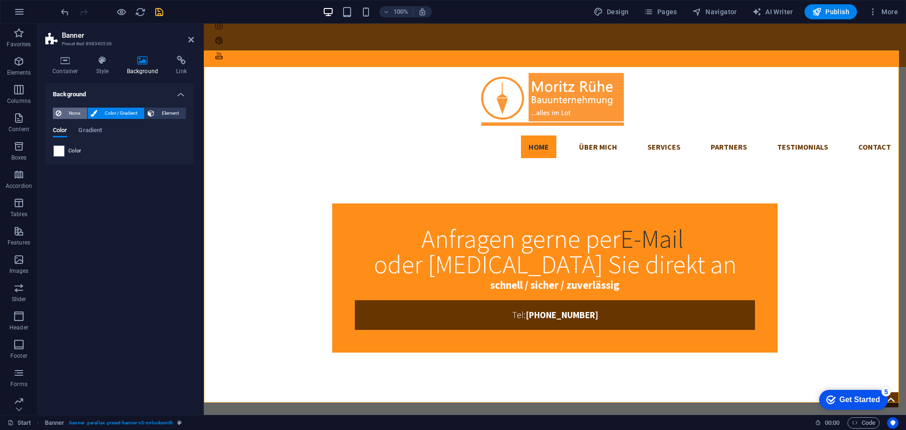
click at [72, 115] on span "None" at bounding box center [74, 113] width 20 height 11
click at [100, 110] on span "Color / Gradient" at bounding box center [121, 113] width 42 height 11
click at [155, 111] on button "Element" at bounding box center [165, 113] width 41 height 11
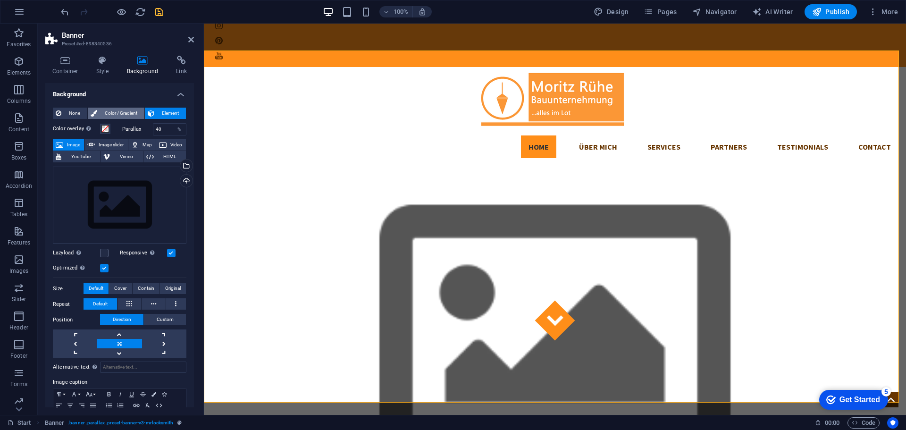
click at [135, 111] on span "Color / Gradient" at bounding box center [121, 113] width 42 height 11
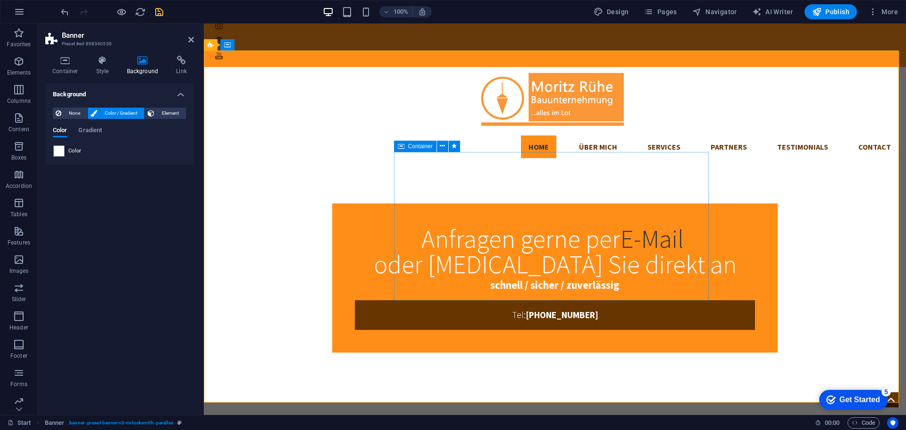
click at [393, 179] on div "Anfragen gerne per E-Mail oder [MEDICAL_DATA] Sie direkt an schnell / sicher / …" at bounding box center [555, 278] width 702 height 225
click at [331, 166] on div "Anfragen gerne per E-Mail oder [MEDICAL_DATA] Sie direkt an schnell / sicher / …" at bounding box center [555, 278] width 702 height 225
click at [249, 166] on div "Anfragen gerne per E-Mail oder [MEDICAL_DATA] Sie direkt an schnell / sicher / …" at bounding box center [555, 278] width 702 height 225
click at [250, 166] on div "Anfragen gerne per E-Mail oder [MEDICAL_DATA] Sie direkt an schnell / sicher / …" at bounding box center [555, 278] width 702 height 225
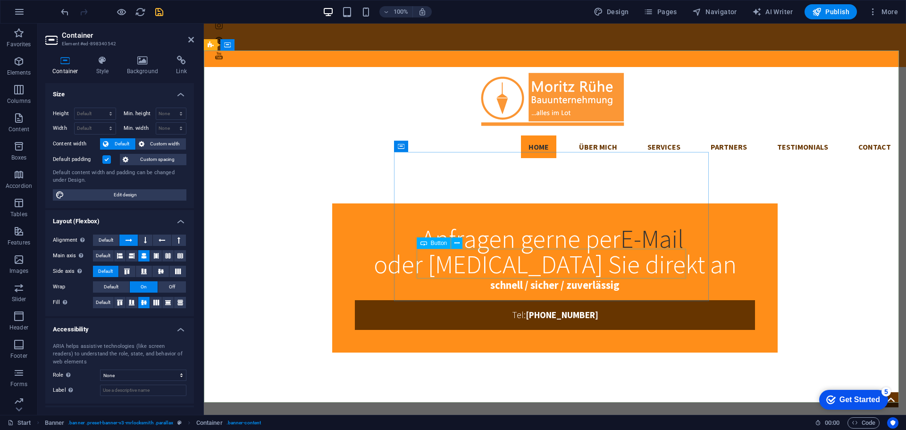
click at [434, 300] on div "Tel: [PHONE_NUMBER]" at bounding box center [555, 315] width 400 height 30
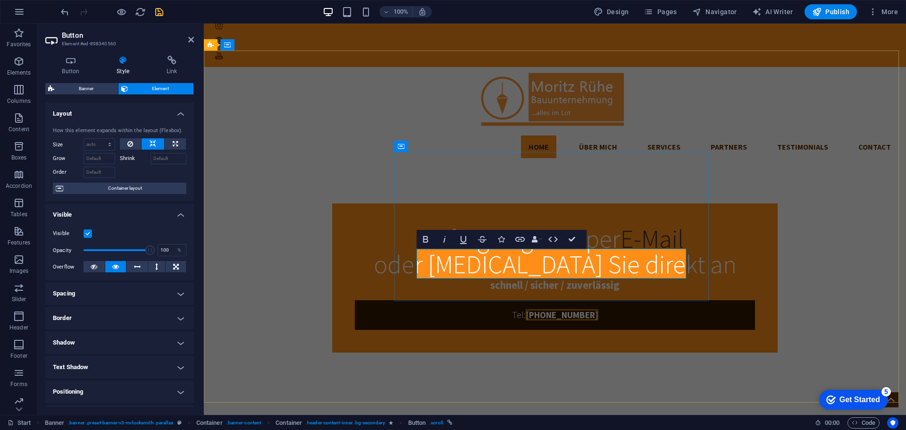
click at [434, 300] on link "Tel: [PHONE_NUMBER]" at bounding box center [555, 315] width 400 height 30
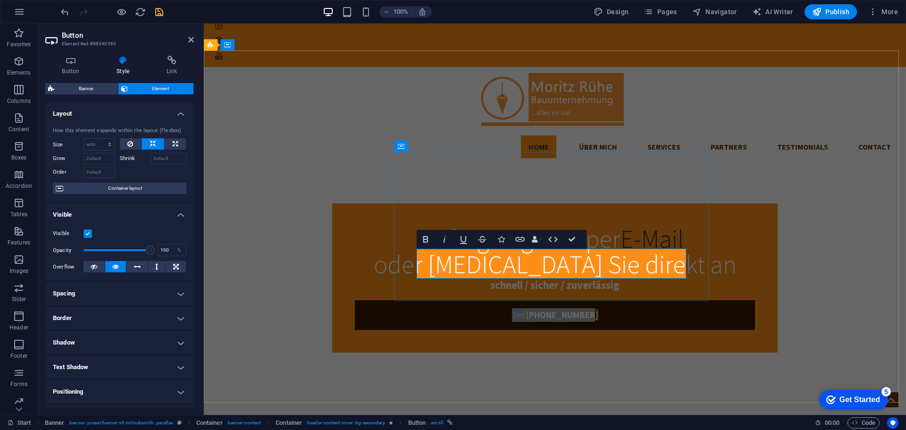
click at [434, 300] on link "Tel: [PHONE_NUMBER]" at bounding box center [555, 315] width 400 height 30
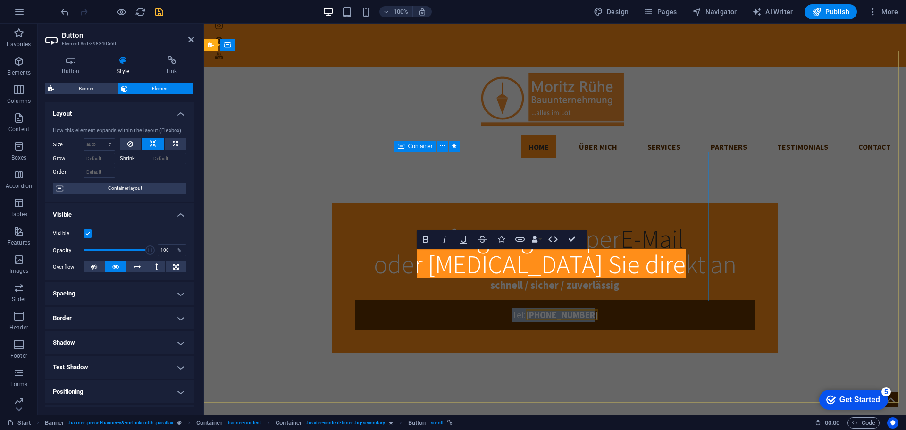
click at [396, 258] on div "Anfragen gerne per E-Mail oder [MEDICAL_DATA] Sie direkt an schnell / sicher / …" at bounding box center [554, 277] width 445 height 149
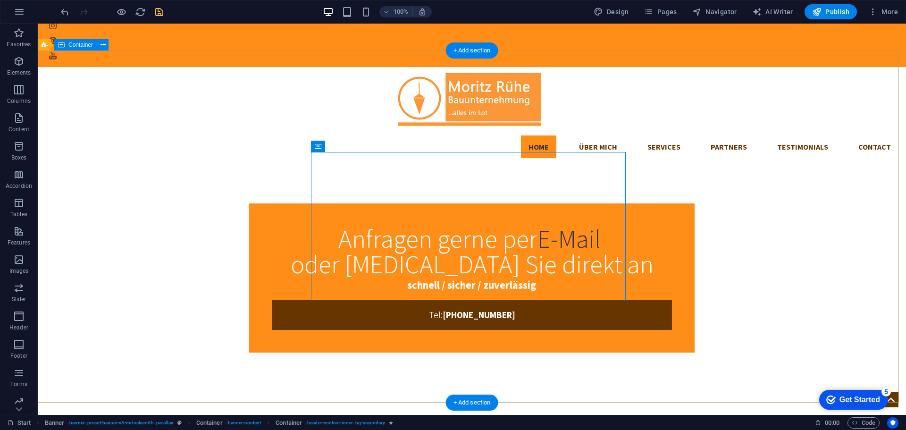
click at [253, 245] on div "Anfragen gerne per E-Mail oder [MEDICAL_DATA] Sie direkt an schnell / sicher / …" at bounding box center [472, 278] width 868 height 225
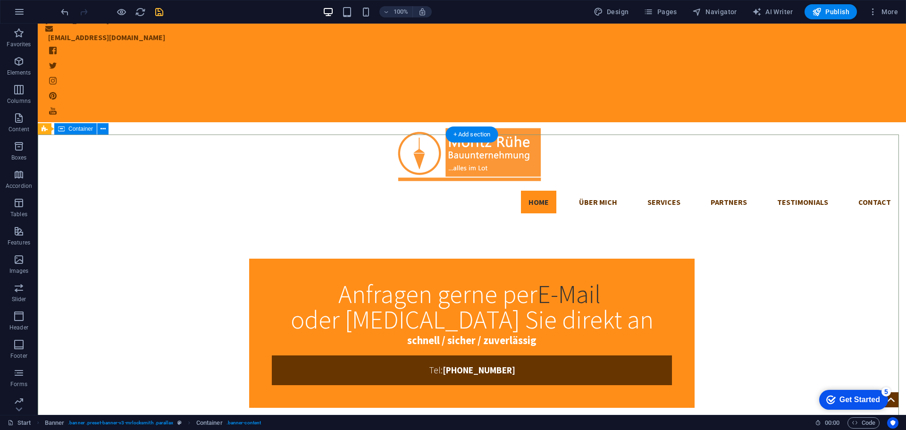
scroll to position [0, 0]
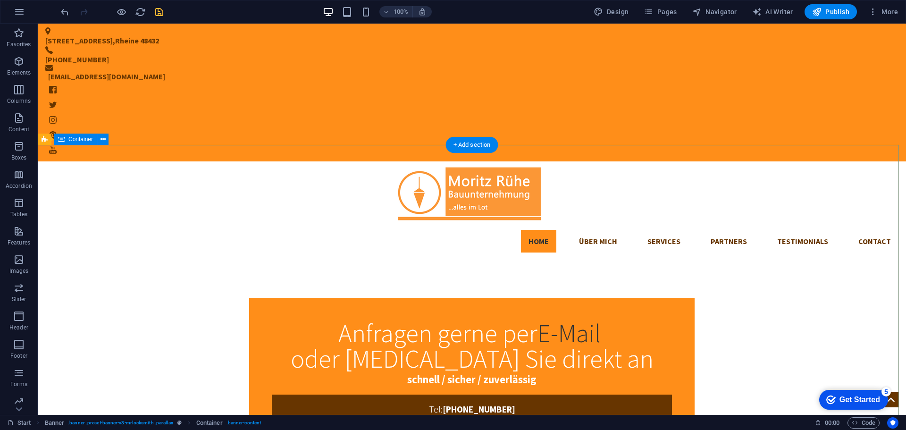
click at [219, 260] on div "Anfragen gerne per E-Mail oder [MEDICAL_DATA] Sie direkt an schnell / sicher / …" at bounding box center [472, 372] width 868 height 225
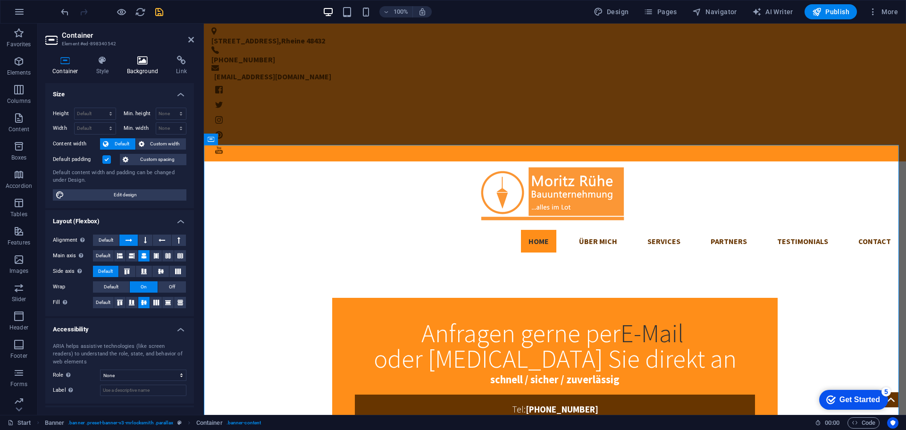
click at [142, 71] on h4 "Background" at bounding box center [145, 66] width 50 height 20
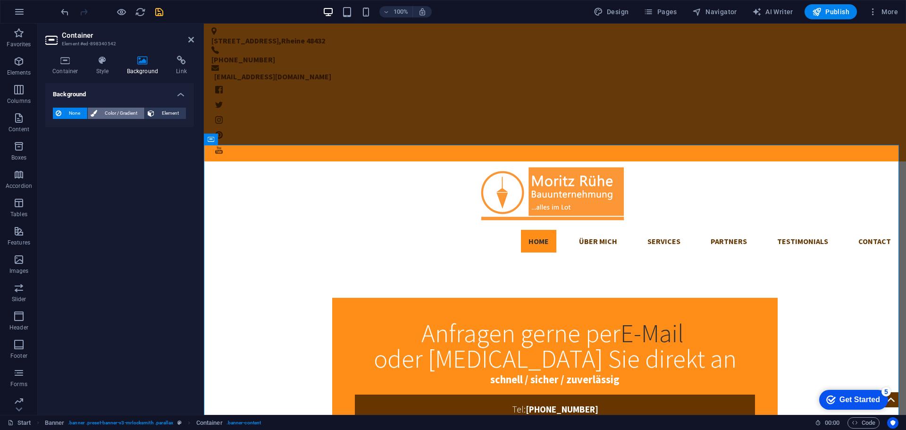
click at [118, 110] on span "Color / Gradient" at bounding box center [121, 113] width 42 height 11
click at [158, 111] on span "Element" at bounding box center [170, 113] width 26 height 11
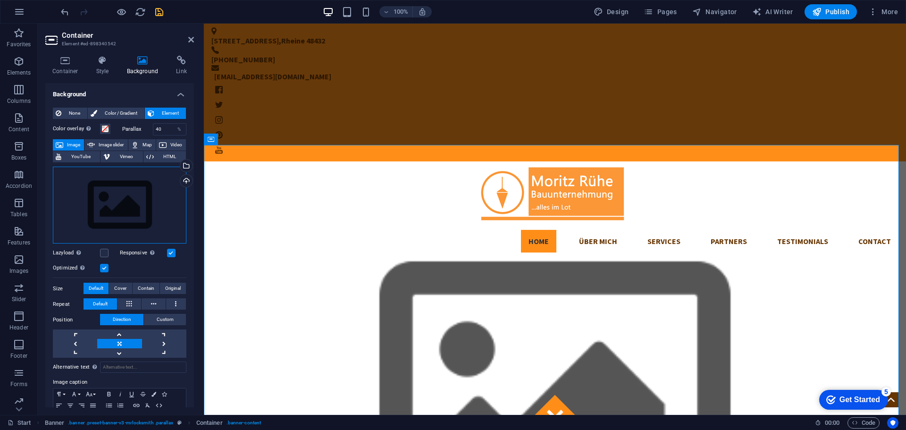
click at [158, 188] on div "Drag files here, click to choose files or select files from Files or our free s…" at bounding box center [120, 205] width 134 height 77
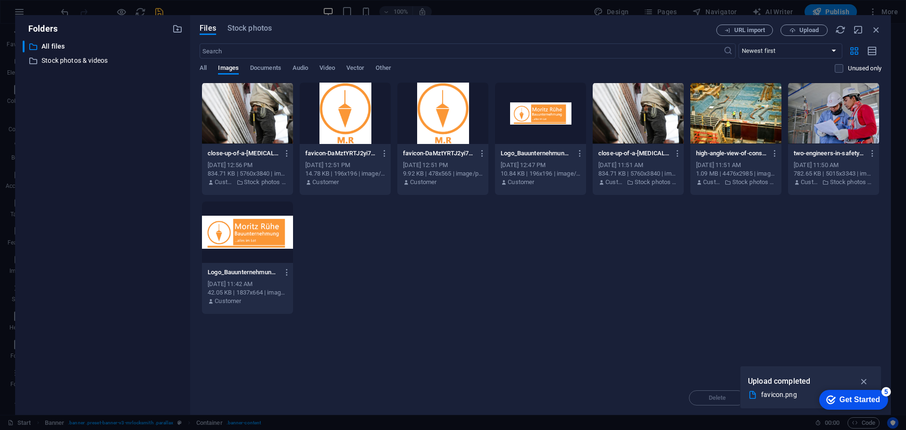
click at [630, 134] on div at bounding box center [638, 113] width 91 height 61
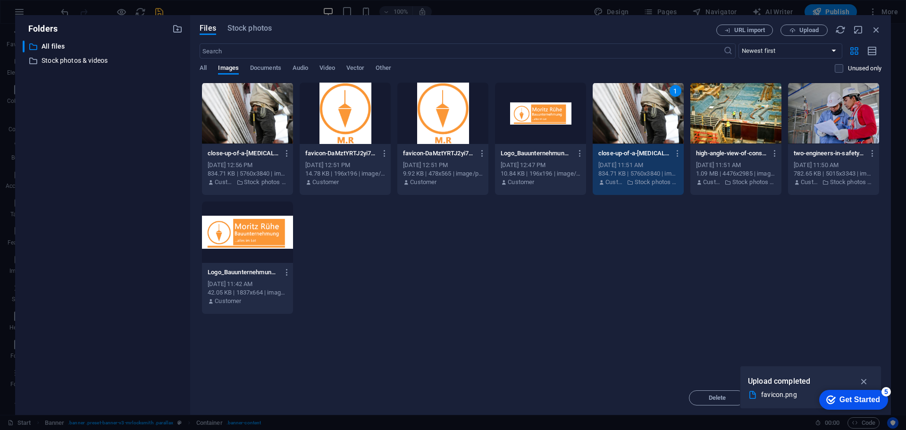
click at [670, 326] on div "Drop files here to upload them instantly close-up-of-a-[MEDICAL_DATA]-with-hamm…" at bounding box center [541, 231] width 682 height 299
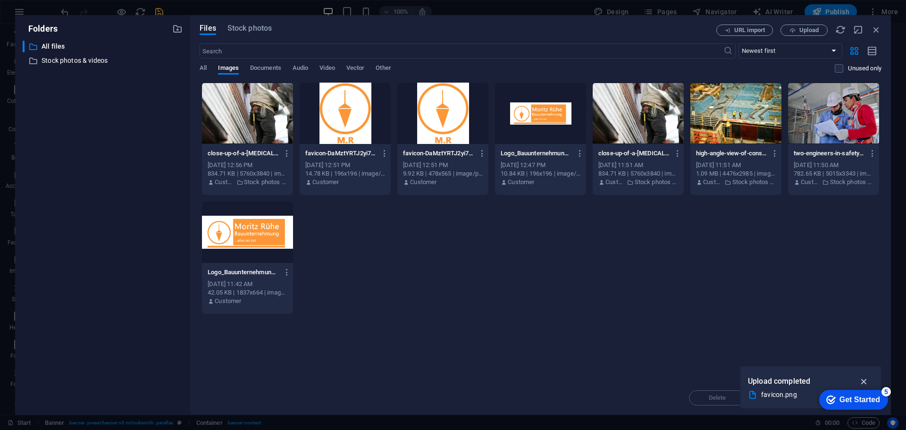
click at [865, 377] on icon "button" at bounding box center [864, 381] width 11 height 10
click at [263, 129] on div at bounding box center [247, 113] width 91 height 61
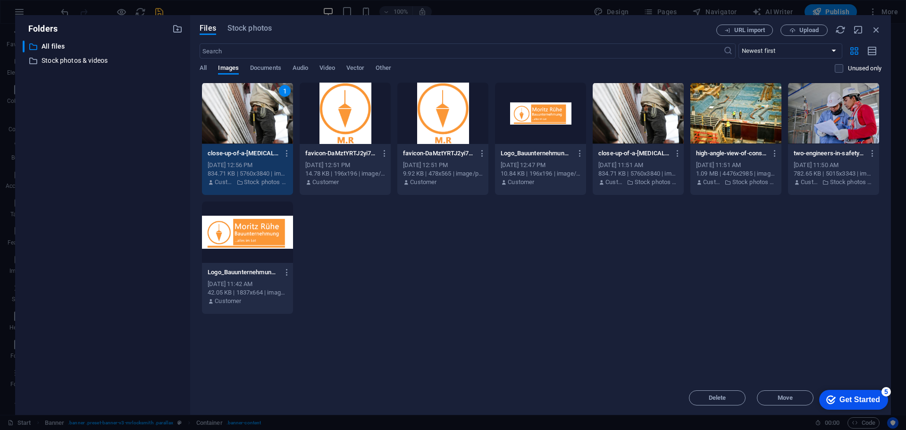
click at [263, 129] on div "1" at bounding box center [247, 113] width 91 height 61
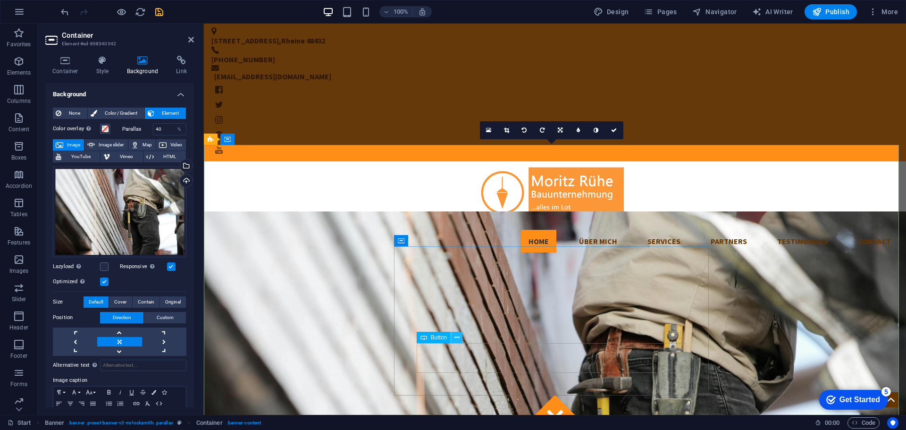
click at [458, 338] on icon at bounding box center [456, 338] width 5 height 10
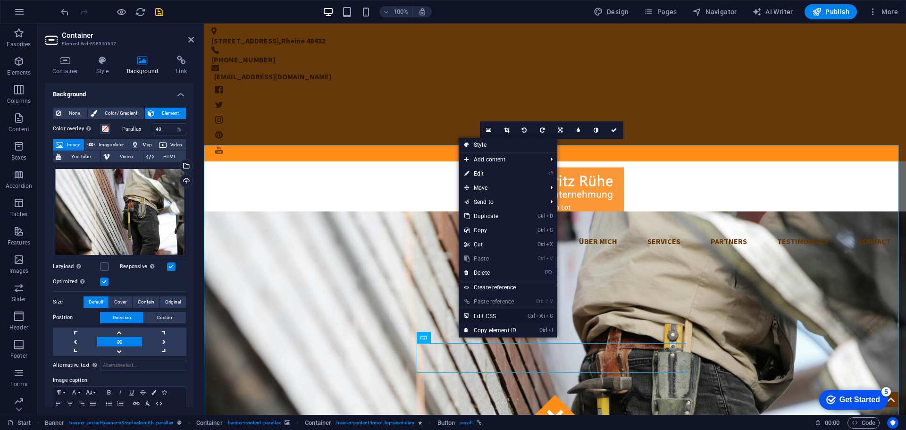
click at [477, 317] on link "Ctrl Alt C Edit CSS" at bounding box center [490, 316] width 63 height 14
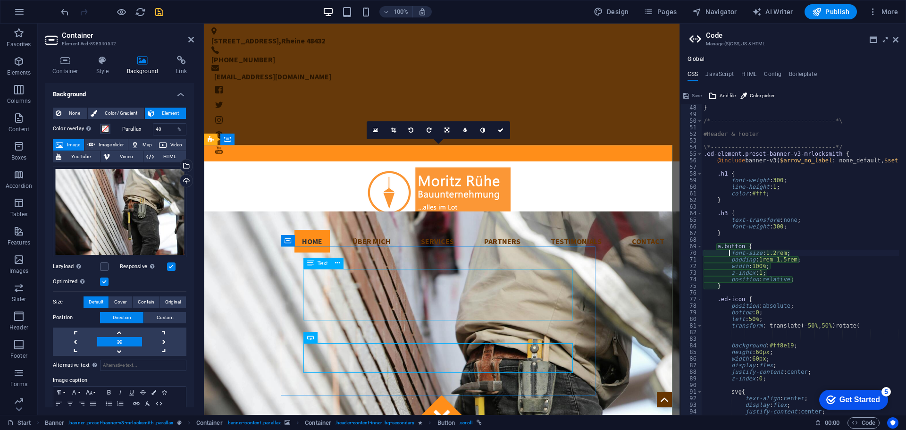
scroll to position [311, 0]
type textarea "background: #ff8e19;"
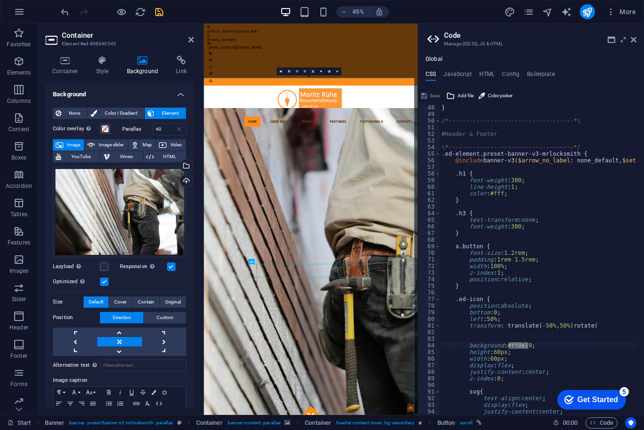
click at [519, 345] on div "} /*------------------------------------*\ #Header & Footer \*-----------------…" at bounding box center [538, 259] width 197 height 310
click at [520, 344] on div "} /*------------------------------------*\ #Header & Footer \*-----------------…" at bounding box center [538, 259] width 197 height 310
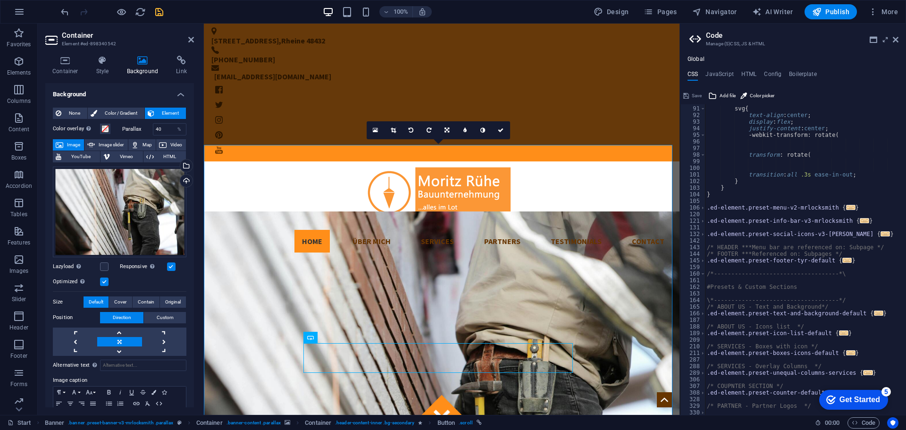
scroll to position [594, 0]
drag, startPoint x: 759, startPoint y: 93, endPoint x: 758, endPoint y: 100, distance: 6.7
click at [758, 100] on span "Color picker" at bounding box center [762, 95] width 25 height 11
click at [760, 95] on span "Color picker" at bounding box center [762, 95] width 25 height 11
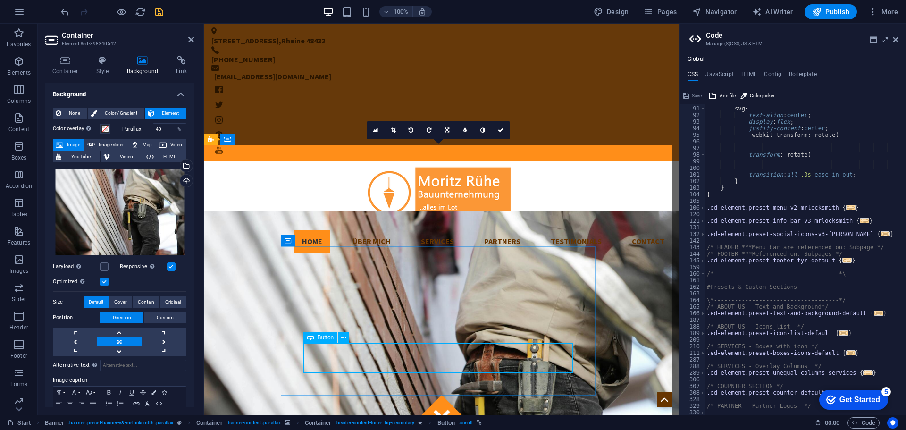
click at [765, 96] on span "Color picker" at bounding box center [762, 95] width 25 height 11
click at [227, 221] on figure at bounding box center [442, 395] width 476 height 368
click at [756, 94] on span "Color picker" at bounding box center [762, 95] width 25 height 11
type input "#ffffff"
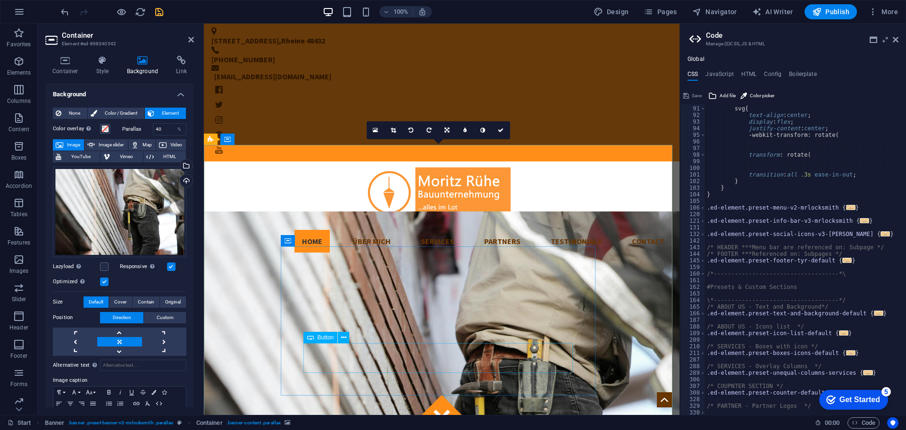
type textarea "background: ##ffffff;"
click at [622, 211] on figure at bounding box center [442, 395] width 476 height 368
click at [897, 41] on icon at bounding box center [896, 40] width 6 height 8
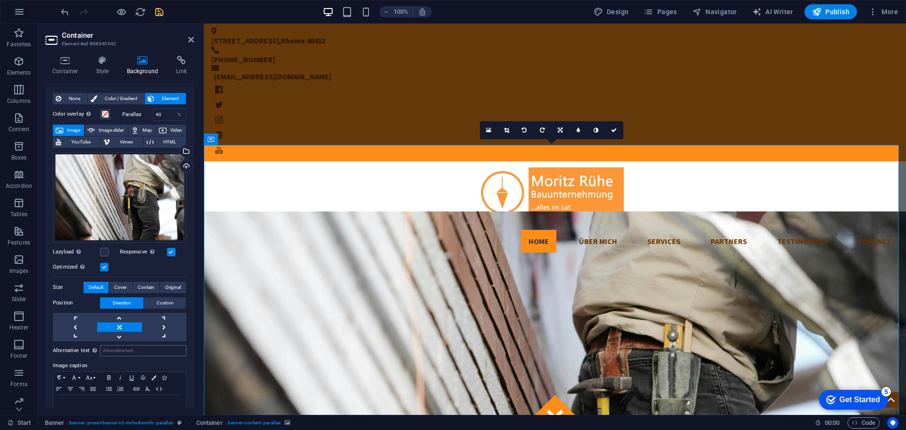
scroll to position [0, 0]
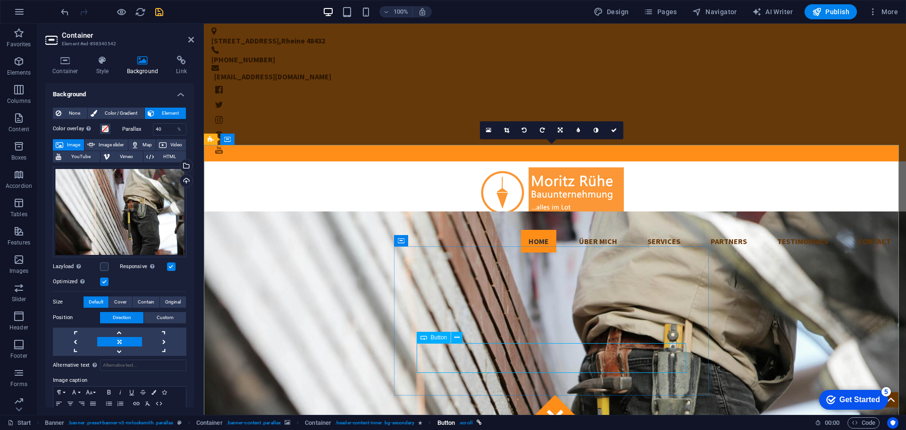
click at [467, 421] on span ". scroll" at bounding box center [466, 422] width 14 height 11
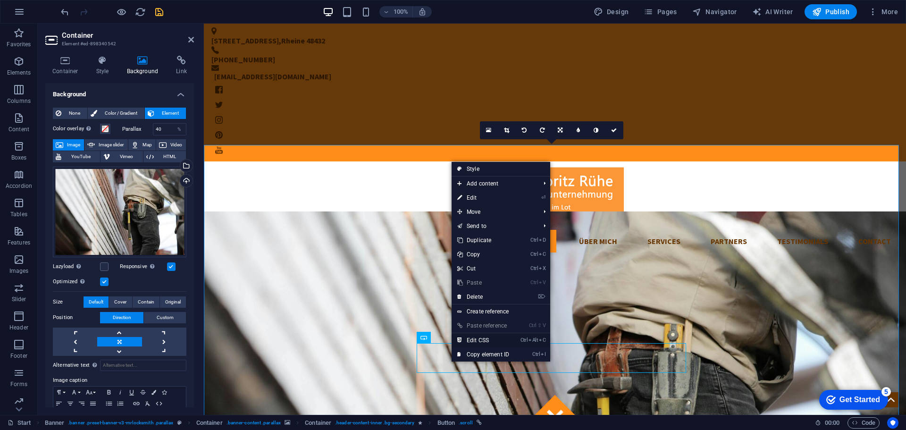
click at [476, 341] on link "Ctrl Alt C Edit CSS" at bounding box center [483, 340] width 63 height 14
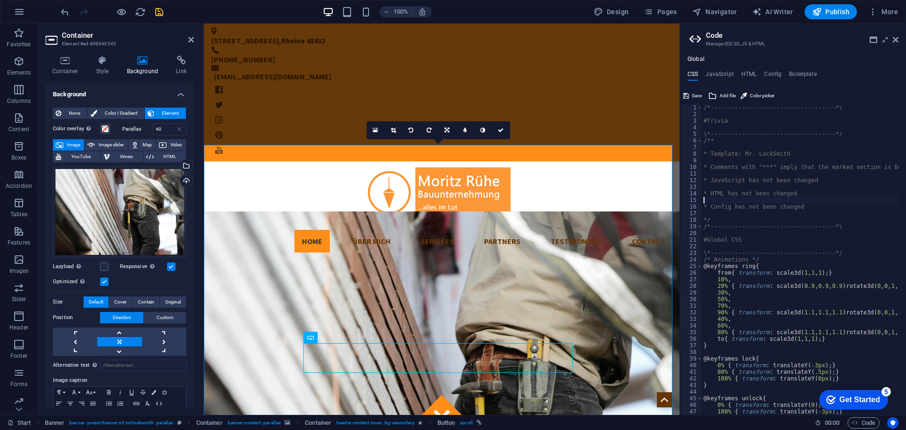
type textarea "* HTML has not been changed"
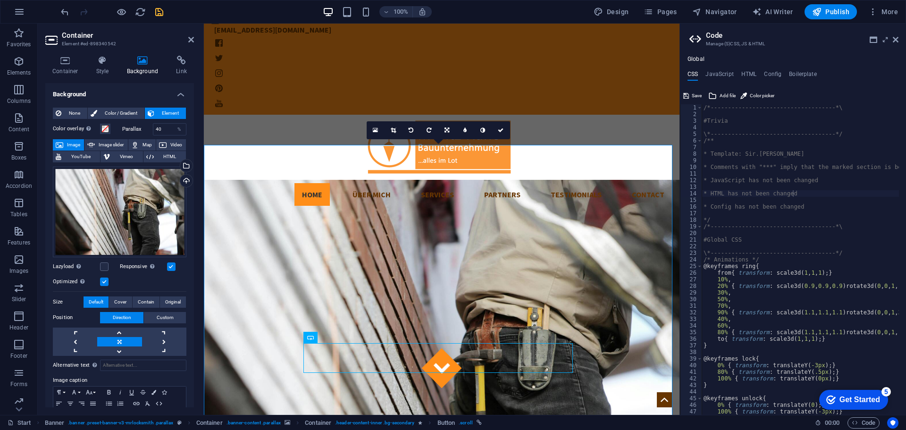
scroll to position [47, 0]
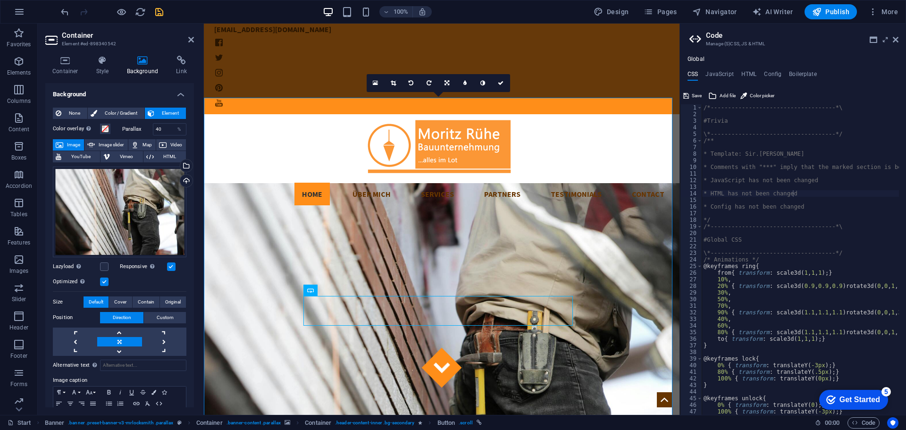
click at [158, 11] on icon "save" at bounding box center [159, 12] width 11 height 11
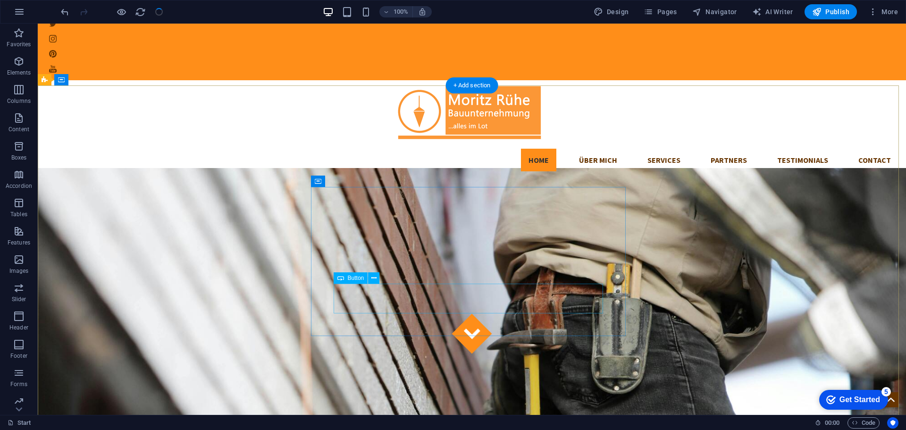
scroll to position [94, 0]
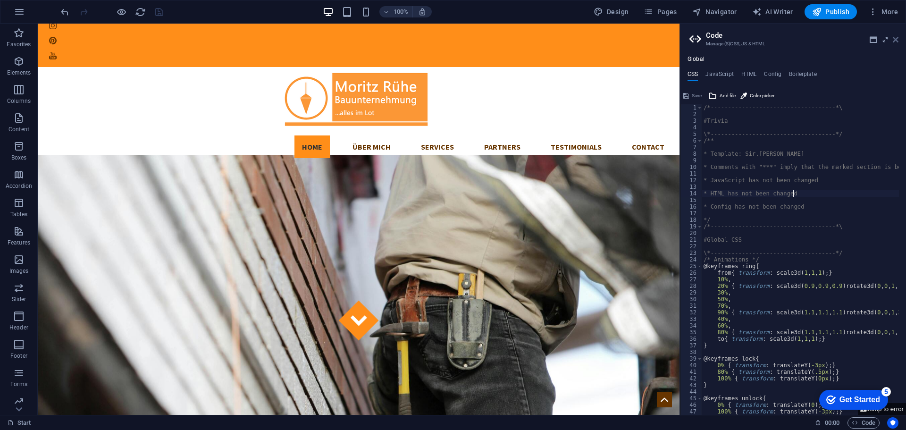
click at [895, 41] on icon at bounding box center [896, 40] width 6 height 8
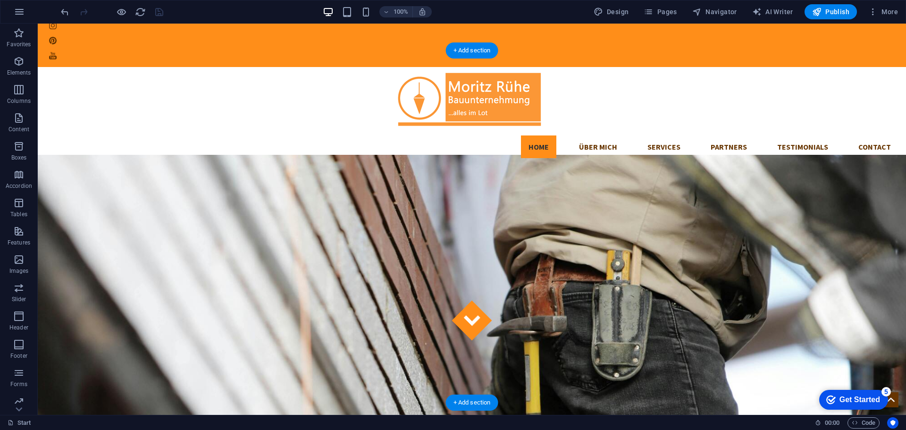
click at [665, 320] on figure at bounding box center [472, 339] width 868 height 368
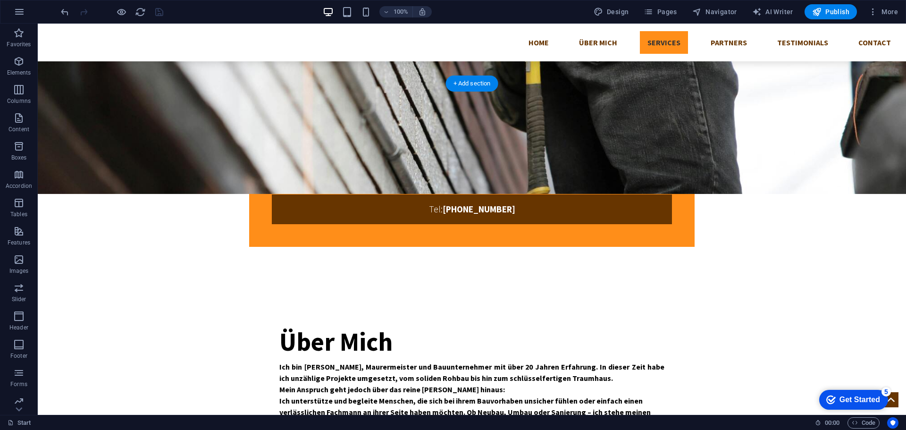
scroll to position [0, 0]
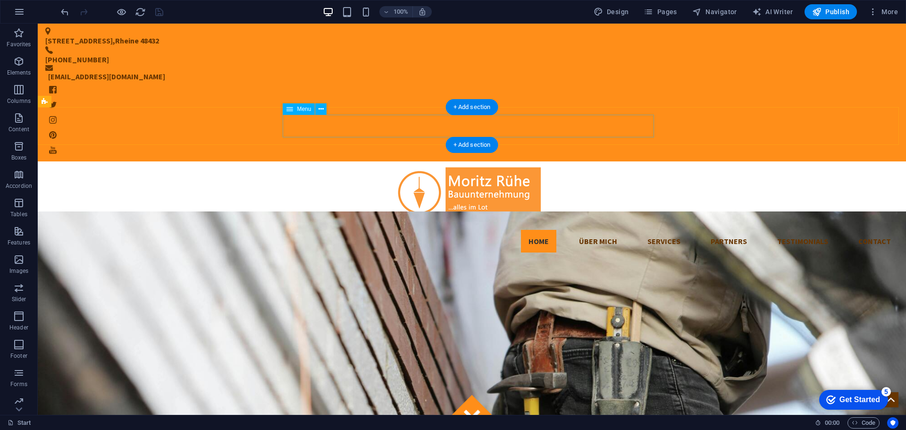
click at [573, 230] on nav "Home Über Mich Services Partners Testimonials Contact" at bounding box center [471, 241] width 853 height 23
select select
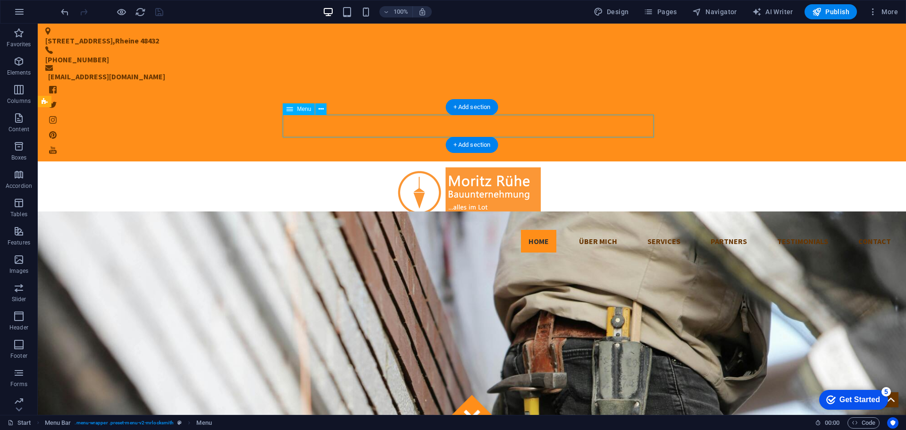
select select
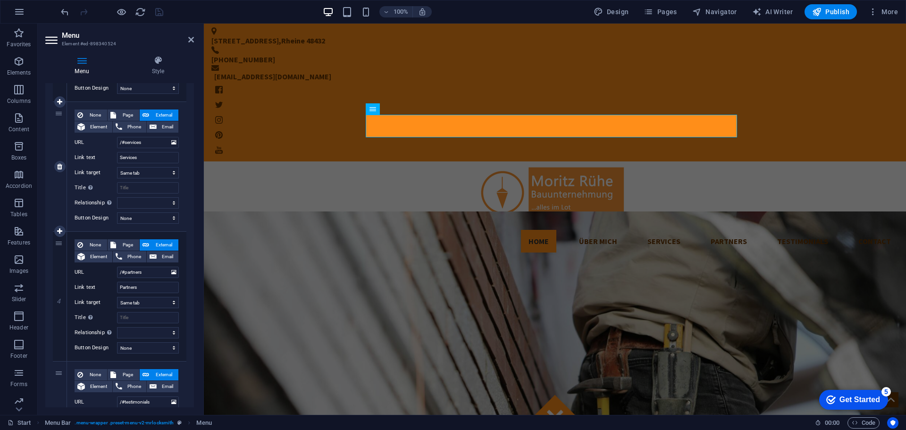
scroll to position [283, 0]
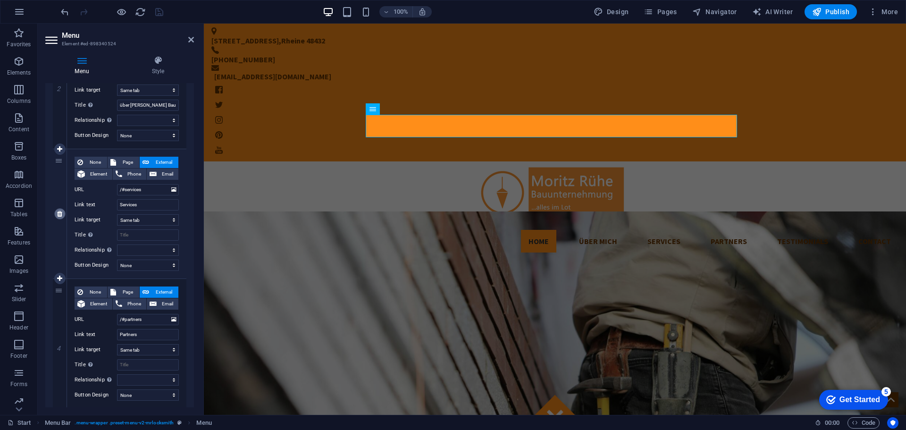
click at [59, 215] on icon at bounding box center [59, 213] width 5 height 7
select select
type input "/#partners"
type input "Partners"
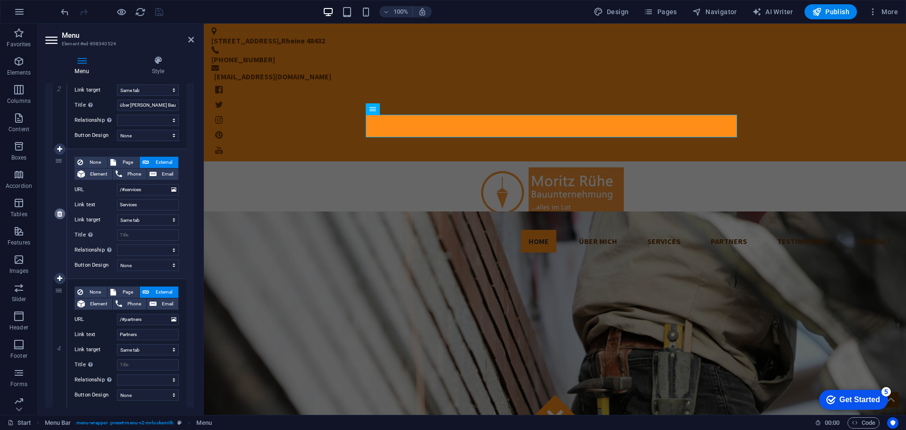
select select
type input "/#testimonials"
type input "Testimonials"
select select
type input "/#contact"
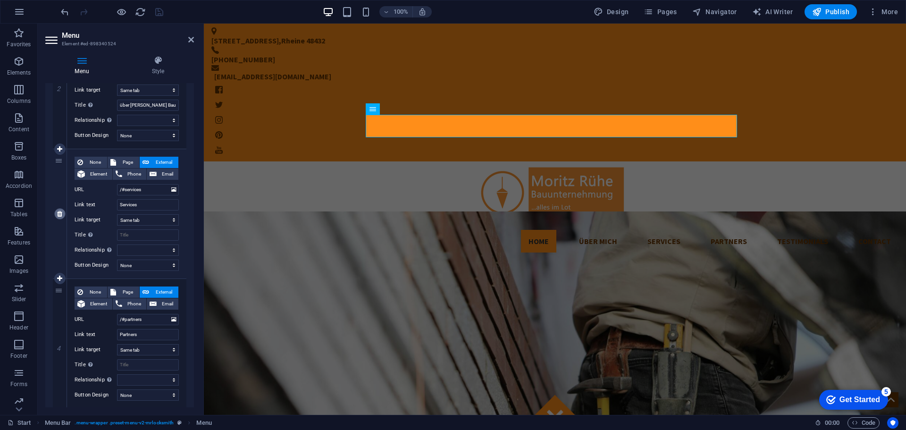
type input "Contact"
select select
click at [59, 215] on icon at bounding box center [59, 213] width 5 height 7
select select
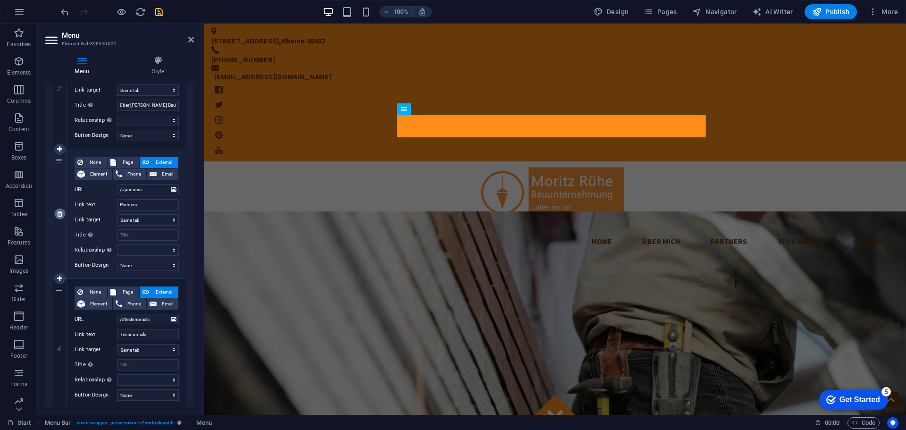
type input "/#testimonials"
type input "Testimonials"
select select
type input "/#contact"
type input "Contact"
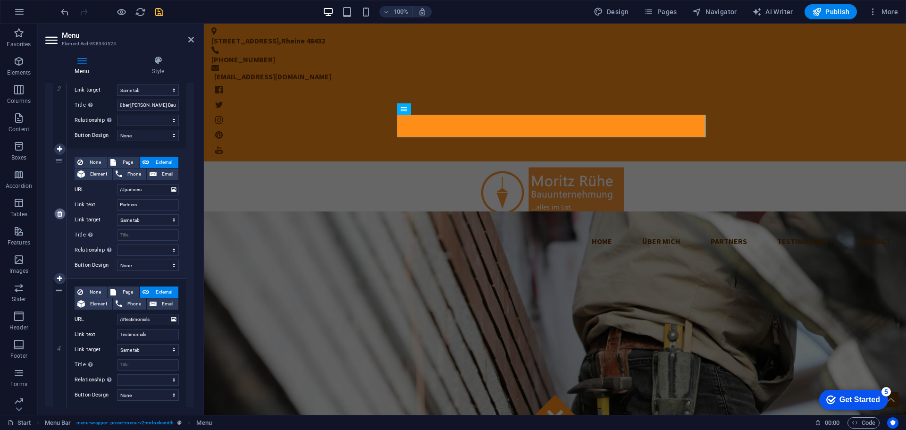
select select
click at [59, 215] on icon at bounding box center [59, 213] width 5 height 7
select select
type input "/#contact"
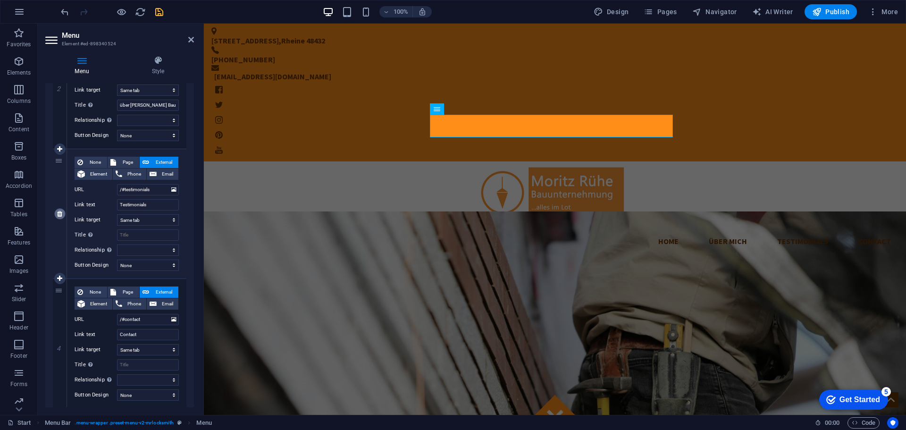
type input "Contact"
select select
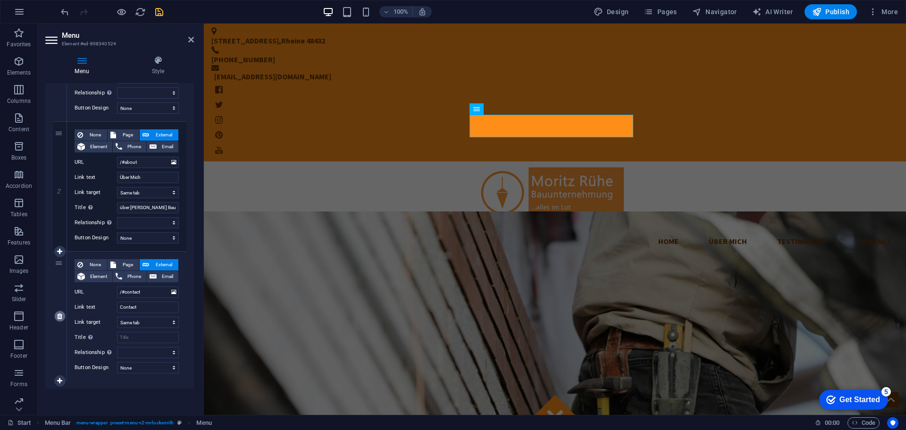
scroll to position [181, 0]
click at [59, 314] on icon at bounding box center [59, 316] width 5 height 7
select select
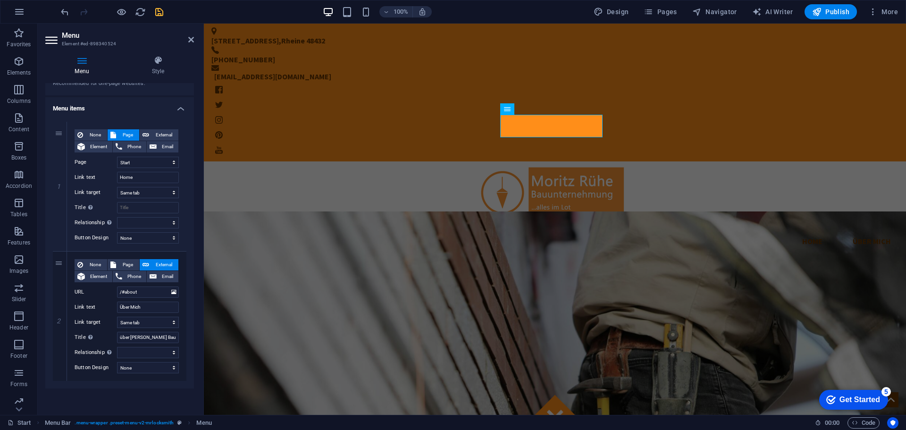
click at [277, 211] on figure at bounding box center [555, 395] width 702 height 368
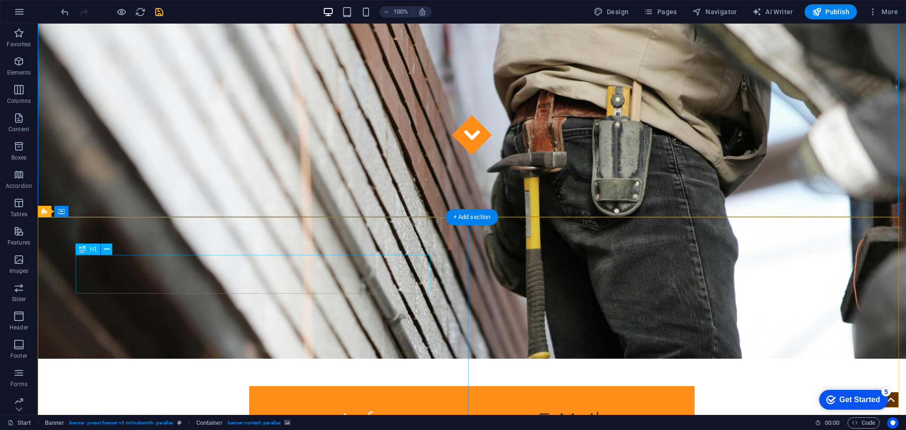
scroll to position [283, 0]
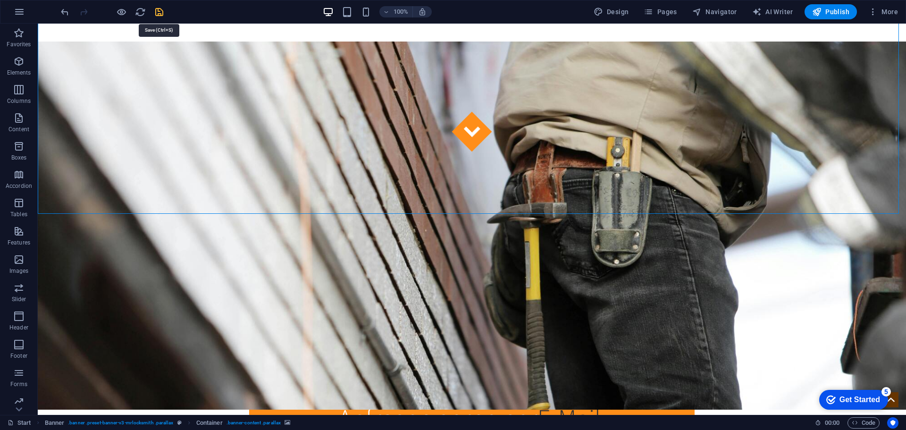
click at [160, 9] on icon "save" at bounding box center [159, 12] width 11 height 11
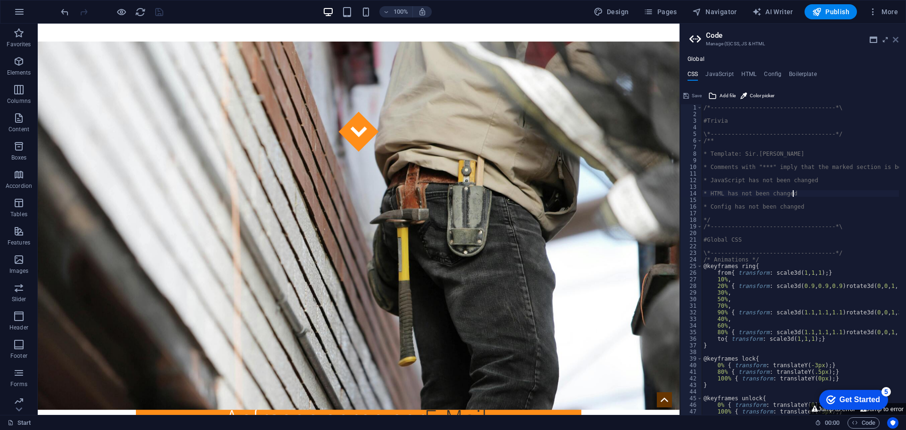
click at [897, 39] on icon at bounding box center [896, 40] width 6 height 8
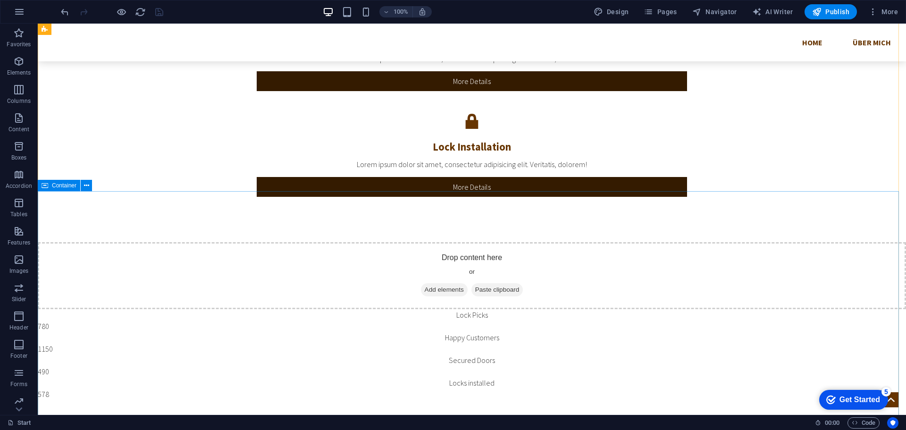
scroll to position [2088, 0]
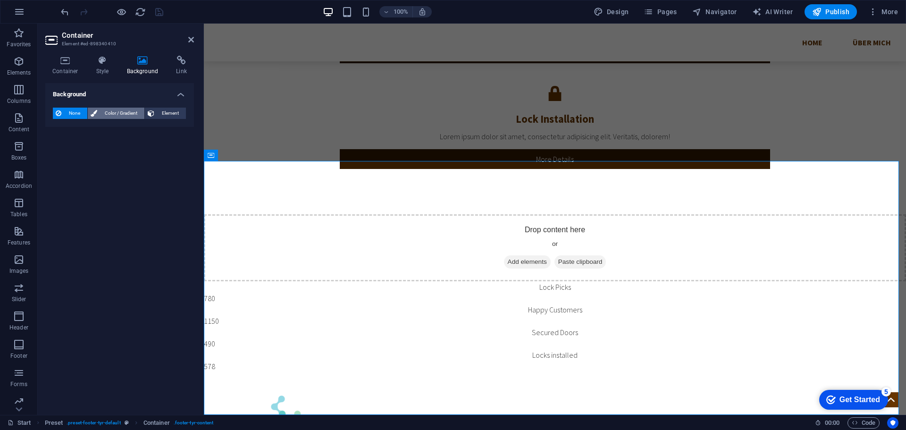
click at [110, 111] on span "Color / Gradient" at bounding box center [121, 113] width 42 height 11
click at [75, 148] on span "Color" at bounding box center [74, 151] width 13 height 8
click at [90, 132] on span "Gradient" at bounding box center [90, 131] width 24 height 13
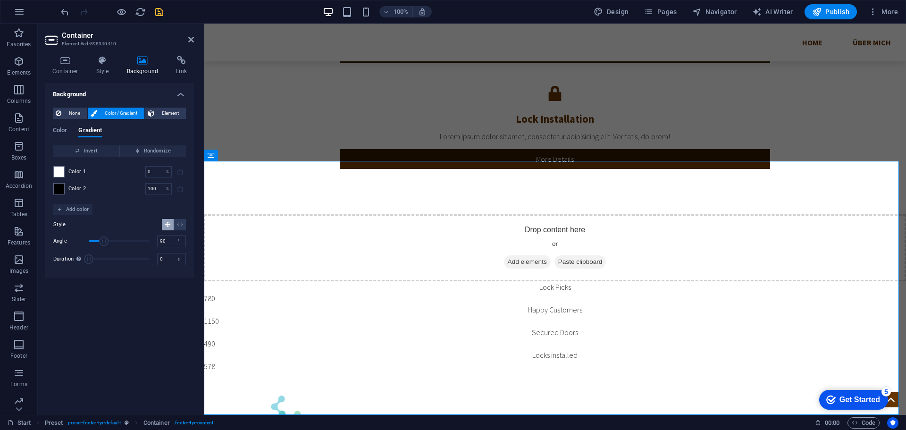
click at [76, 170] on span "Color 1" at bounding box center [77, 172] width 18 height 8
click at [60, 170] on span at bounding box center [59, 172] width 10 height 10
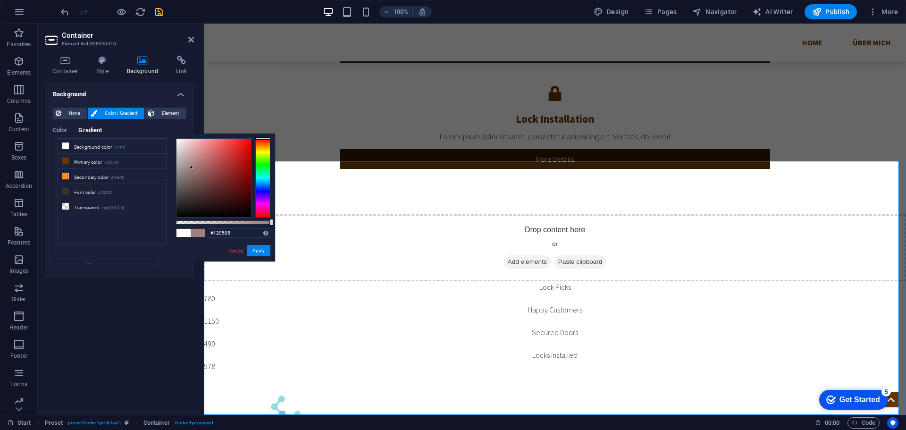
type input "#000000"
drag, startPoint x: 192, startPoint y: 167, endPoint x: 296, endPoint y: 259, distance: 139.1
click at [296, 259] on body "[PERSON_NAME] Bauunternehmung Start Favorites Elements Columns Content Boxes Ac…" at bounding box center [453, 215] width 906 height 430
click at [257, 248] on button "Apply" at bounding box center [259, 250] width 24 height 11
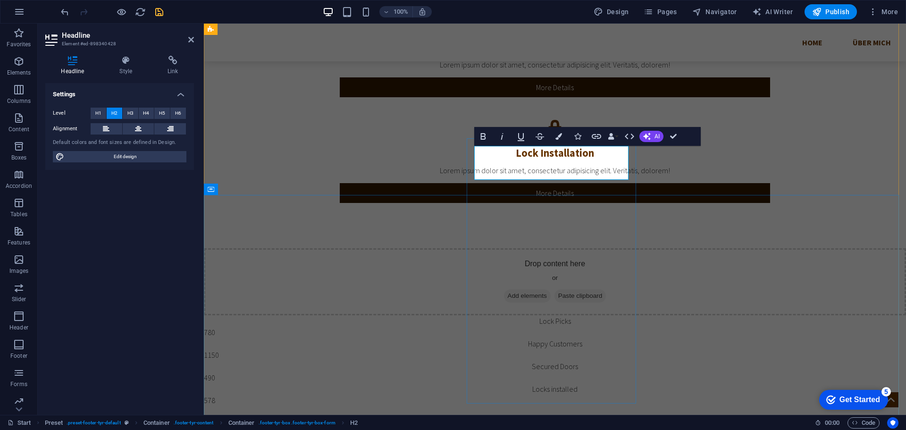
click at [562, 138] on icon "button" at bounding box center [558, 136] width 7 height 7
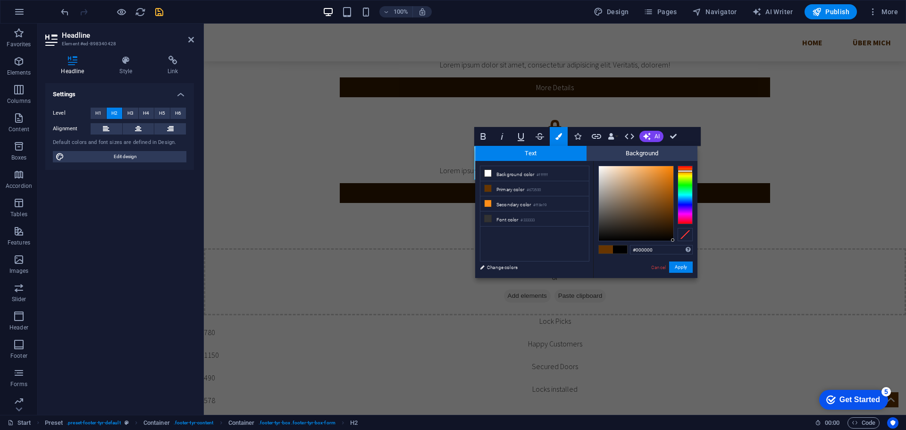
drag, startPoint x: 620, startPoint y: 181, endPoint x: 687, endPoint y: 259, distance: 103.1
click at [687, 259] on div "#000000 Supported formats #0852ed rgb(8, 82, 237) rgba(8, 82, 237, 90%) hsv(221…" at bounding box center [645, 288] width 104 height 254
click at [679, 246] on input "#000000" at bounding box center [661, 249] width 63 height 9
click at [674, 240] on div at bounding box center [645, 203] width 94 height 75
type input "#000000"
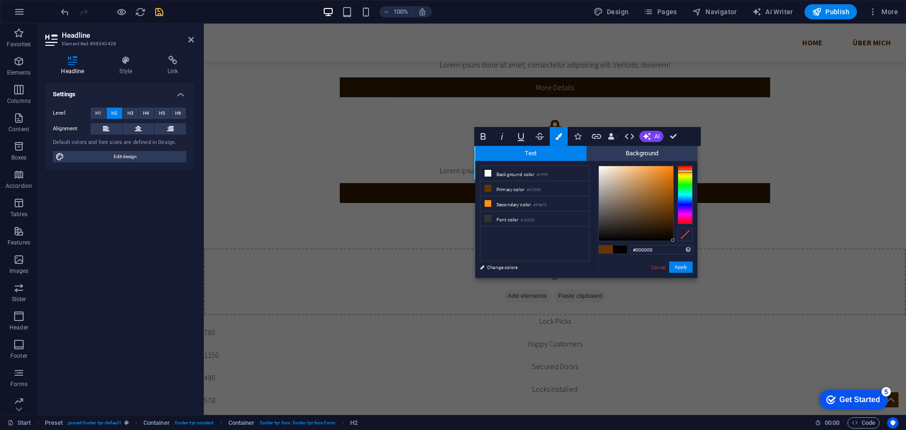
click at [674, 240] on div at bounding box center [672, 239] width 3 height 3
click at [633, 150] on span "Background" at bounding box center [641, 153] width 111 height 15
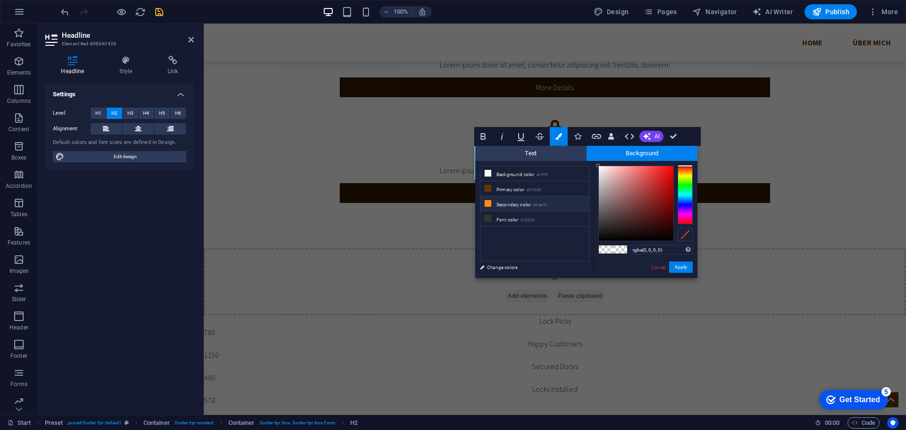
click at [515, 204] on li "Secondary color #ff8e19" at bounding box center [534, 203] width 109 height 15
type input "rgba(255, 142, 25, 0)"
click at [679, 264] on button "Apply" at bounding box center [681, 266] width 24 height 11
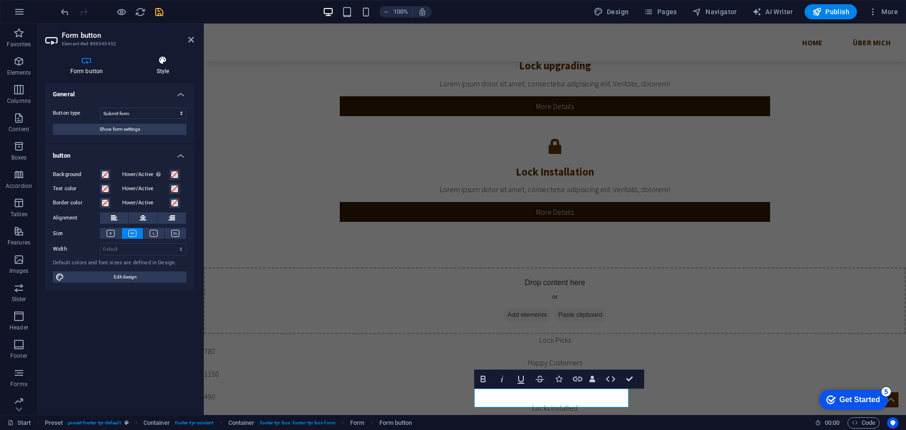
click at [160, 57] on icon at bounding box center [163, 60] width 62 height 9
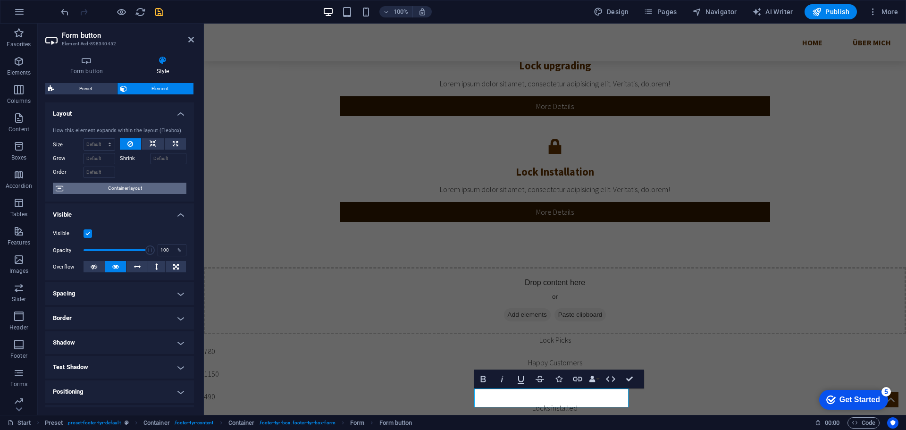
click at [127, 187] on span "Container layout" at bounding box center [124, 188] width 117 height 11
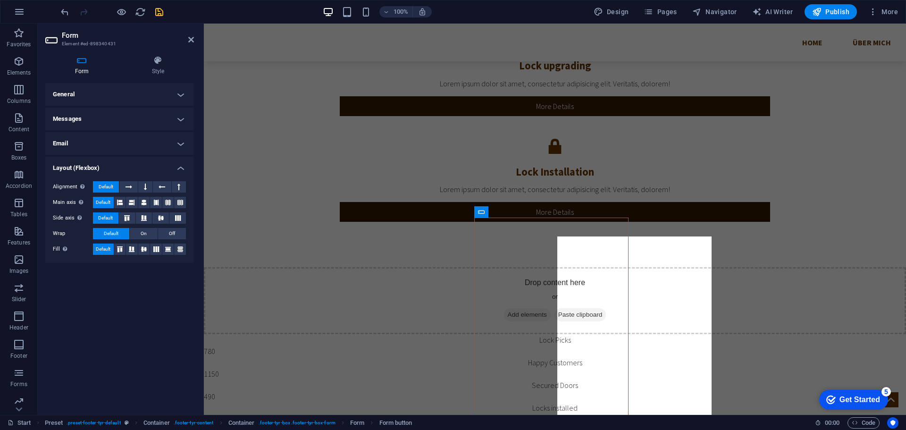
scroll to position [1997, 0]
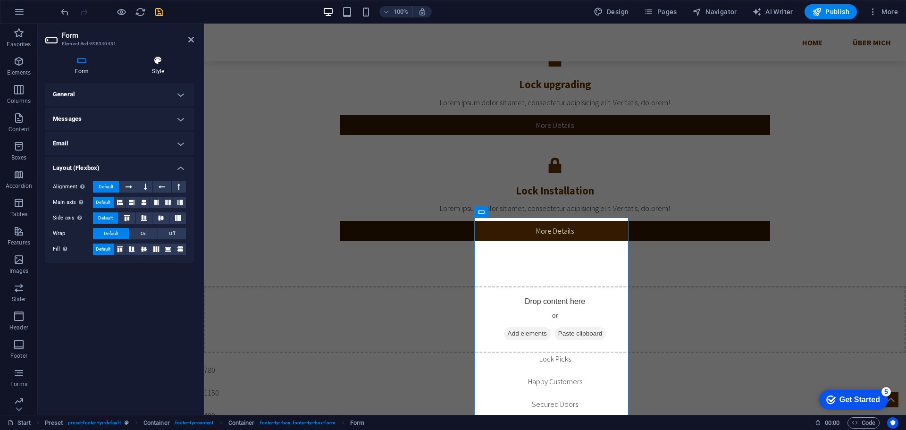
click at [156, 70] on h4 "Style" at bounding box center [158, 66] width 72 height 20
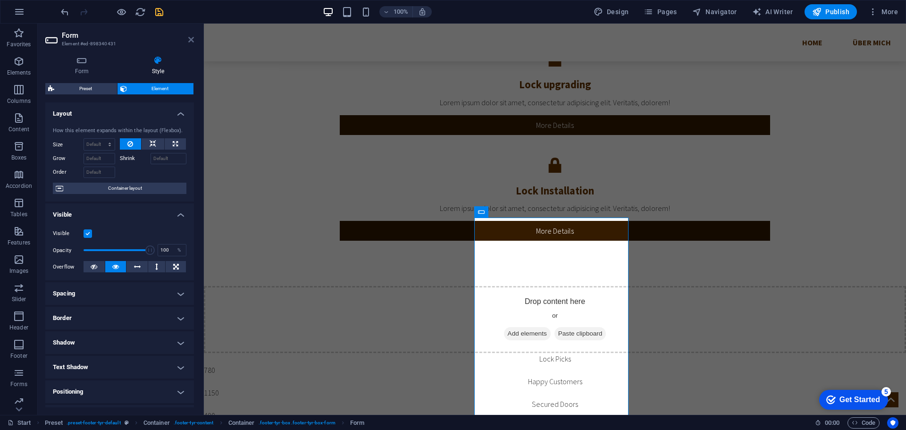
drag, startPoint x: 192, startPoint y: 40, endPoint x: 154, endPoint y: 17, distance: 44.3
click at [192, 40] on icon at bounding box center [191, 40] width 6 height 8
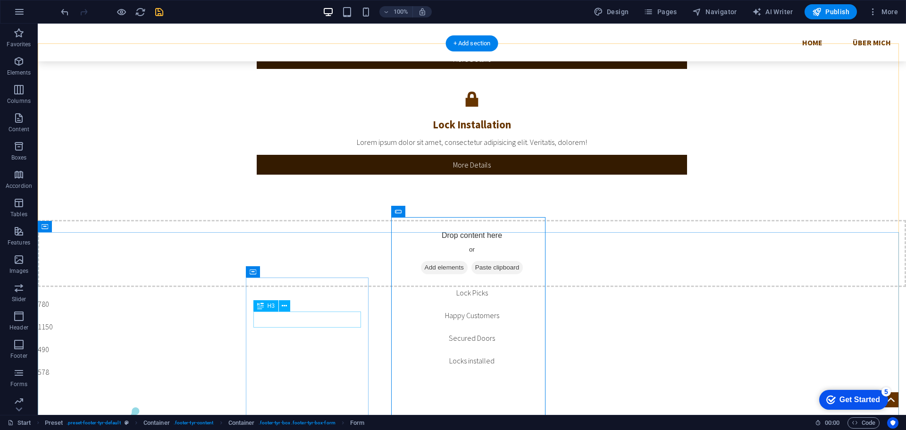
scroll to position [2088, 0]
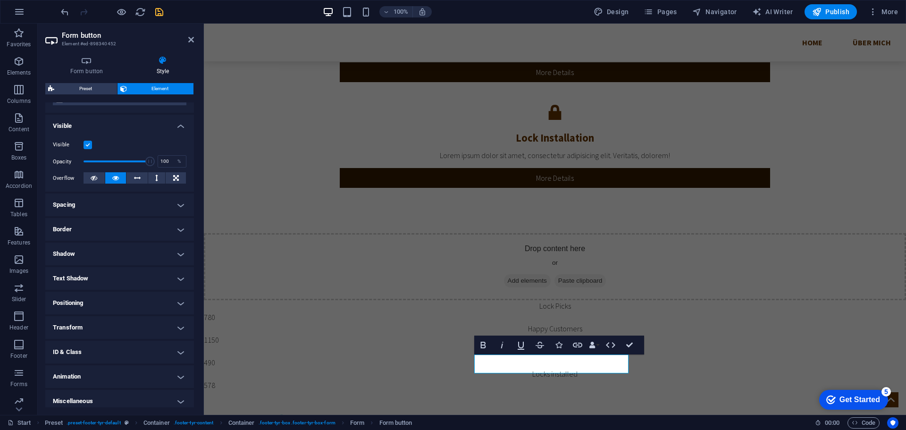
scroll to position [94, 0]
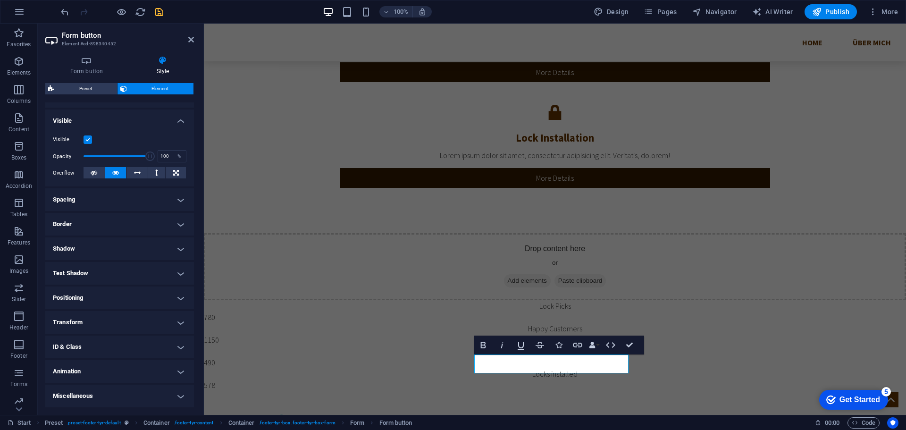
click at [89, 396] on h4 "Miscellaneous" at bounding box center [119, 396] width 149 height 23
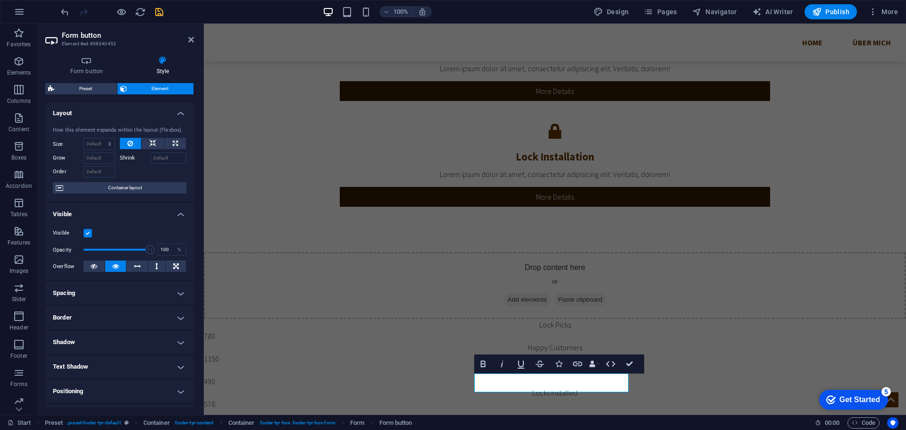
scroll to position [0, 0]
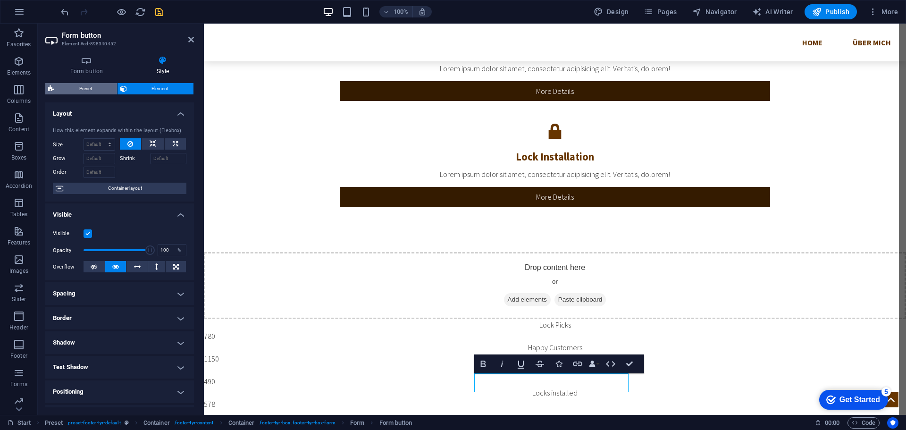
click at [91, 90] on span "Preset" at bounding box center [85, 88] width 57 height 11
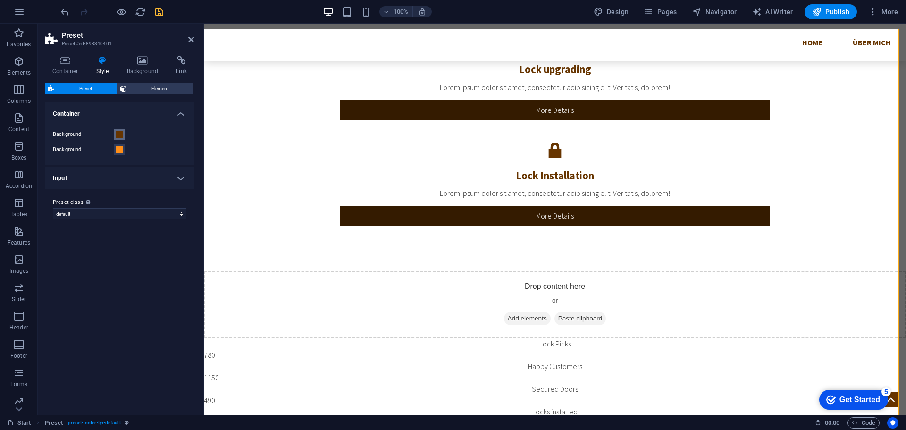
click at [120, 134] on span at bounding box center [120, 135] width 8 height 8
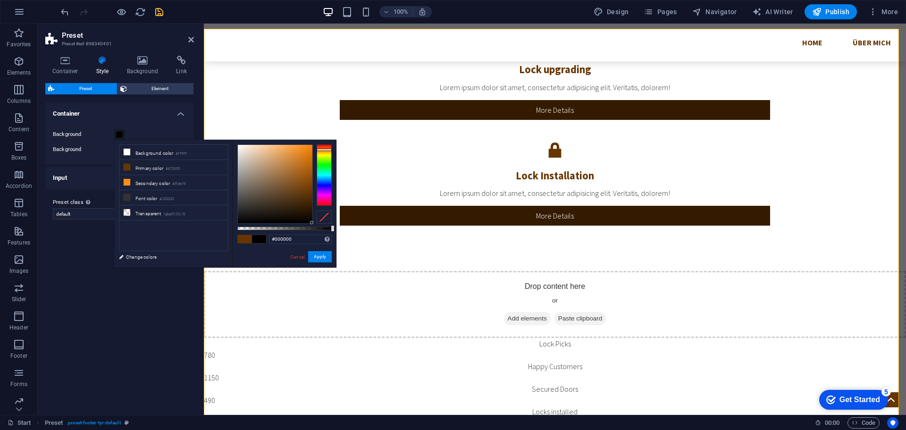
drag, startPoint x: 268, startPoint y: 196, endPoint x: 320, endPoint y: 226, distance: 59.8
click at [319, 226] on div "#000000 Supported formats #0852ed rgb(8, 82, 237) rgba(8, 82, 237, 90%) hsv(221…" at bounding box center [284, 272] width 104 height 265
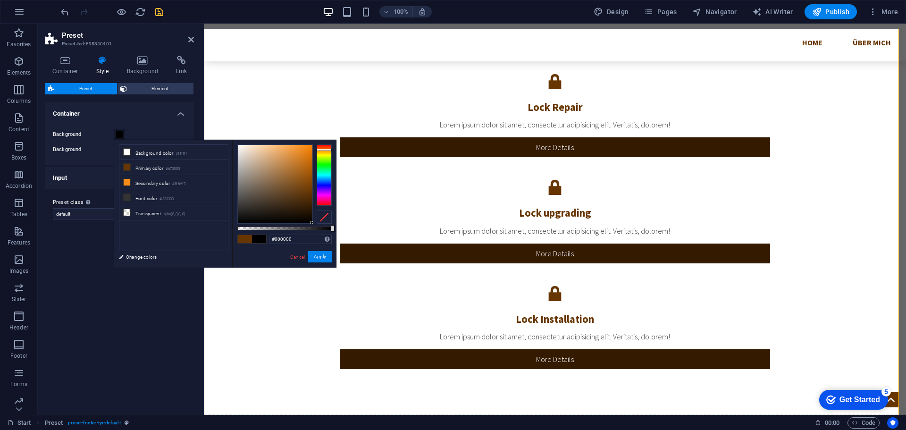
scroll to position [2099, 0]
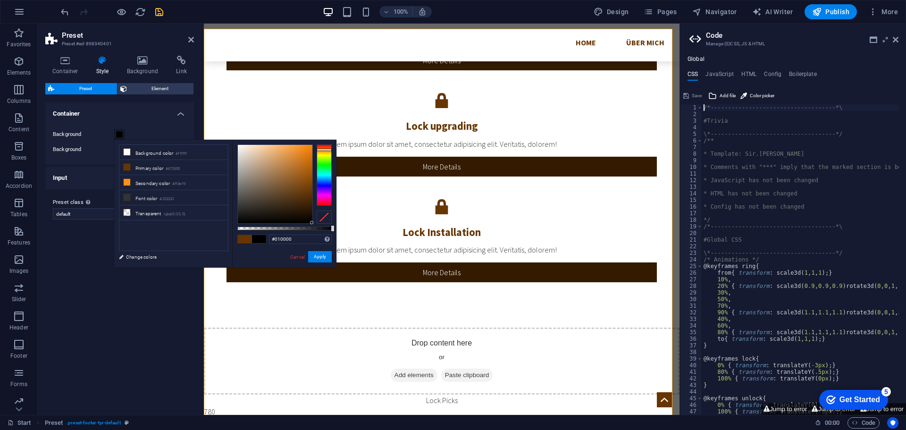
click at [311, 222] on div at bounding box center [311, 222] width 3 height 3
type input "#000000"
drag, startPoint x: 310, startPoint y: 221, endPoint x: 316, endPoint y: 226, distance: 7.7
click at [316, 224] on div at bounding box center [284, 183] width 94 height 79
click at [320, 259] on button "Apply" at bounding box center [320, 256] width 24 height 11
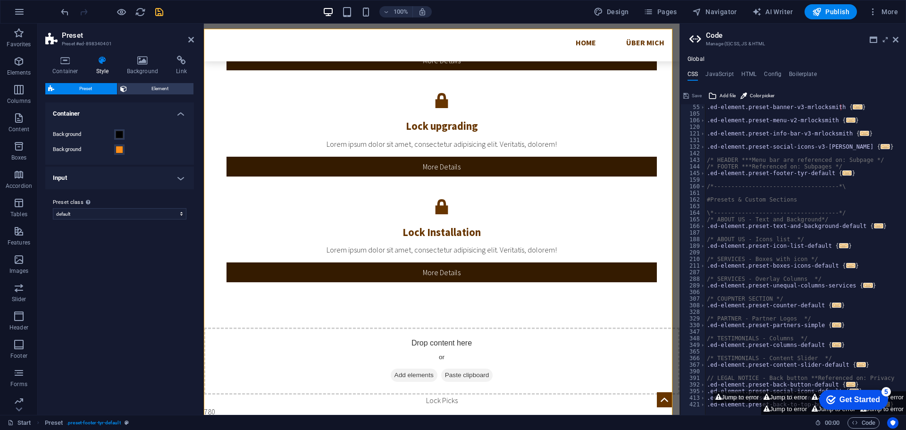
scroll to position [0, 0]
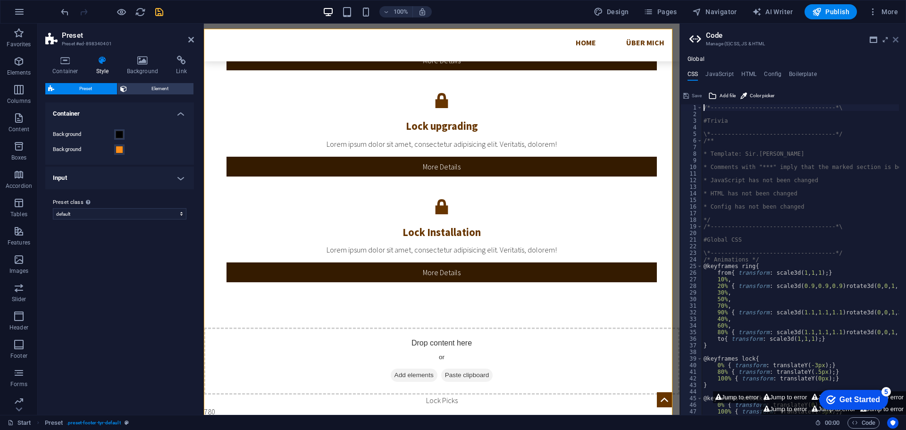
click at [895, 39] on icon at bounding box center [896, 40] width 6 height 8
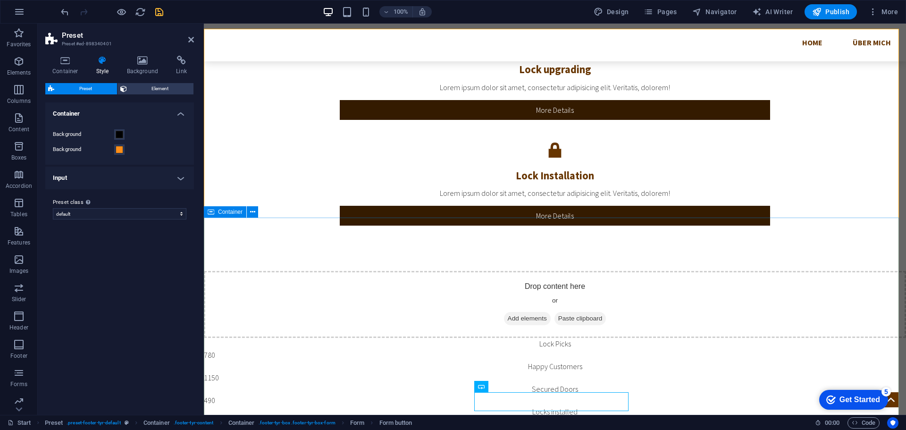
click at [158, 12] on icon "save" at bounding box center [159, 12] width 11 height 11
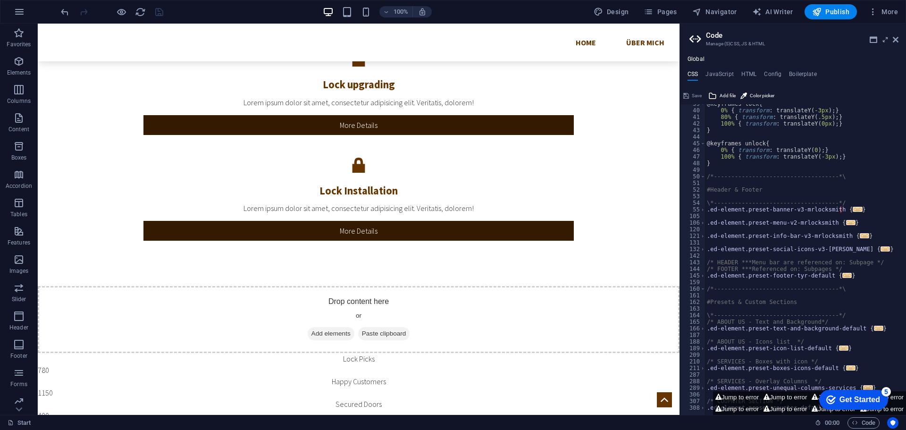
scroll to position [357, 0]
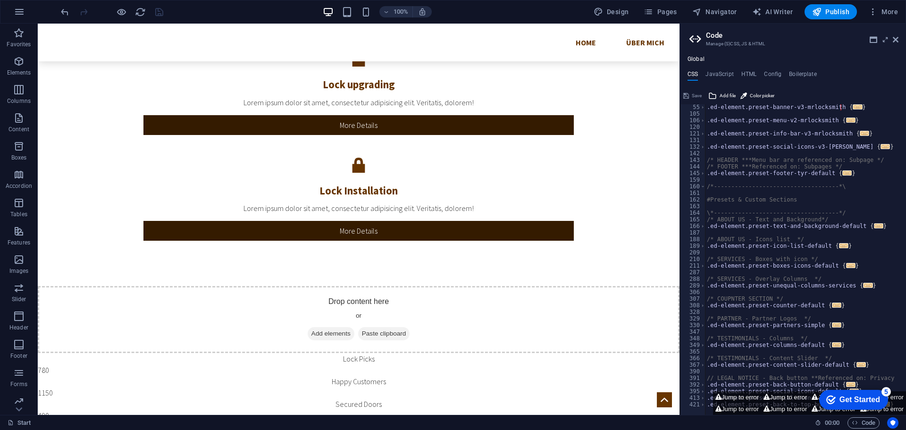
click at [861, 399] on div "Get Started" at bounding box center [859, 399] width 41 height 8
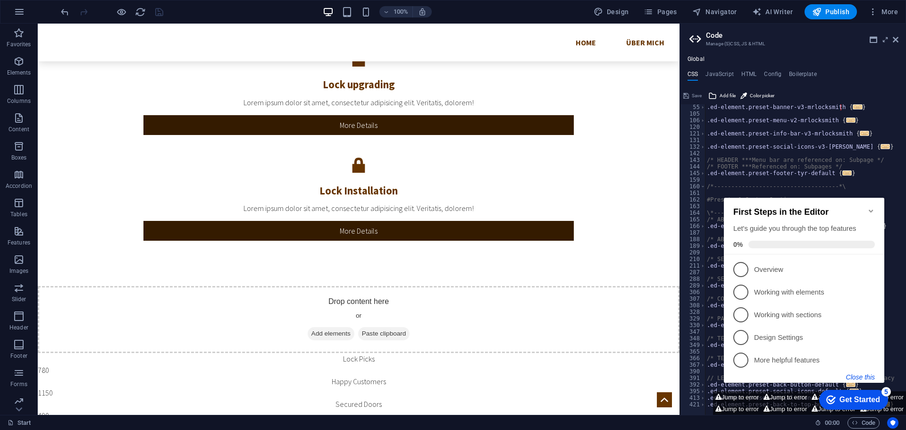
click at [868, 375] on button "Close this" at bounding box center [860, 377] width 29 height 8
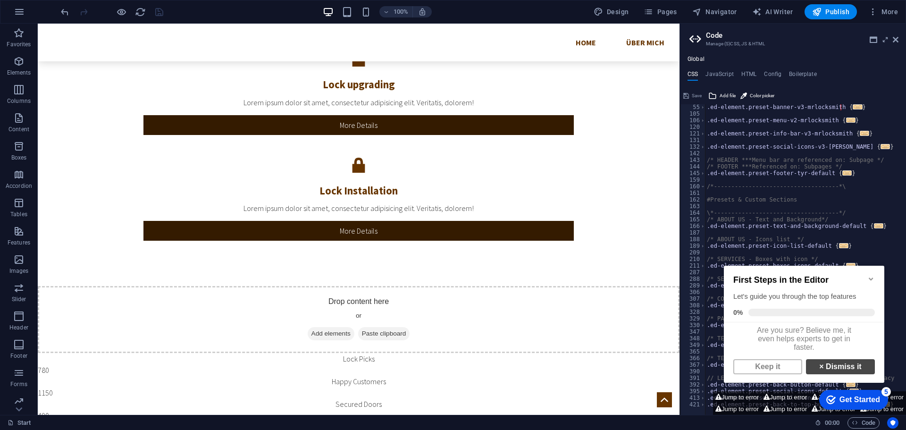
click at [835, 374] on link "× Dismiss it" at bounding box center [840, 366] width 69 height 15
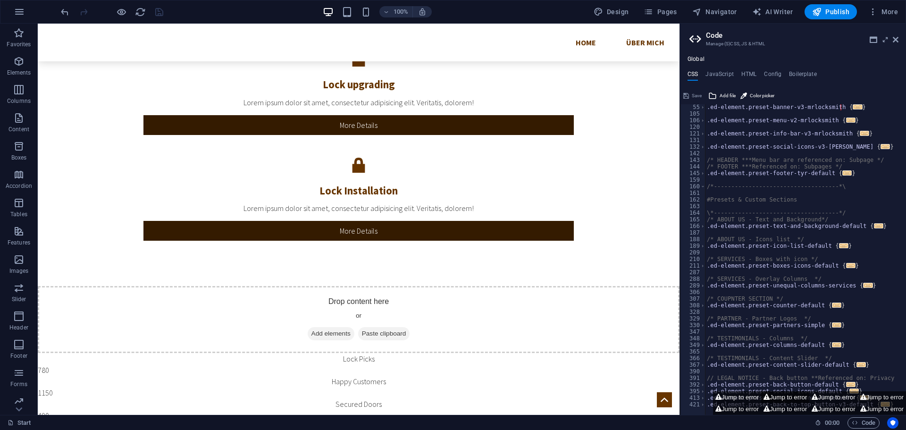
click at [784, 400] on button "Jump to error" at bounding box center [785, 397] width 48 height 12
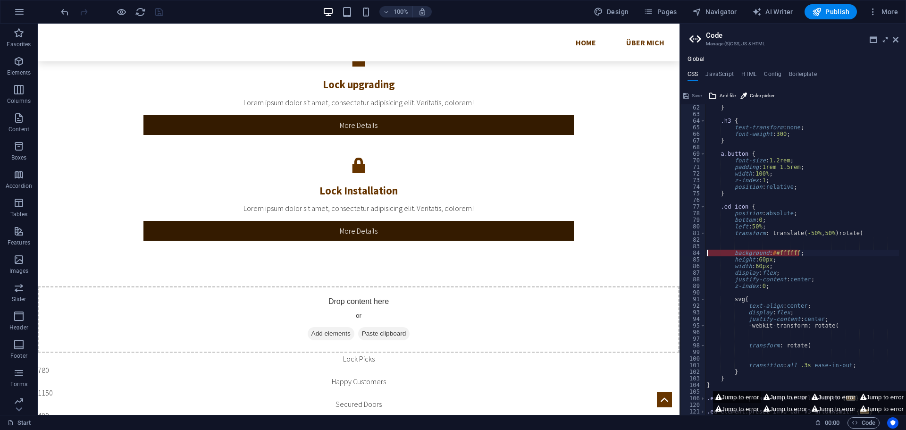
click at [742, 396] on button "Jump to error" at bounding box center [737, 397] width 48 height 12
click at [832, 396] on button "Jump to error" at bounding box center [833, 397] width 48 height 12
click at [873, 398] on button "Jump to error" at bounding box center [882, 397] width 48 height 12
click at [736, 410] on button "Jump to error" at bounding box center [737, 409] width 48 height 12
click at [783, 409] on button "Jump to error" at bounding box center [785, 409] width 48 height 12
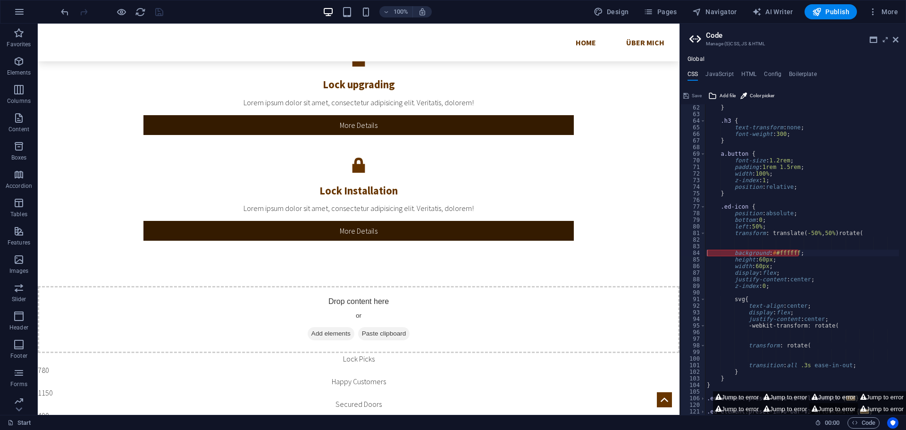
drag, startPoint x: 833, startPoint y: 409, endPoint x: 880, endPoint y: 409, distance: 47.2
click at [834, 409] on button "Jump to error" at bounding box center [833, 409] width 48 height 12
click at [884, 408] on button "Jump to error" at bounding box center [882, 409] width 48 height 12
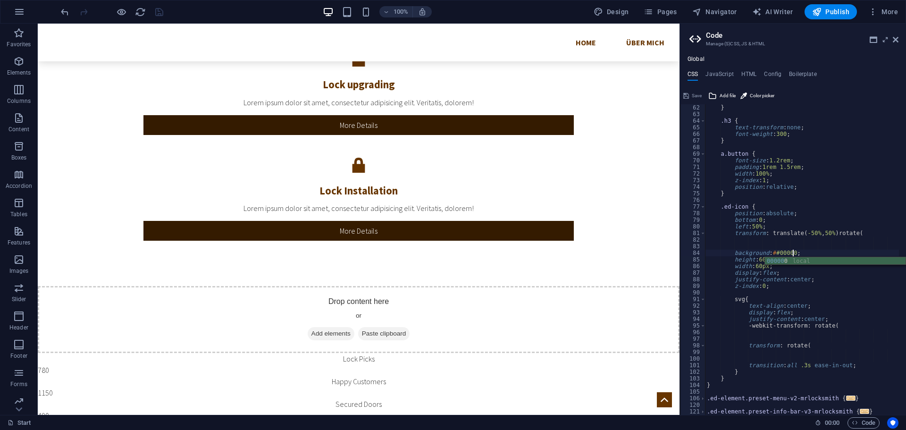
scroll to position [0, 9]
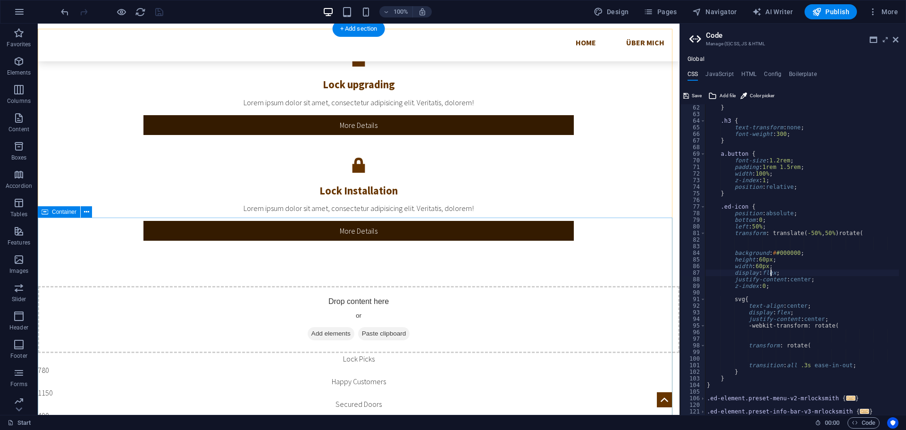
type textarea "display: flex;"
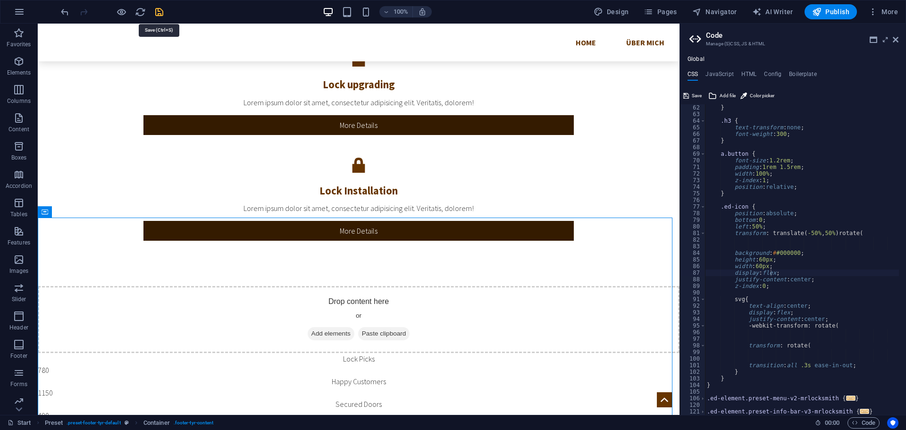
click at [160, 11] on icon "save" at bounding box center [159, 12] width 11 height 11
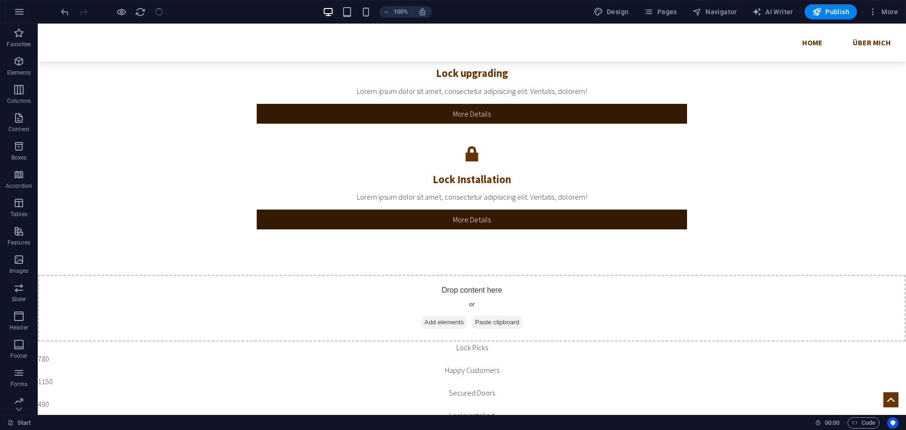
scroll to position [2020, 0]
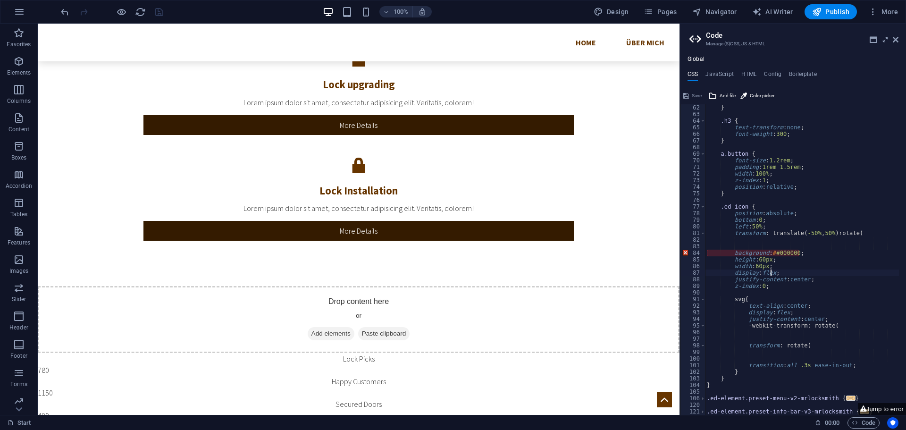
type textarea "display: flex;"
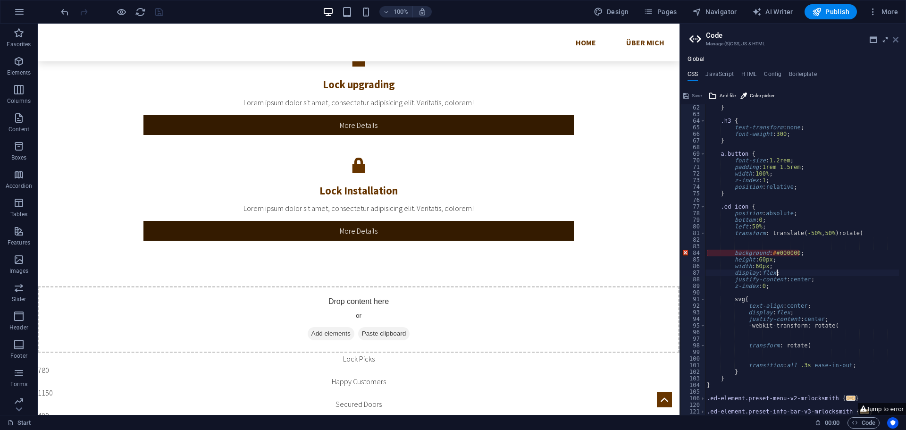
click at [894, 36] on icon at bounding box center [896, 40] width 6 height 8
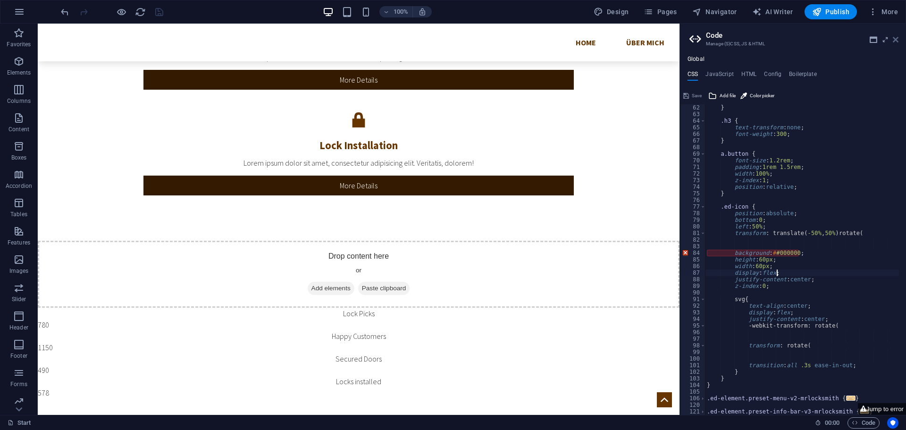
scroll to position [2031, 0]
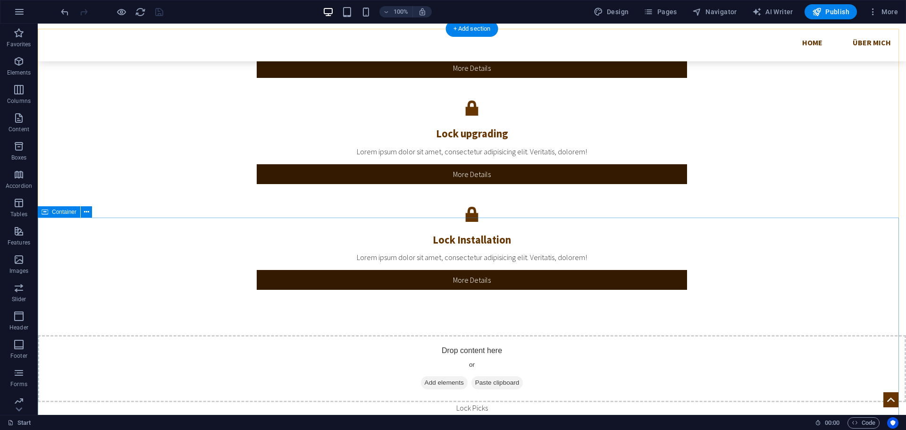
scroll to position [2088, 0]
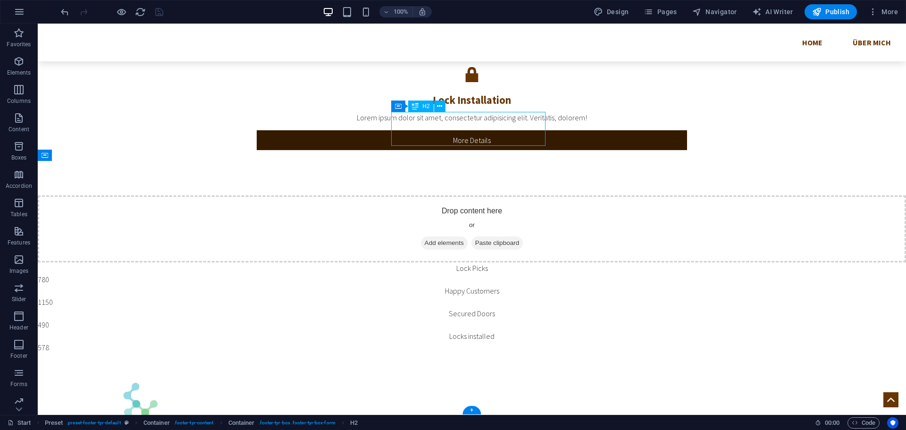
scroll to position [2035, 0]
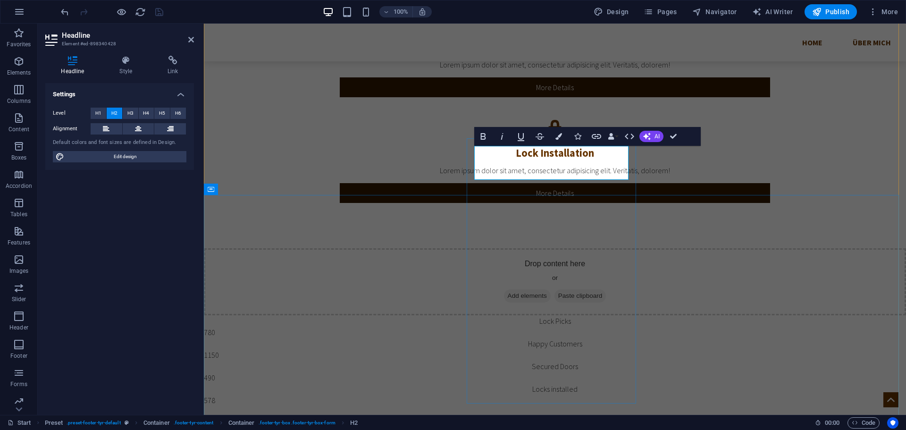
click at [138, 126] on icon at bounding box center [138, 128] width 7 height 11
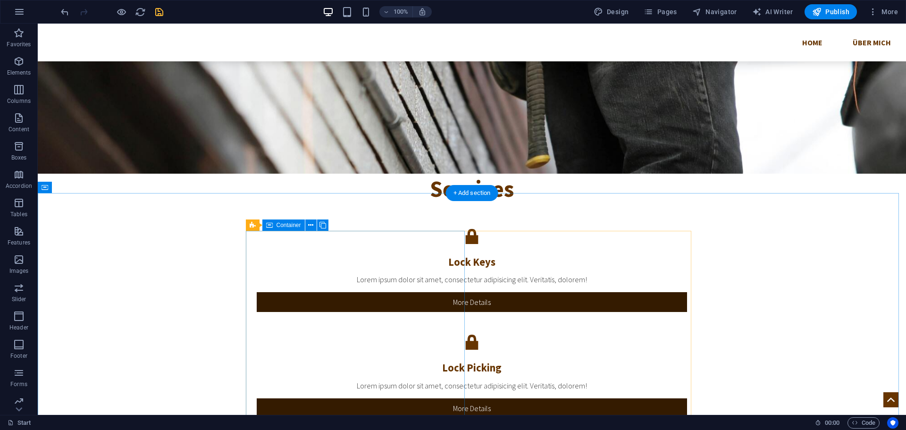
scroll to position [1422, 0]
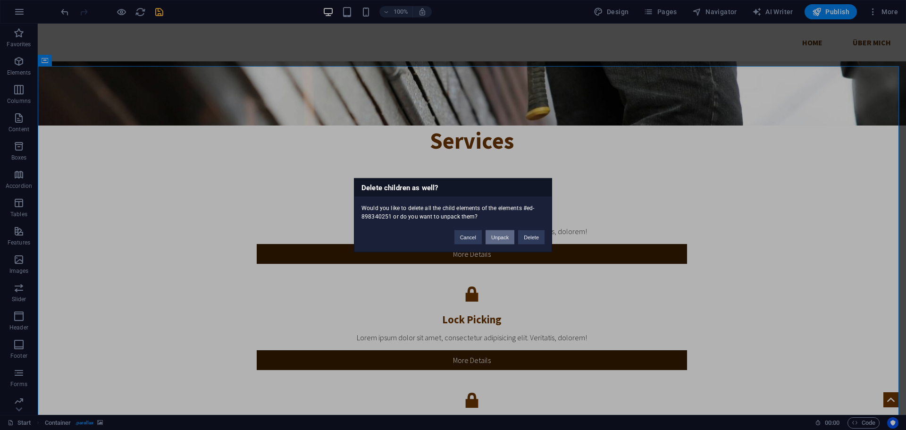
click at [496, 236] on button "Unpack" at bounding box center [499, 237] width 29 height 14
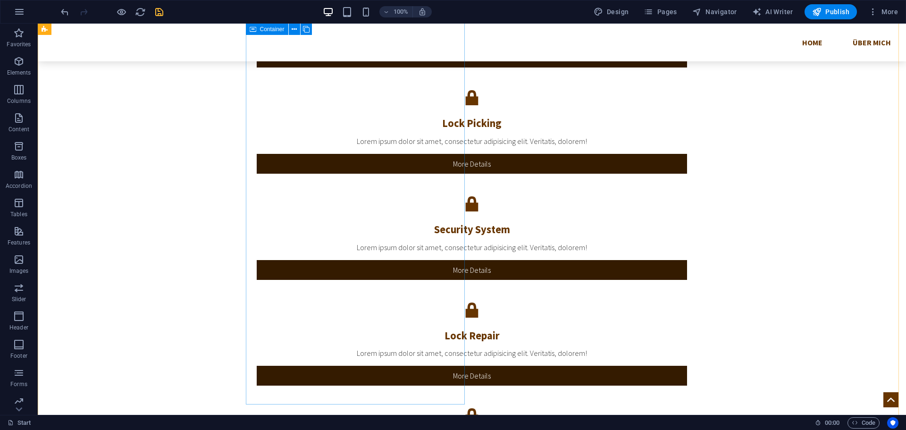
scroll to position [1616, 0]
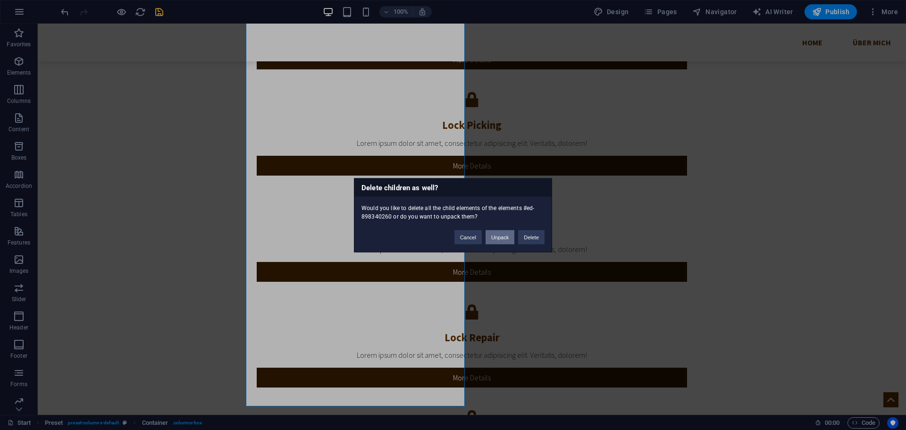
drag, startPoint x: 507, startPoint y: 236, endPoint x: 464, endPoint y: 213, distance: 48.8
click at [507, 236] on button "Unpack" at bounding box center [499, 237] width 29 height 14
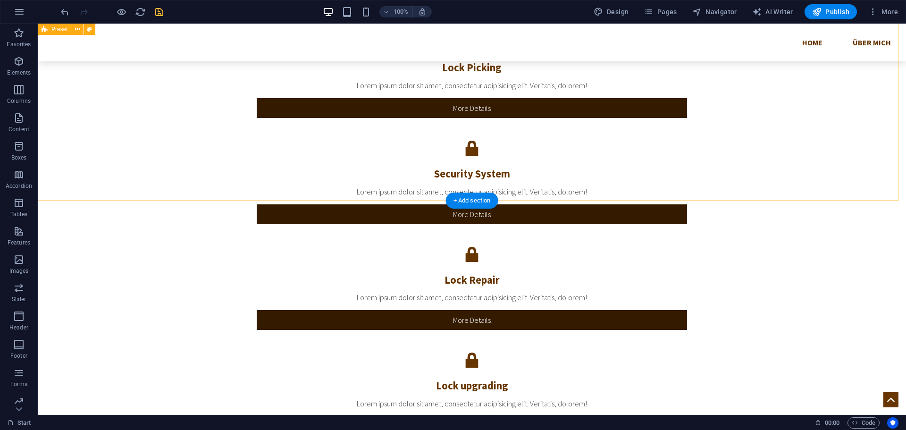
scroll to position [1528, 0]
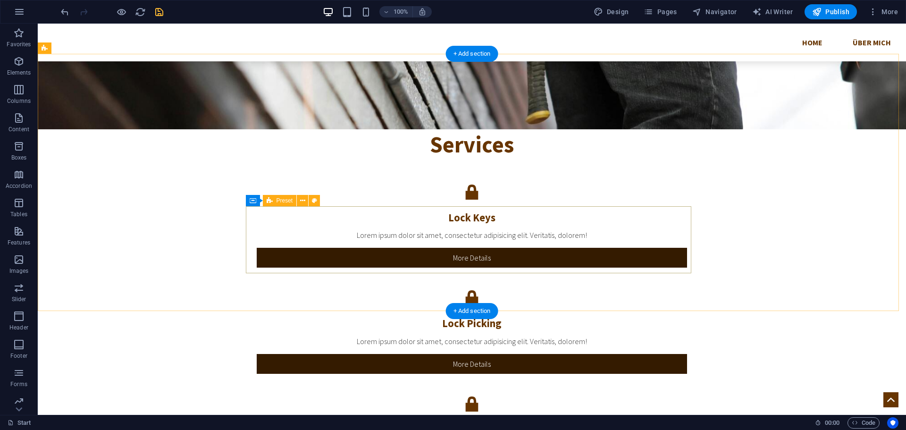
scroll to position [1434, 0]
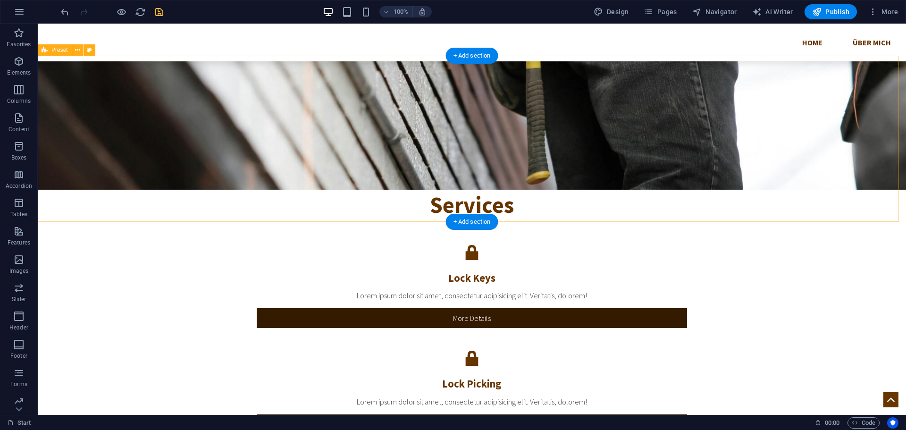
scroll to position [1198, 0]
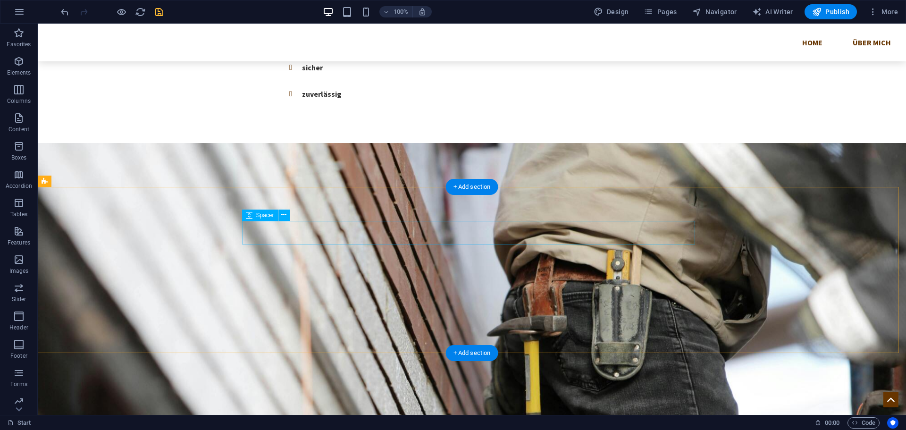
scroll to position [1009, 0]
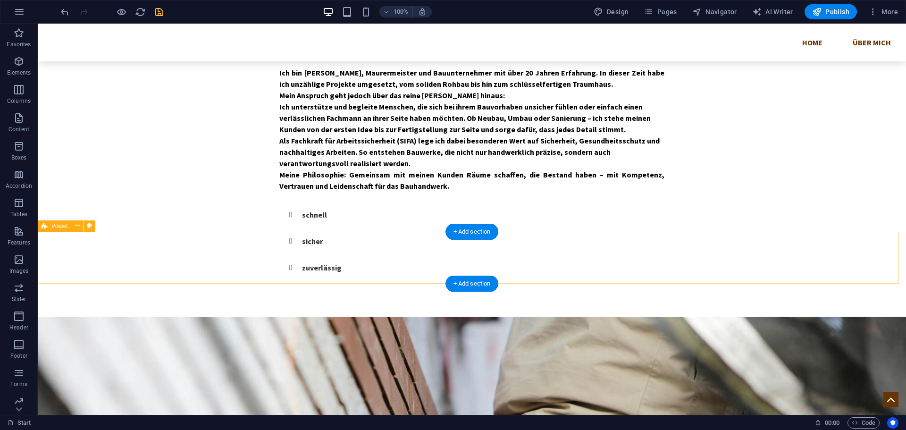
scroll to position [726, 0]
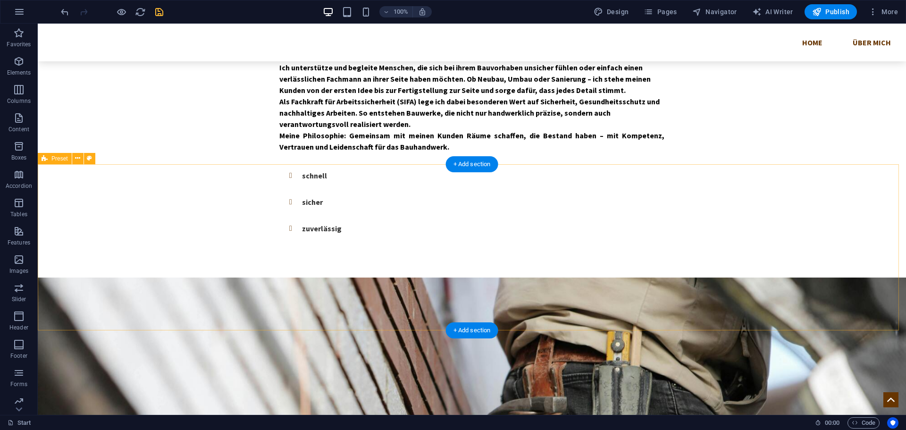
scroll to position [868, 0]
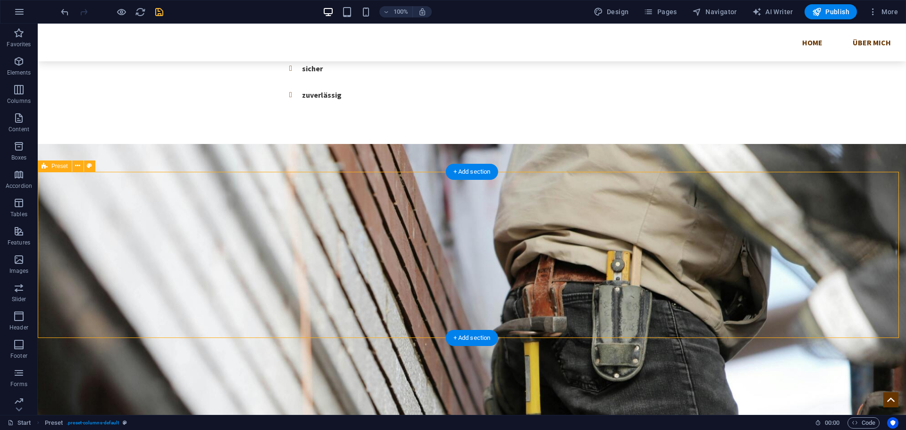
scroll to position [915, 0]
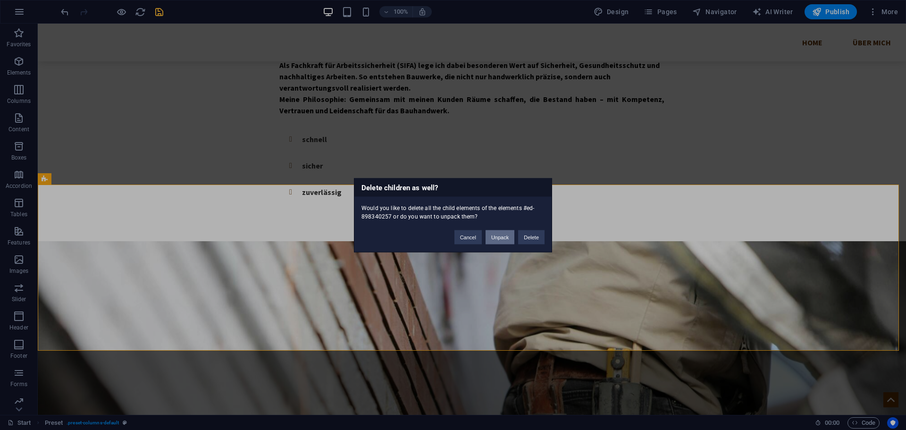
click at [502, 234] on button "Unpack" at bounding box center [499, 237] width 29 height 14
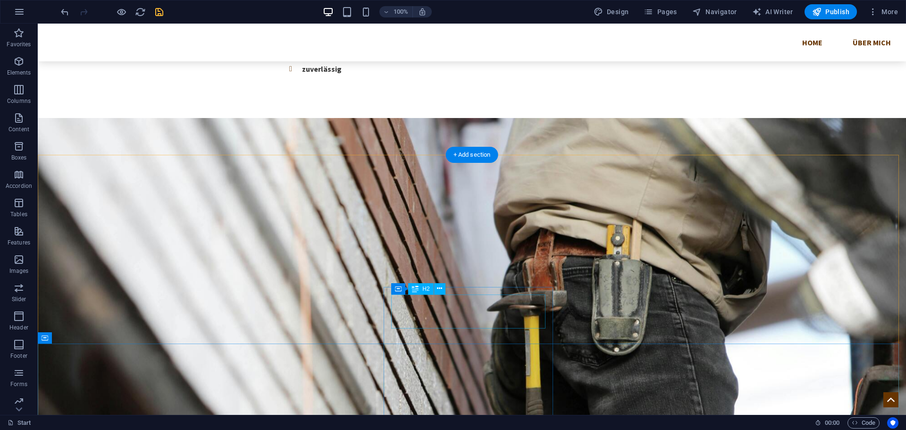
scroll to position [1029, 0]
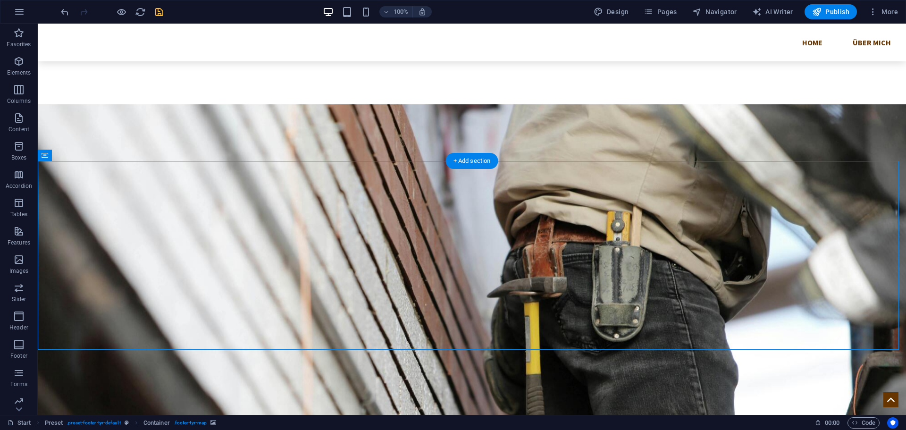
select select "px"
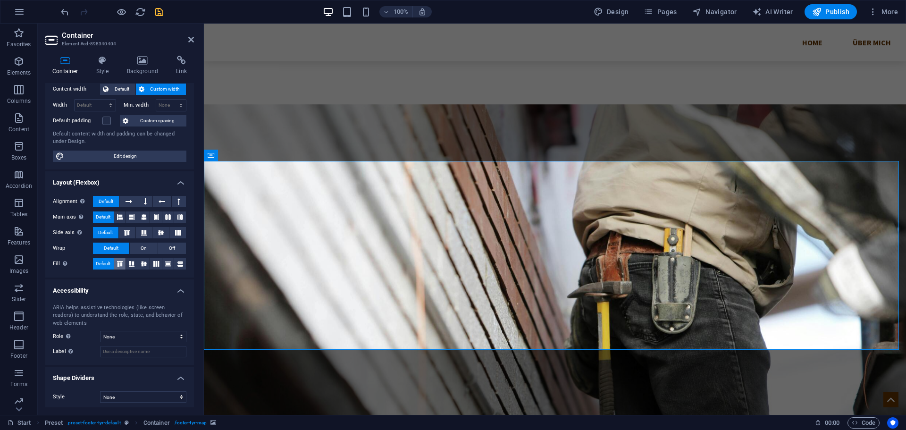
scroll to position [58, 0]
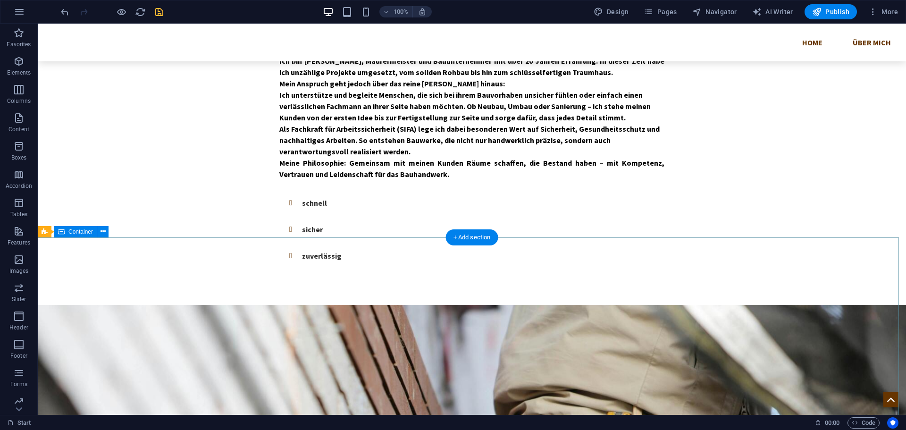
scroll to position [840, 0]
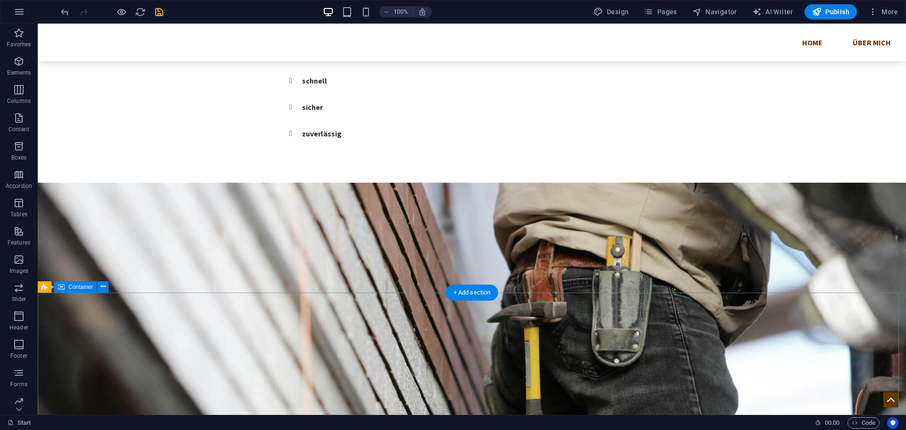
scroll to position [864, 0]
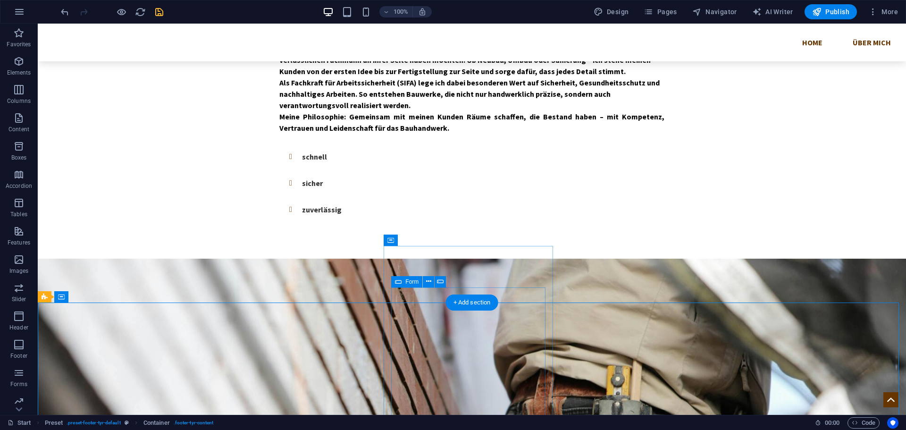
scroll to position [1005, 0]
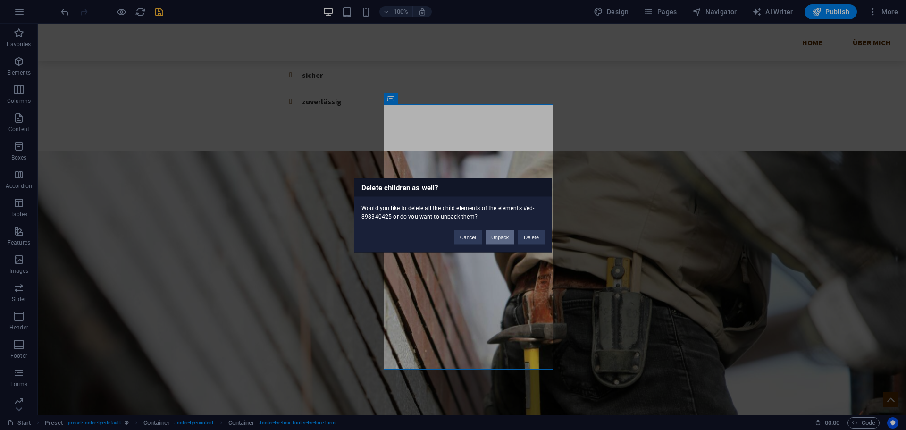
click at [503, 235] on button "Unpack" at bounding box center [499, 237] width 29 height 14
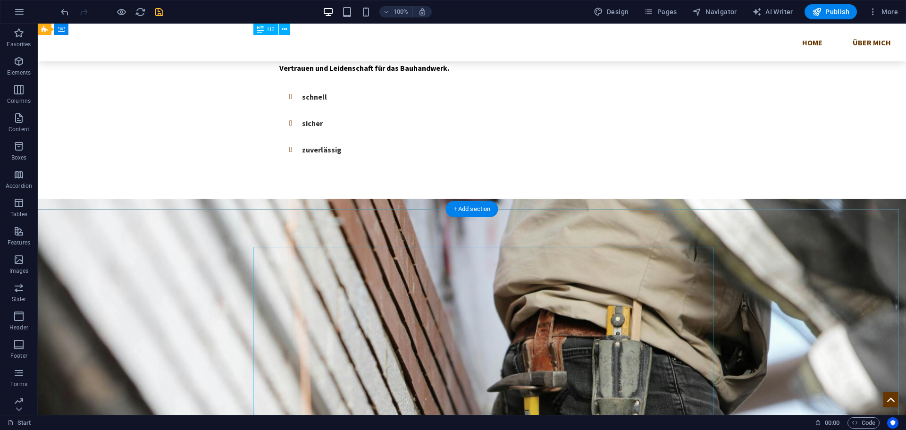
scroll to position [957, 0]
click at [64, 13] on icon "undo" at bounding box center [64, 12] width 11 height 11
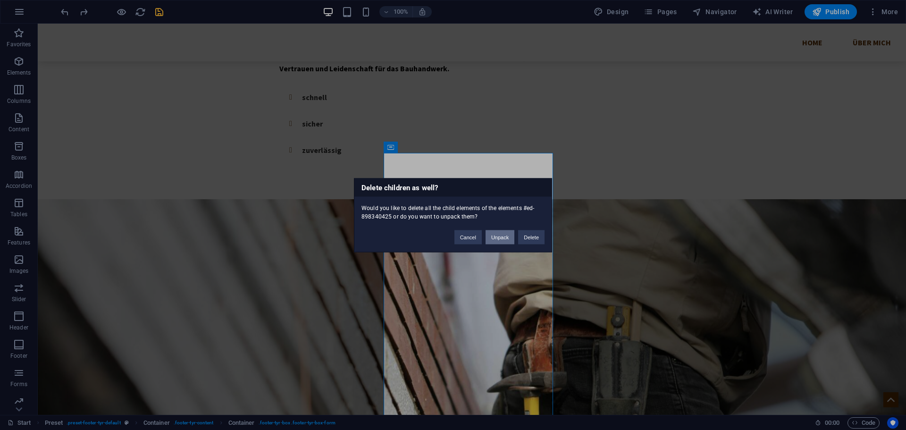
click at [497, 236] on button "Unpack" at bounding box center [499, 237] width 29 height 14
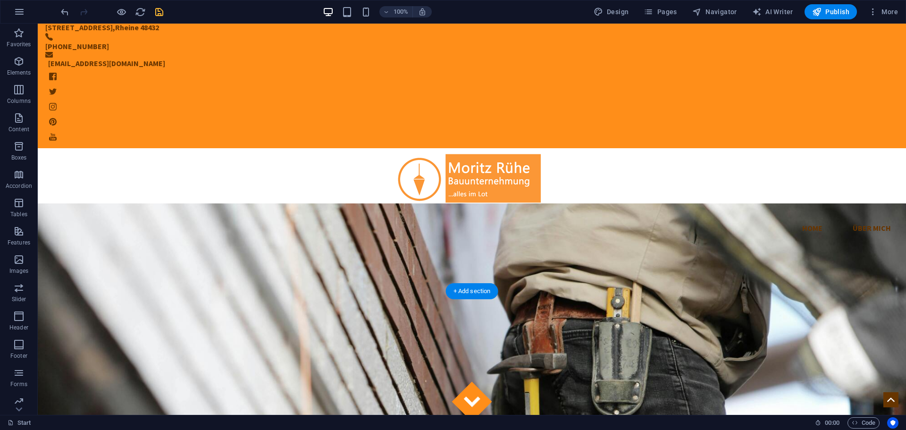
scroll to position [0, 0]
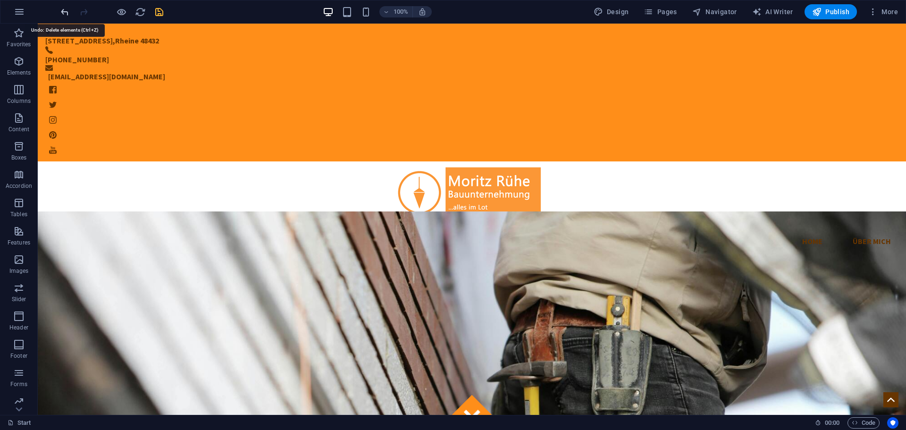
click at [61, 13] on icon "undo" at bounding box center [64, 12] width 11 height 11
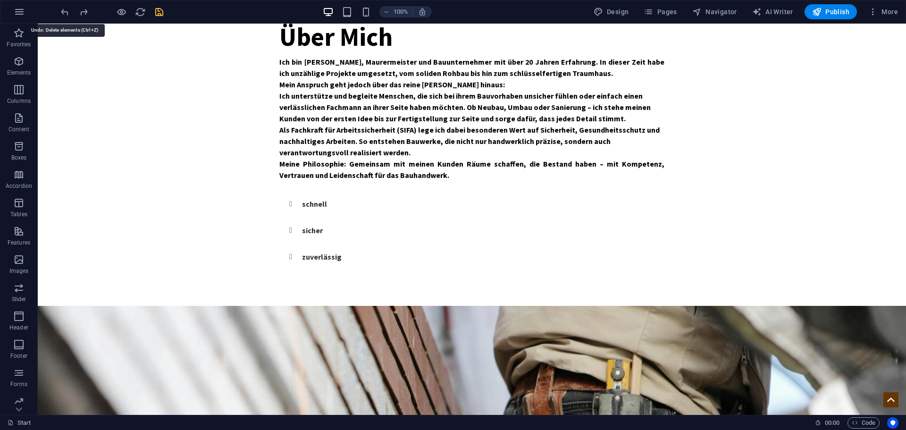
scroll to position [1005, 0]
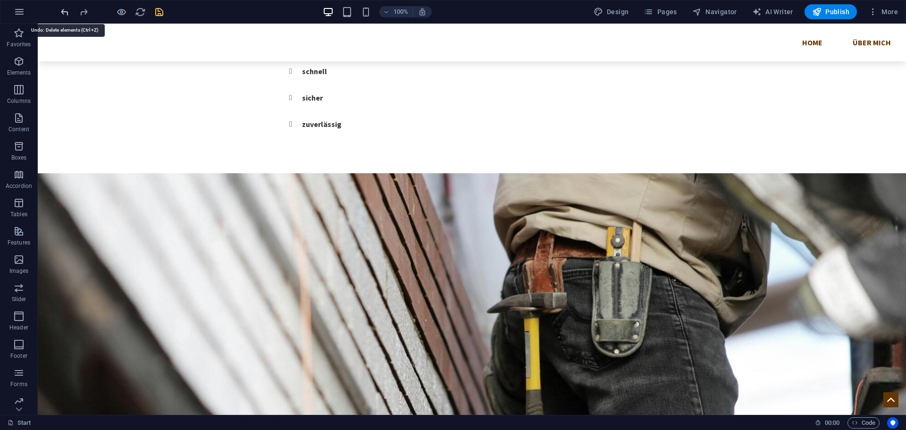
click at [64, 11] on icon "undo" at bounding box center [64, 12] width 11 height 11
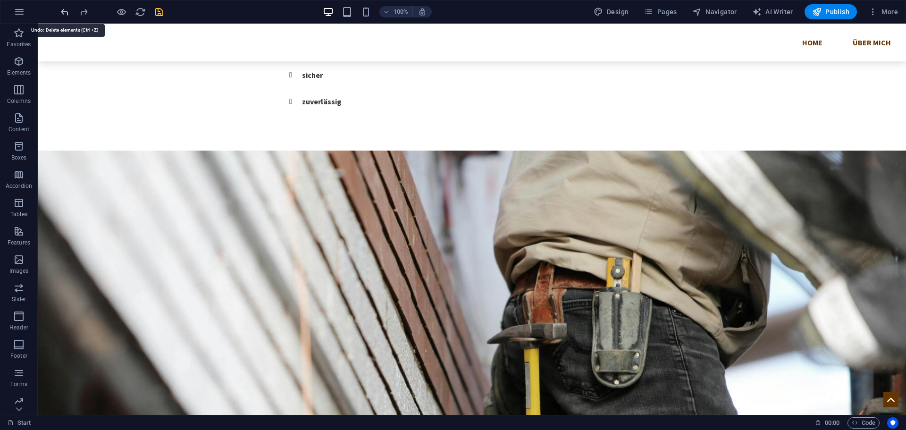
click at [64, 11] on icon "undo" at bounding box center [64, 12] width 11 height 11
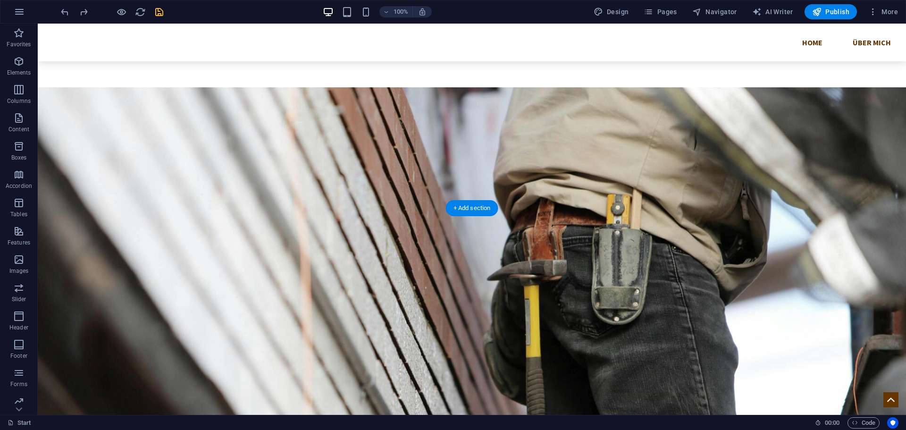
scroll to position [1057, 0]
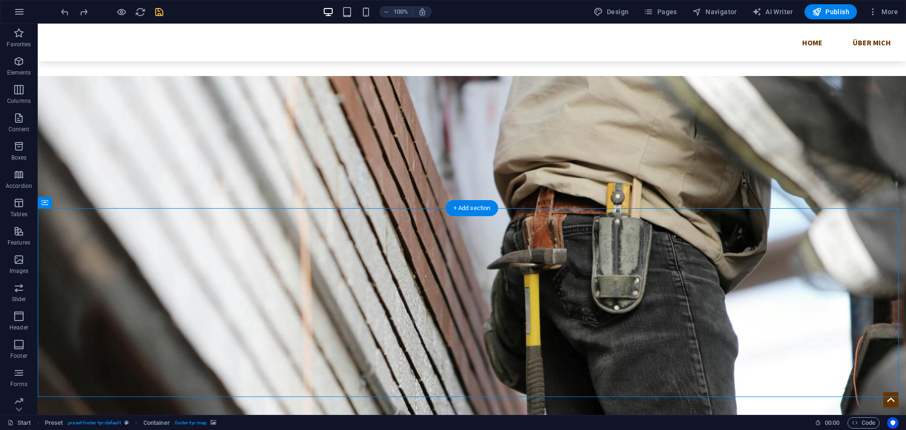
select select "px"
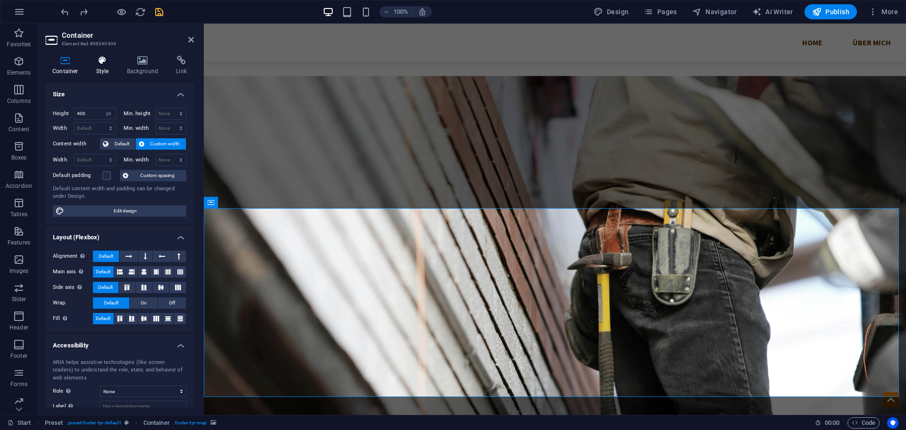
click at [101, 73] on h4 "Style" at bounding box center [104, 66] width 31 height 20
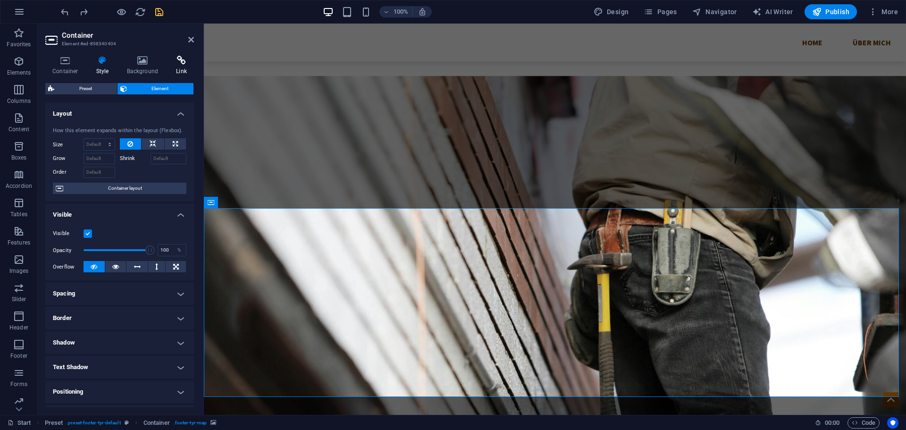
click at [179, 67] on h4 "Link" at bounding box center [181, 66] width 25 height 20
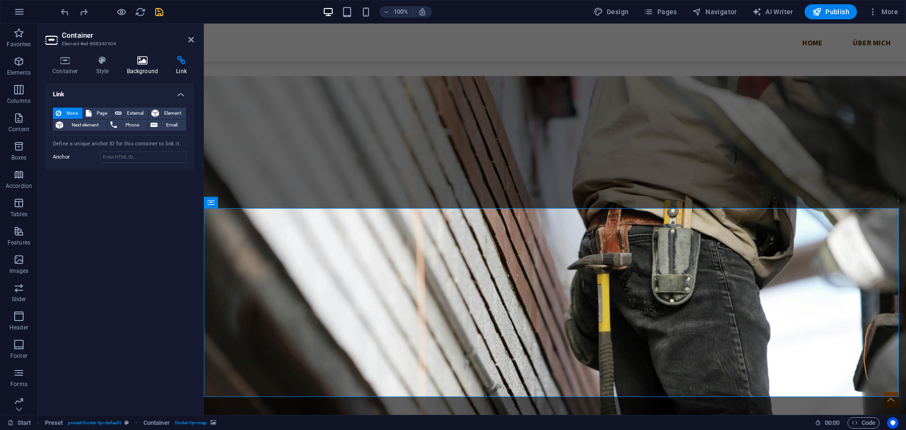
click at [145, 69] on h4 "Background" at bounding box center [145, 66] width 50 height 20
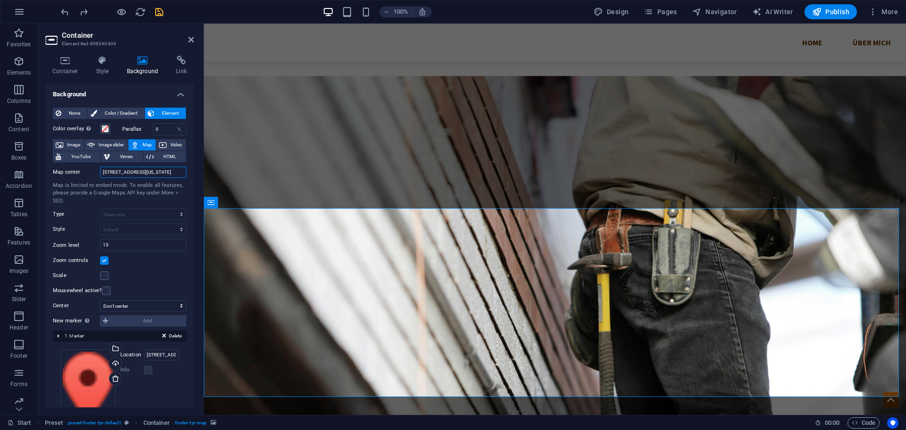
click at [124, 172] on input "[STREET_ADDRESS][US_STATE]" at bounding box center [143, 172] width 86 height 11
click at [154, 172] on input "[STREET_ADDRESS]" at bounding box center [143, 172] width 86 height 11
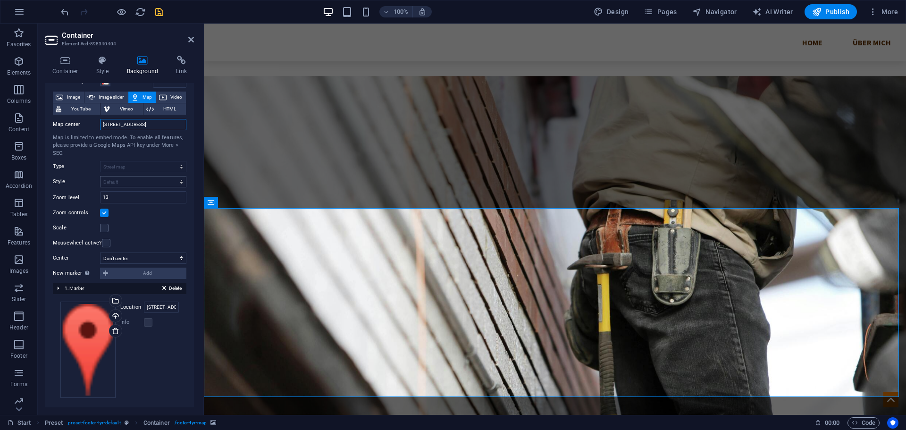
scroll to position [51, 0]
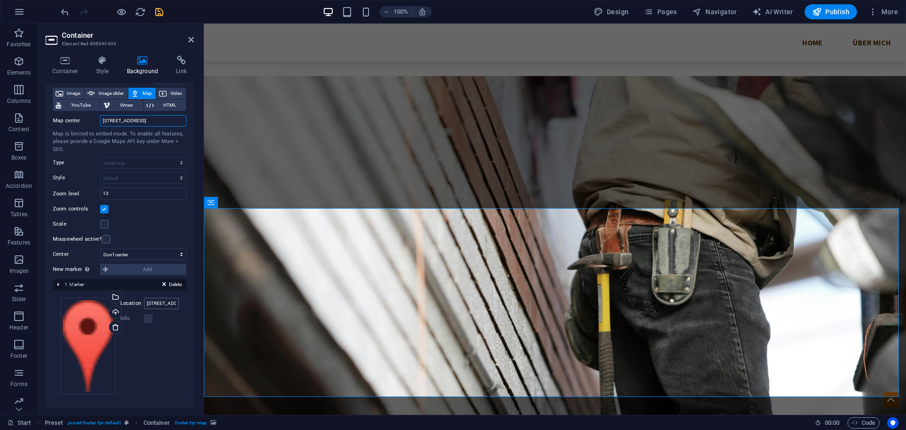
type input "[STREET_ADDRESS]"
click at [162, 304] on input "[STREET_ADDRESS][US_STATE]" at bounding box center [161, 303] width 35 height 11
click at [152, 304] on input "[STREET_ADDRESS][US_STATE]" at bounding box center [161, 303] width 35 height 11
click at [152, 305] on input "[STREET_ADDRESS][US_STATE]" at bounding box center [161, 303] width 35 height 11
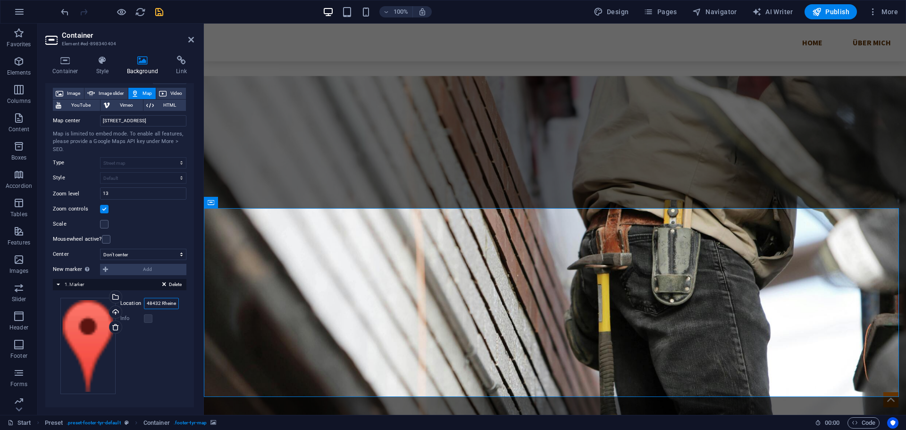
type input "48432 Rheine"
click at [159, 14] on icon "save" at bounding box center [159, 12] width 11 height 11
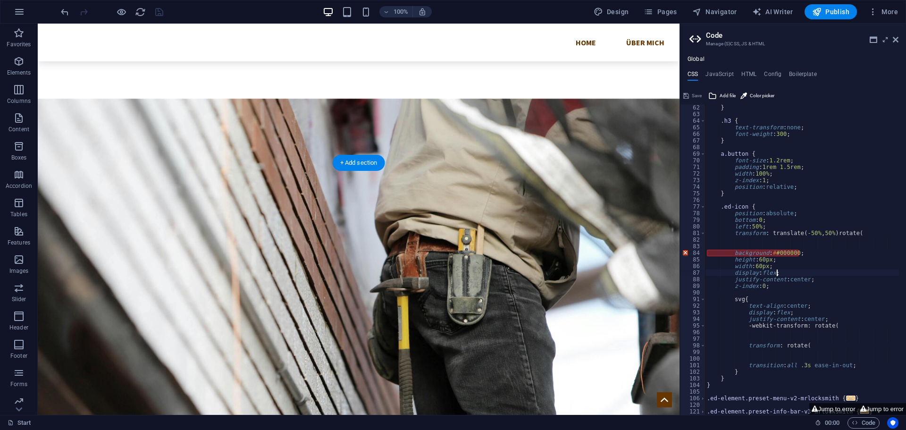
scroll to position [1103, 0]
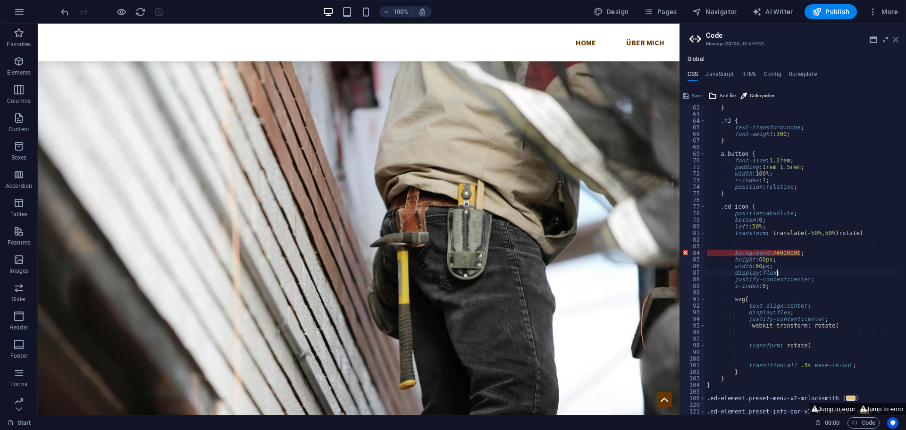
click at [894, 40] on icon at bounding box center [896, 40] width 6 height 8
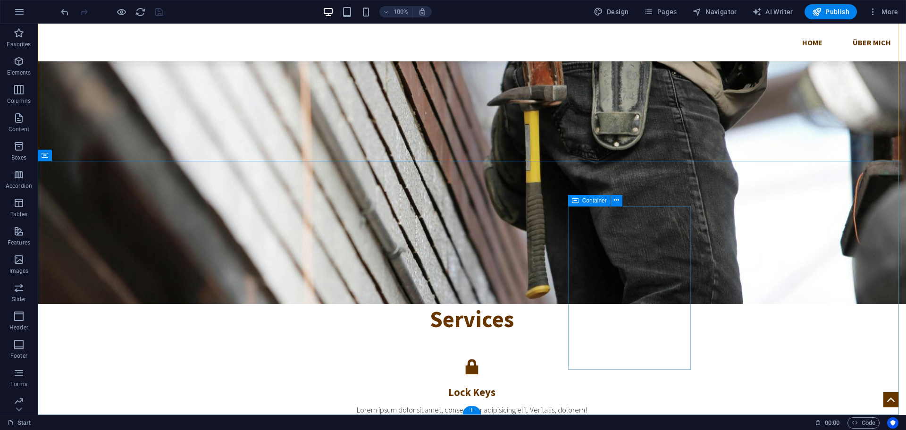
scroll to position [1293, 0]
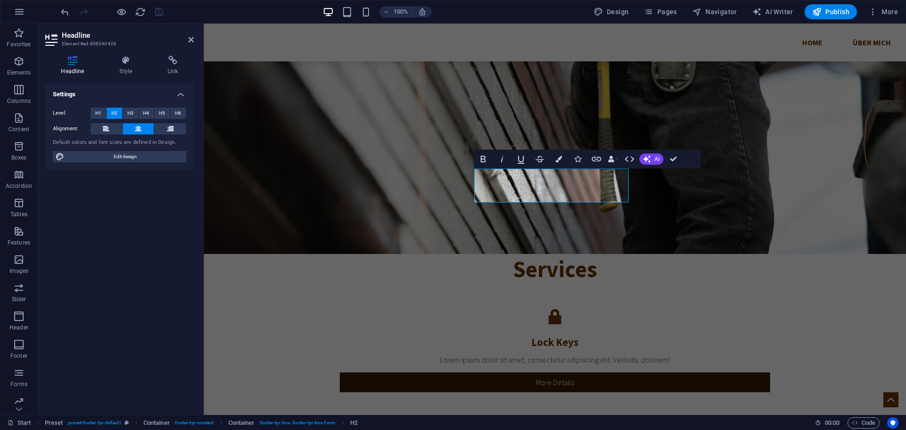
scroll to position [1259, 0]
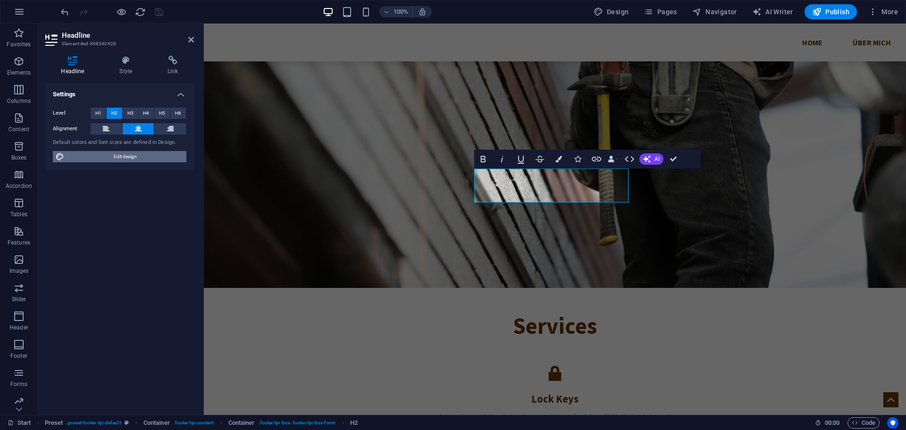
click at [134, 155] on span "Edit design" at bounding box center [125, 156] width 117 height 11
select select "px"
select select "300"
select select "px"
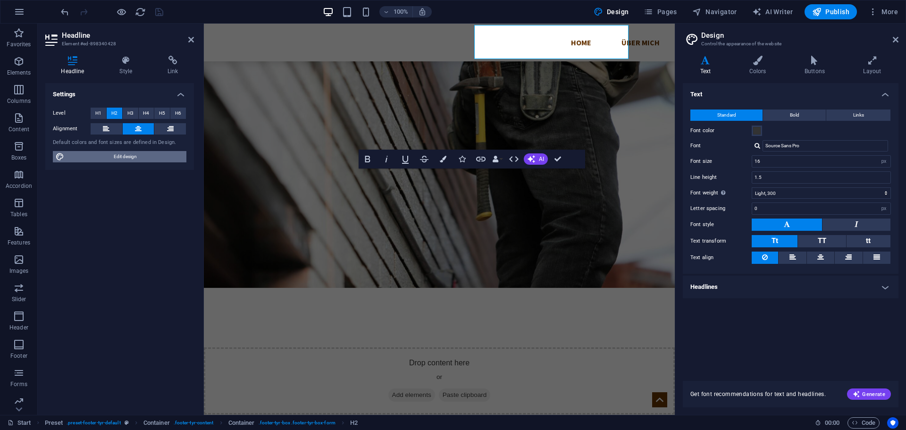
scroll to position [1403, 0]
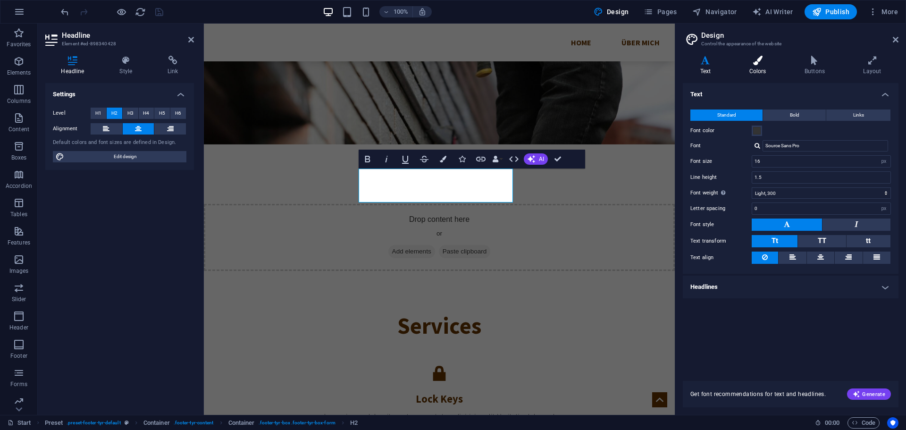
click at [755, 66] on h4 "Colors" at bounding box center [759, 66] width 55 height 20
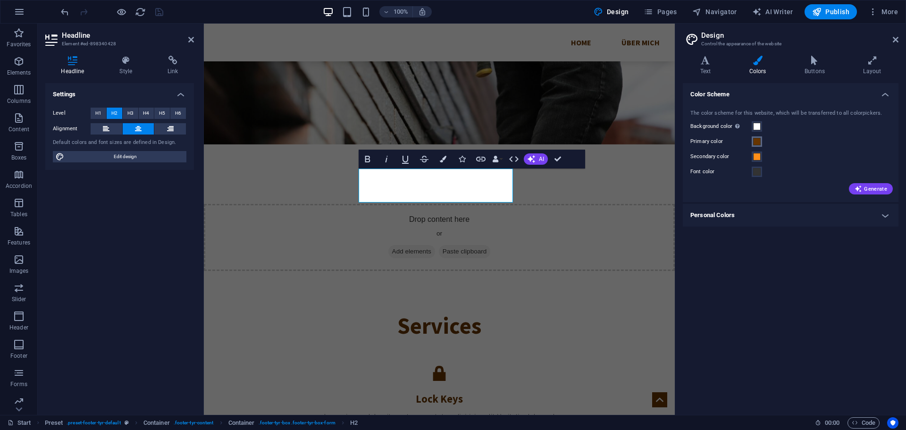
click at [757, 142] on span at bounding box center [757, 142] width 8 height 8
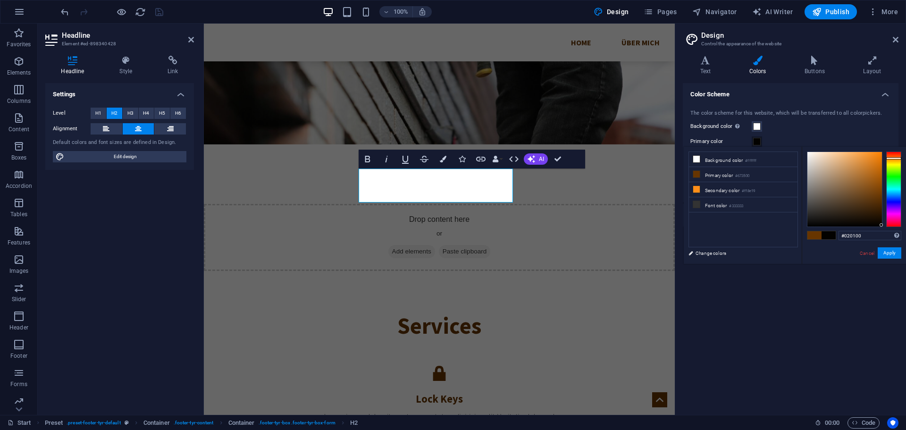
type input "#000000"
drag, startPoint x: 839, startPoint y: 194, endPoint x: 888, endPoint y: 227, distance: 59.5
click at [888, 227] on div "#000000 Supported formats #0852ed rgb(8, 82, 237) rgba(8, 82, 237, 90%) hsv(221…" at bounding box center [854, 274] width 104 height 254
click at [887, 252] on button "Apply" at bounding box center [890, 252] width 24 height 11
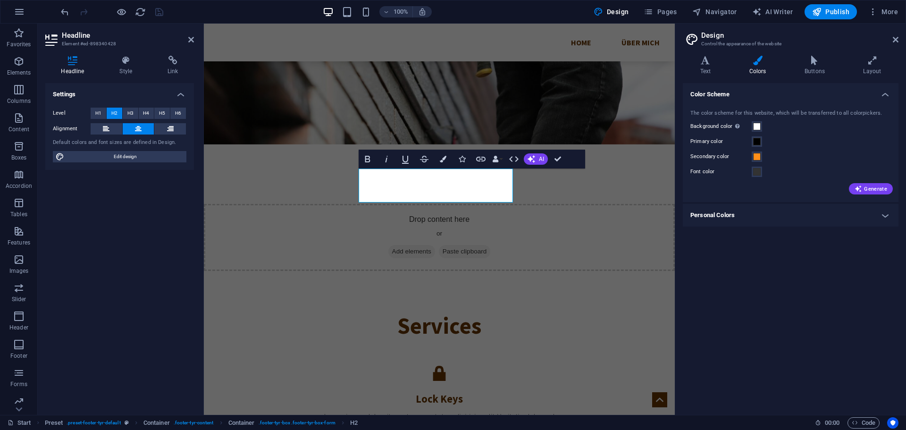
click at [762, 262] on div "Color Scheme The color scheme for this website, which will be transferred to al…" at bounding box center [791, 245] width 216 height 324
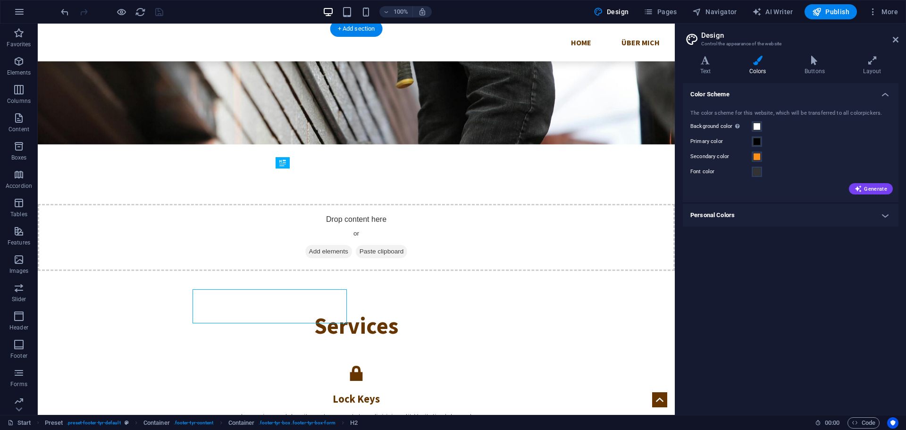
scroll to position [1282, 0]
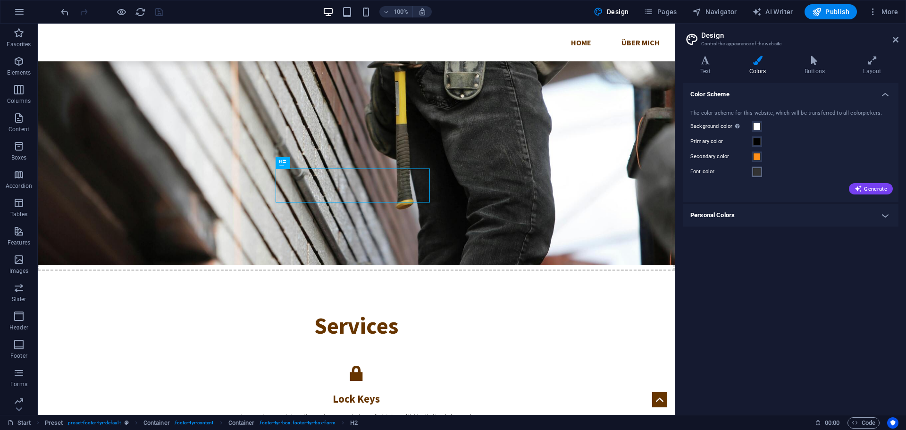
click at [756, 173] on span at bounding box center [757, 172] width 8 height 8
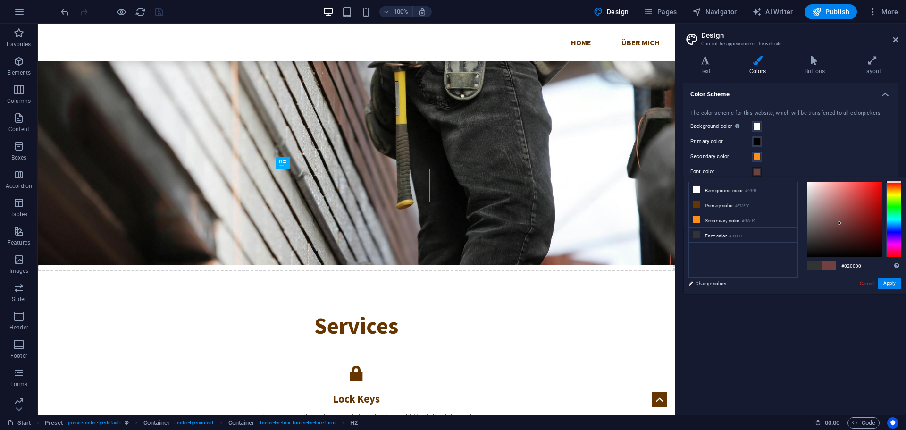
type input "#000000"
drag, startPoint x: 839, startPoint y: 223, endPoint x: 896, endPoint y: 271, distance: 74.0
click at [896, 271] on div "#000000 Supported formats #0852ed rgb(8, 82, 237) rgba(8, 82, 237, 90%) hsv(221…" at bounding box center [854, 304] width 104 height 254
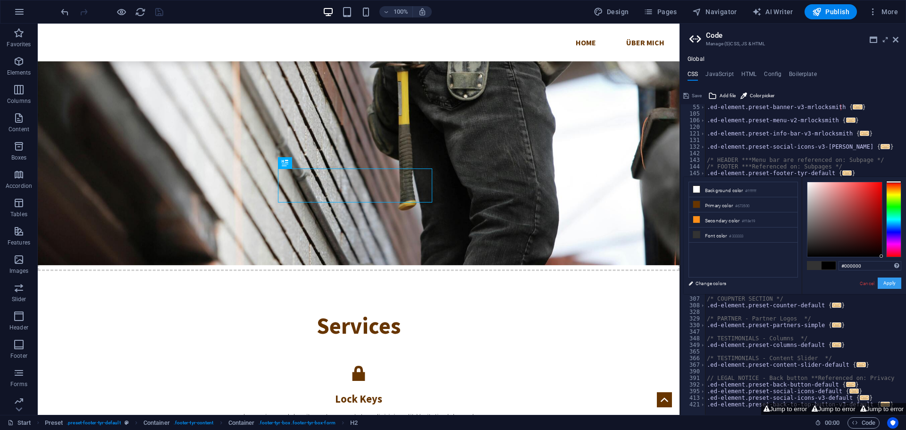
scroll to position [357, 0]
click at [887, 281] on button "Apply" at bounding box center [890, 282] width 24 height 11
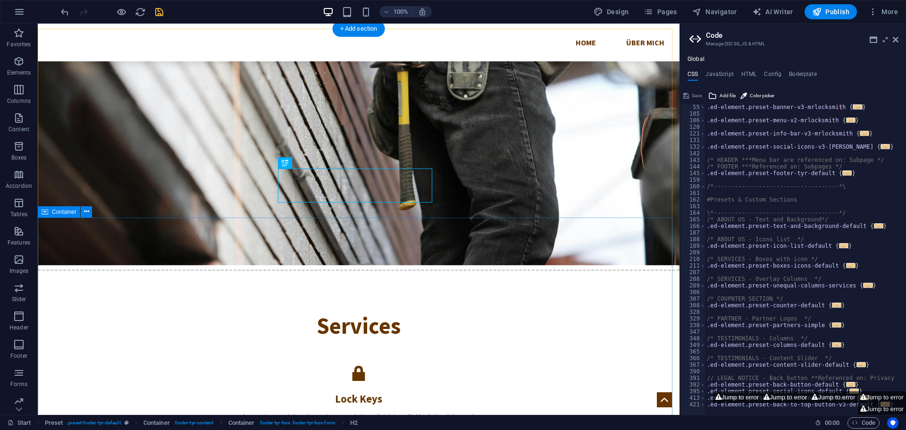
click at [897, 40] on icon at bounding box center [896, 40] width 6 height 8
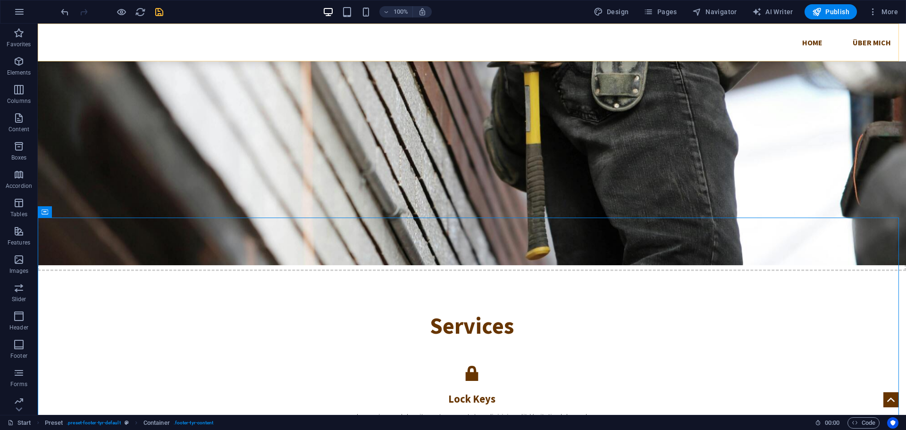
scroll to position [1237, 0]
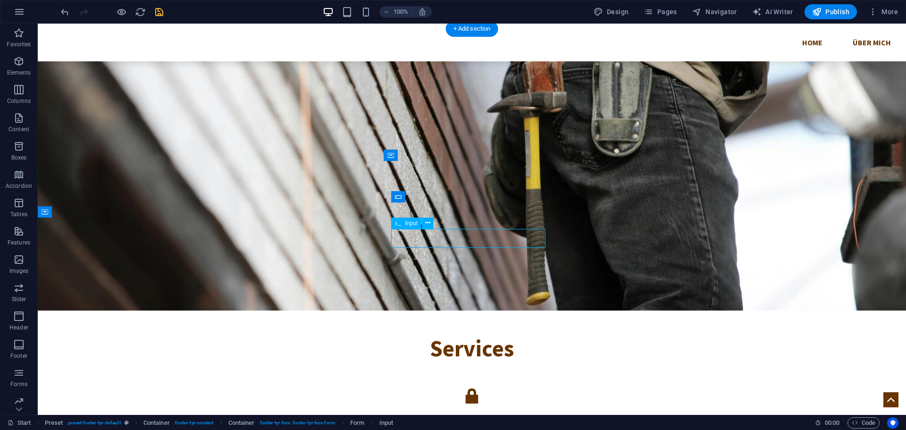
scroll to position [1259, 0]
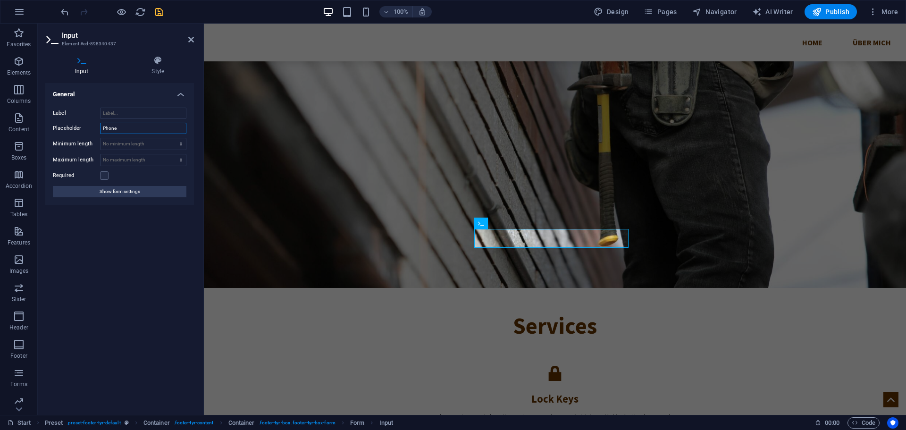
click at [129, 126] on input "Phone" at bounding box center [143, 128] width 86 height 11
type input "Rückrufnummer"
drag, startPoint x: 283, startPoint y: 298, endPoint x: 449, endPoint y: 300, distance: 166.1
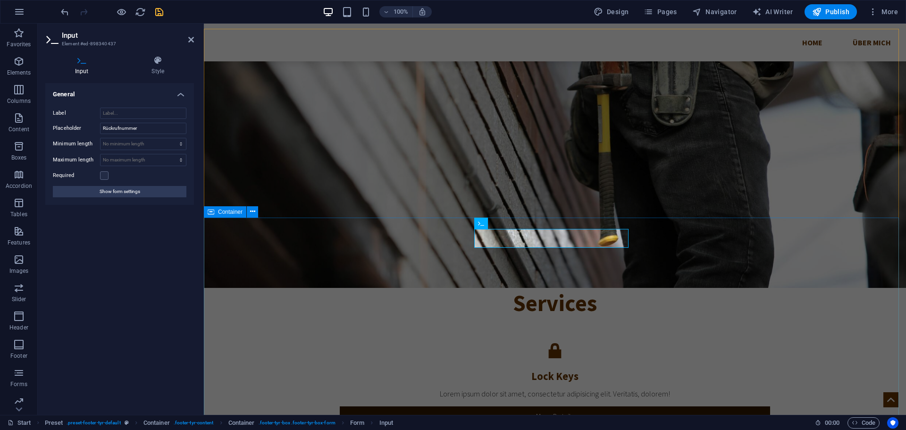
scroll to position [1237, 0]
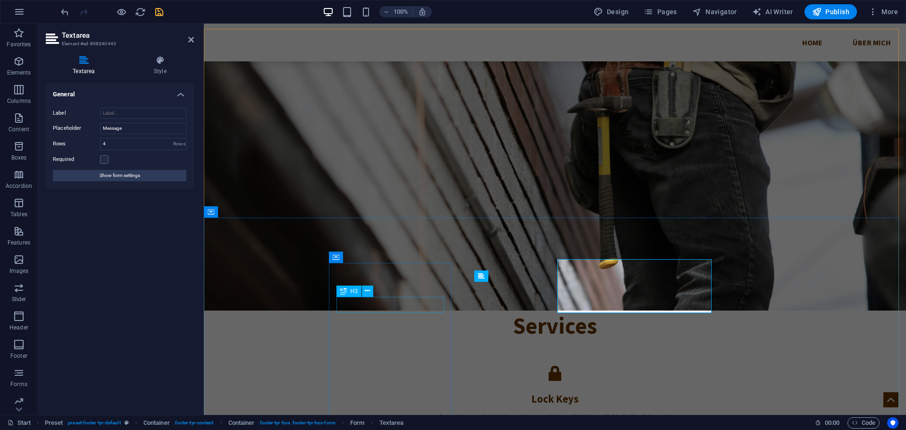
scroll to position [1259, 0]
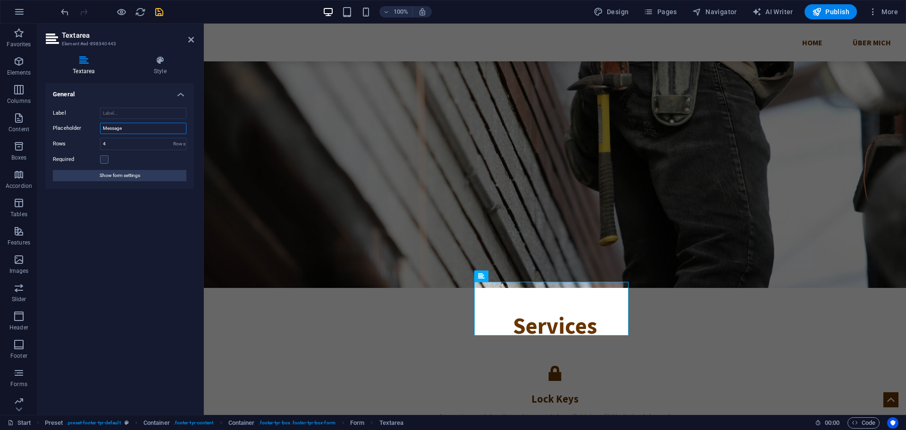
click at [131, 127] on input "Message" at bounding box center [143, 128] width 86 height 11
type input "Ihre Nachricht"
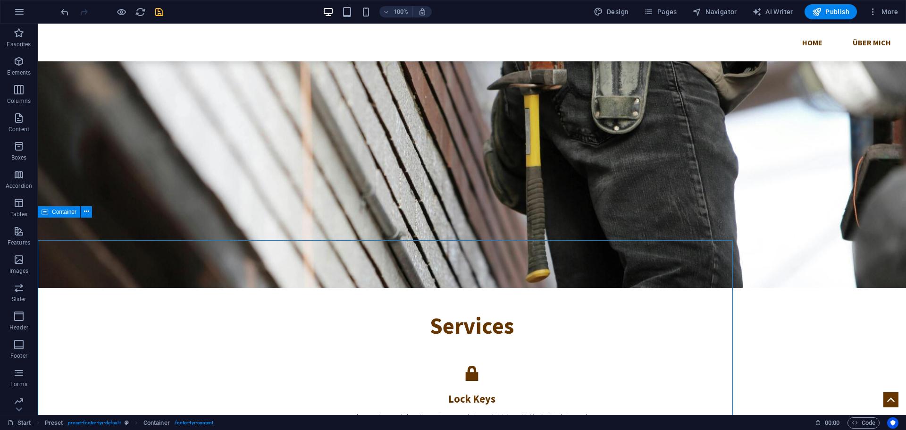
scroll to position [1237, 0]
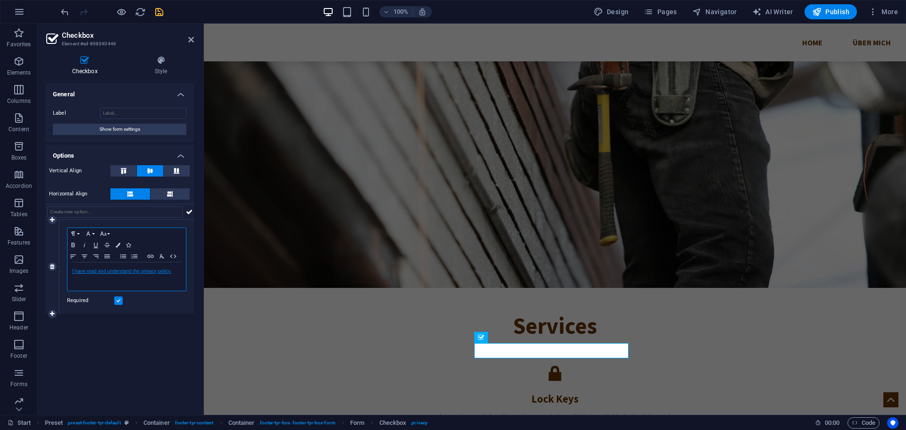
click at [140, 271] on link "I have read and understand the privacy policy." at bounding box center [121, 270] width 99 height 5
copy link "I have read and understand the privacy policy."
click at [141, 271] on link "I have read and understand the privacy policy." at bounding box center [121, 270] width 99 height 5
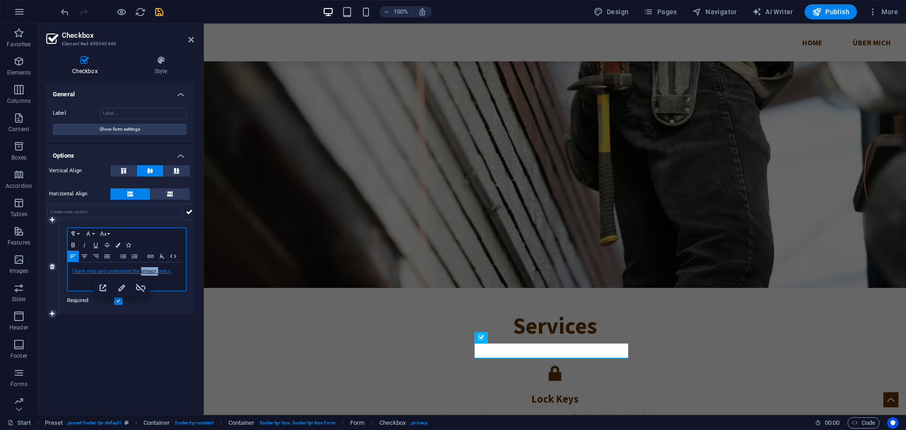
click at [141, 271] on link "I have read and understand the privacy policy." at bounding box center [121, 270] width 99 height 5
click at [124, 287] on icon "button" at bounding box center [121, 287] width 11 height 11
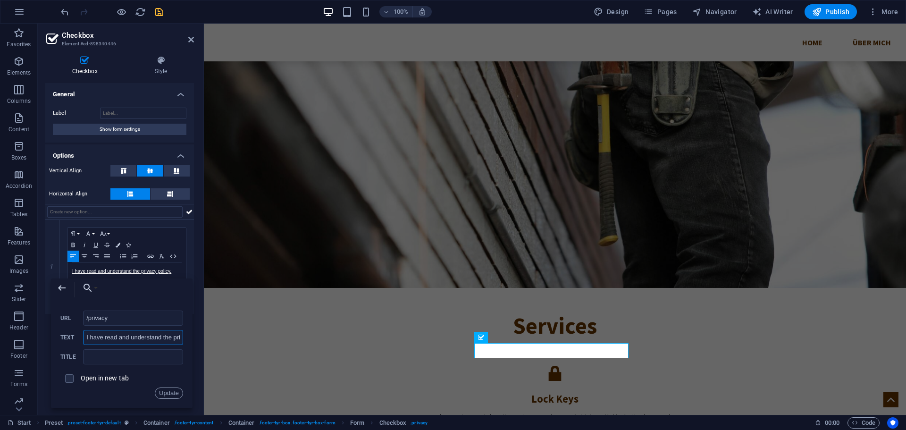
click at [110, 337] on input "I have read and understand the privacy policy." at bounding box center [133, 337] width 100 height 15
paste input "ch habe die Datenschutzbestimmungen gelesen und verstanden"
type input "Ich habe die Datenschutzbestimmungen gelesen und verstanden."
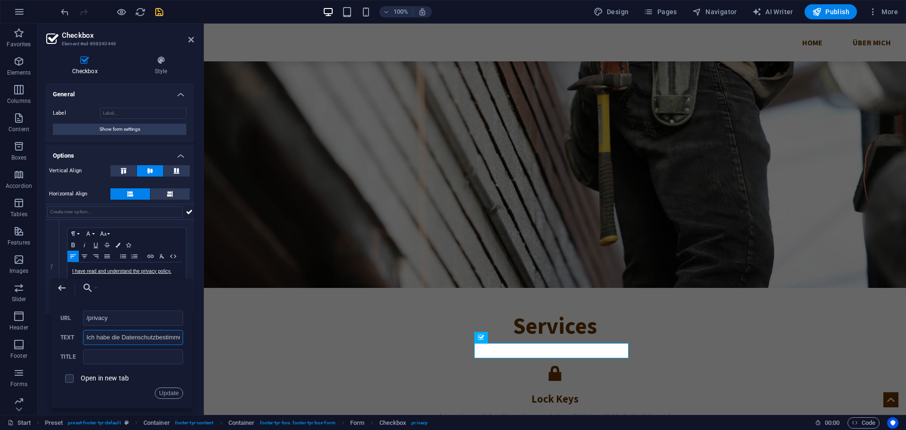
scroll to position [0, 85]
click at [166, 393] on button "Update" at bounding box center [169, 392] width 28 height 11
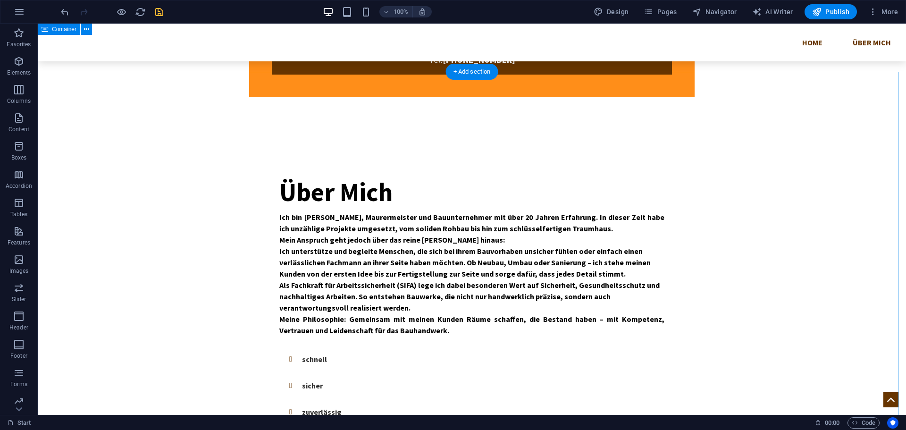
scroll to position [670, 0]
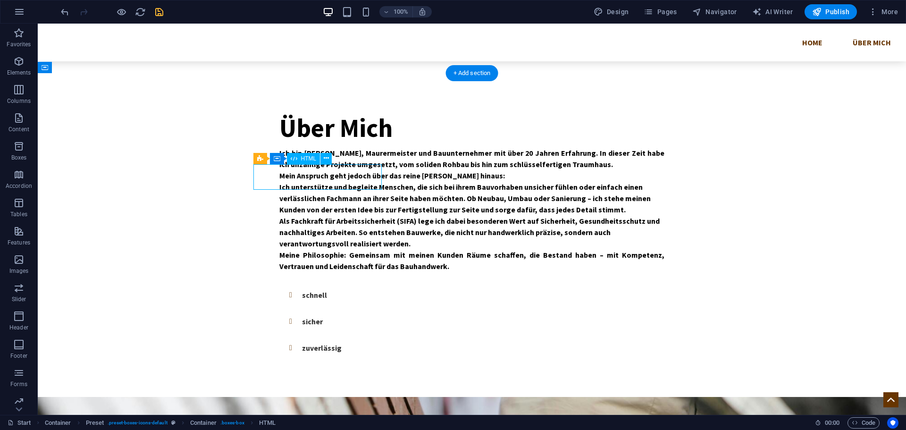
scroll to position [608, 0]
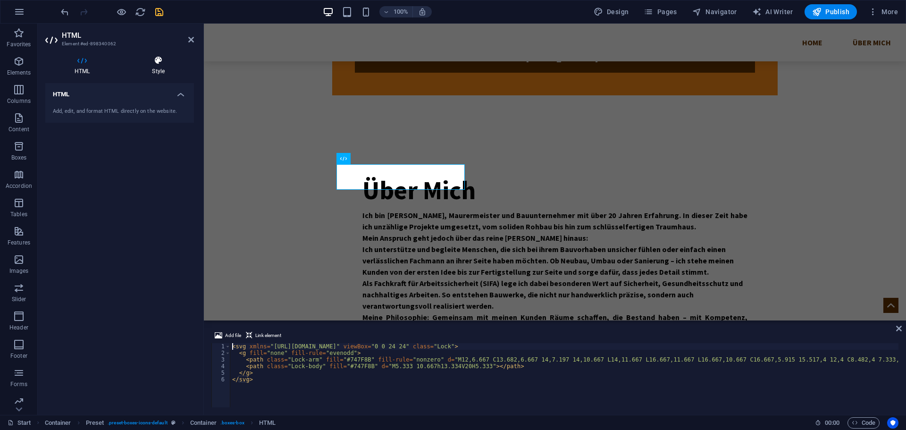
click at [167, 67] on h4 "Style" at bounding box center [158, 66] width 71 height 20
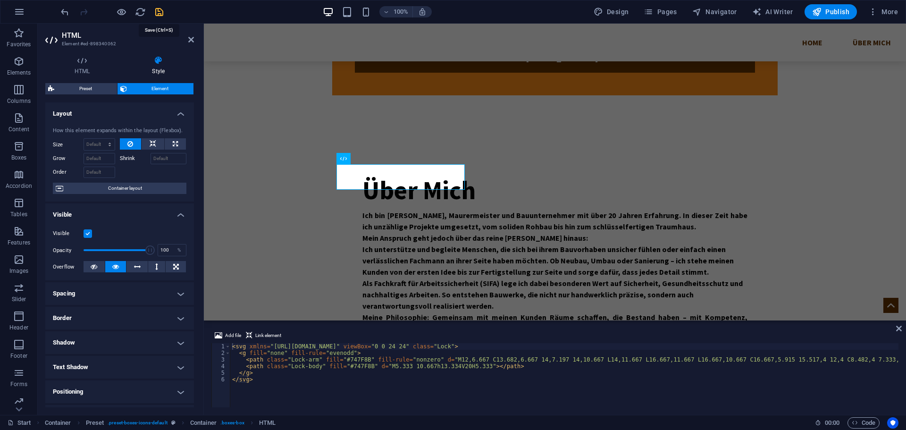
click at [158, 16] on icon "save" at bounding box center [159, 12] width 11 height 11
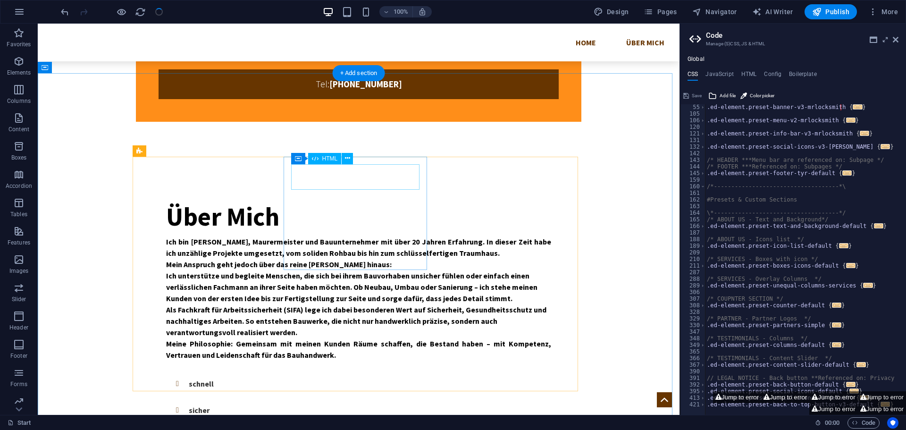
scroll to position [716, 0]
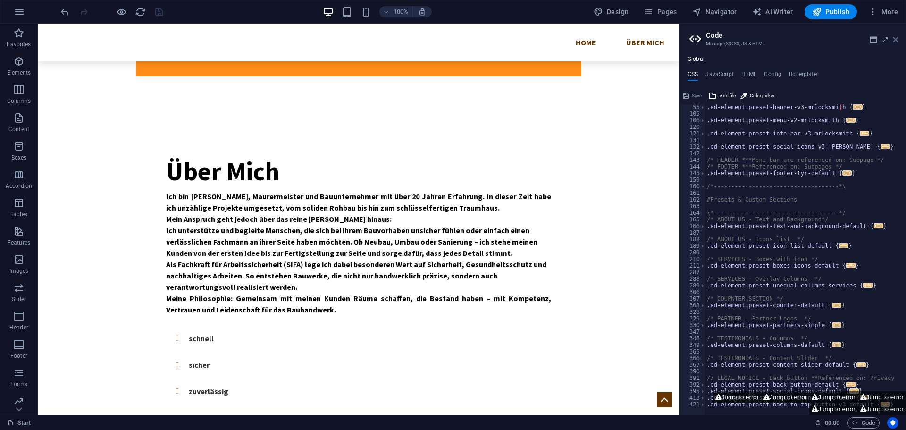
click at [894, 41] on icon at bounding box center [896, 40] width 6 height 8
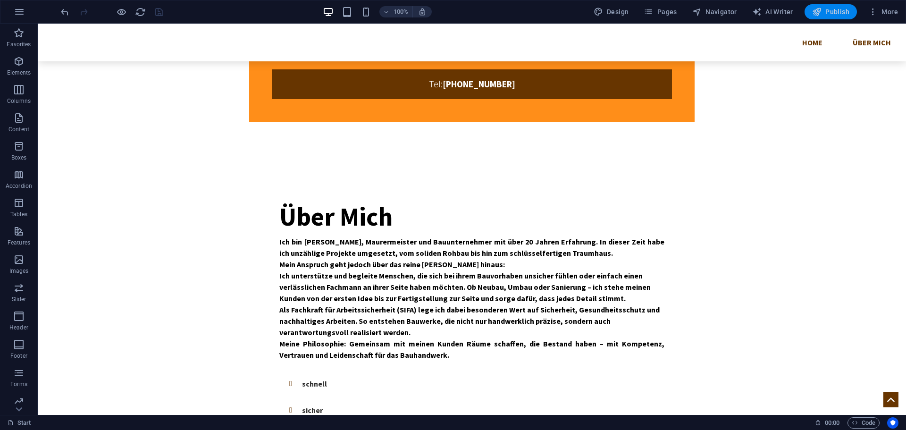
click at [829, 9] on span "Publish" at bounding box center [830, 11] width 37 height 9
